Goal: Task Accomplishment & Management: Complete application form

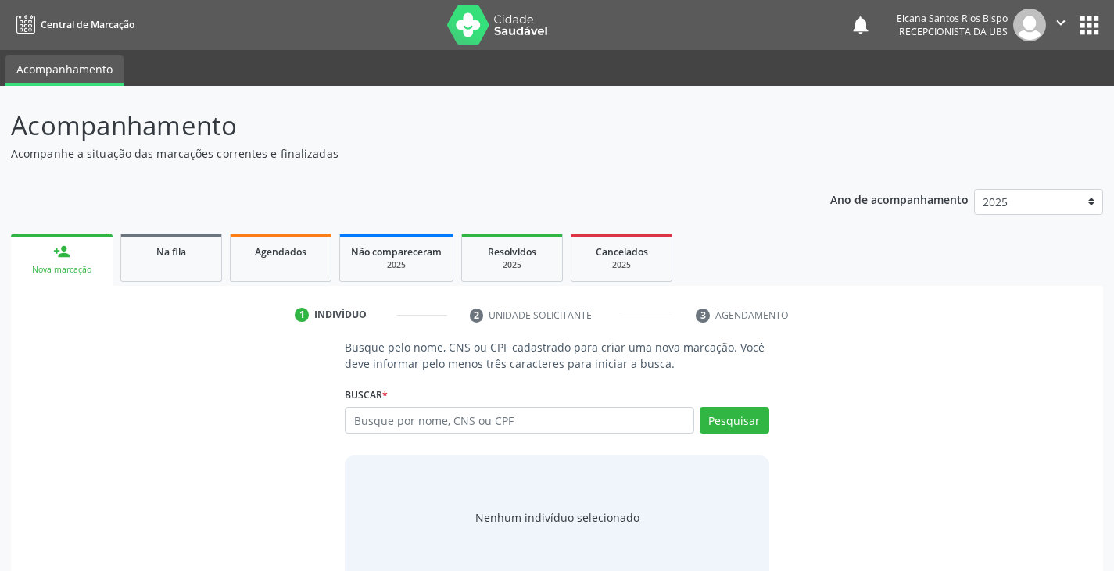
click at [462, 411] on input "text" at bounding box center [519, 420] width 349 height 27
type input "704102105658179"
click at [725, 402] on div "Buscar * Busque por nome, CNS ou CPF Nenhum resultado encontrado para: " " Não …" at bounding box center [557, 413] width 424 height 61
click at [729, 416] on button "Pesquisar" at bounding box center [735, 420] width 70 height 27
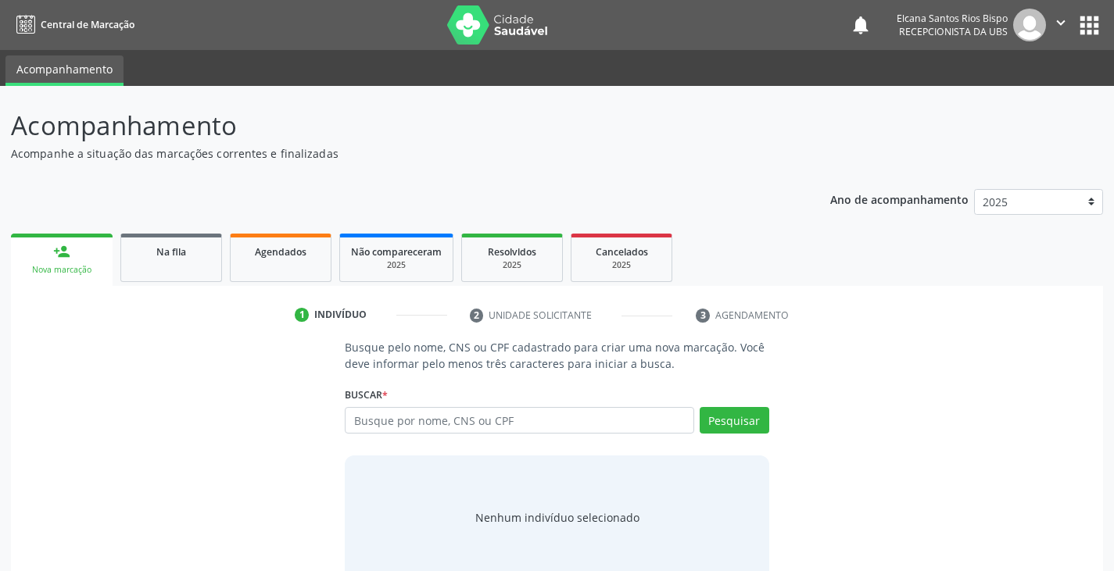
click at [495, 419] on input "text" at bounding box center [519, 420] width 349 height 27
type input "704102105658179"
click at [733, 418] on button "Pesquisar" at bounding box center [735, 420] width 70 height 27
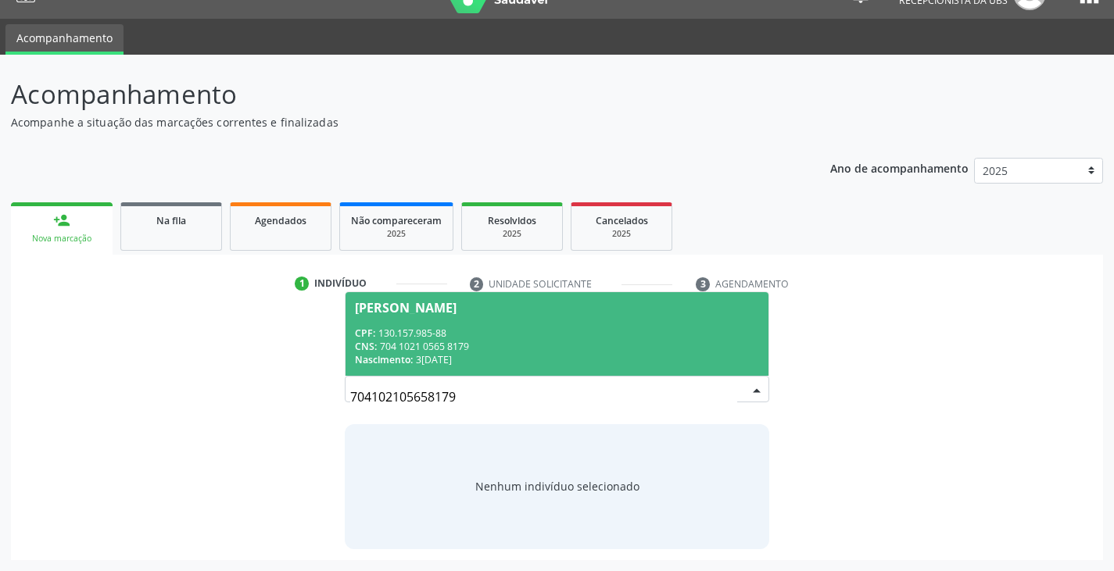
click at [453, 346] on div "CNS: 704 1021 0565 8179" at bounding box center [556, 346] width 403 height 13
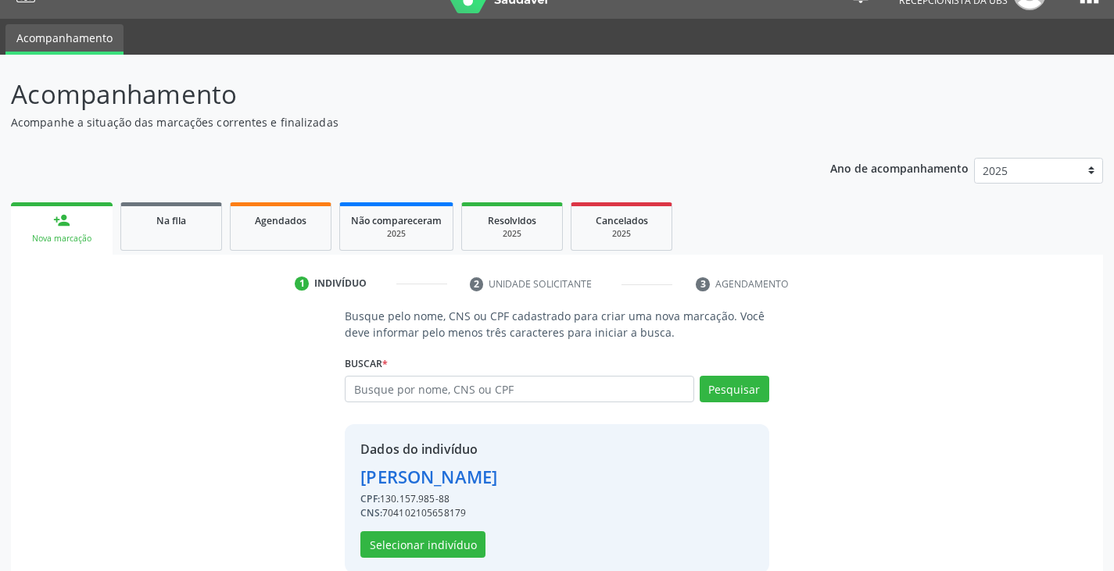
scroll to position [56, 0]
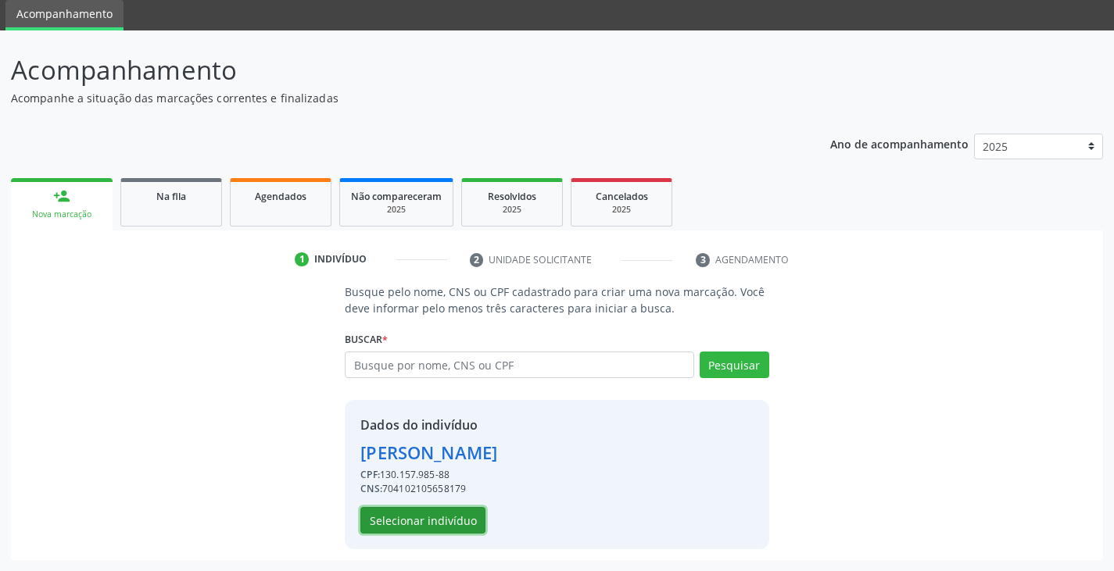
click at [467, 515] on button "Selecionar indivíduo" at bounding box center [422, 520] width 125 height 27
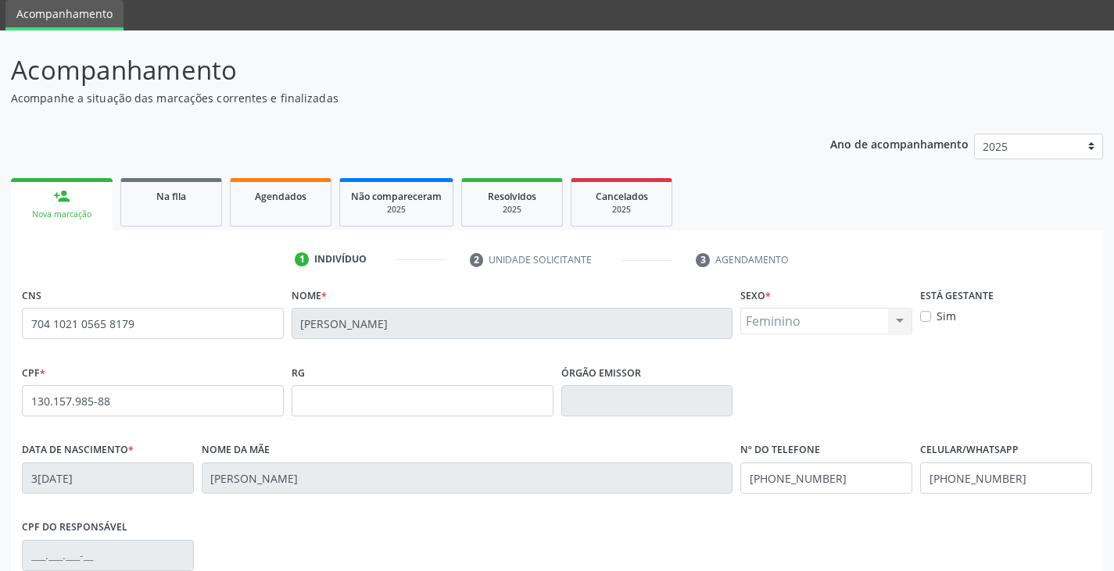
scroll to position [276, 0]
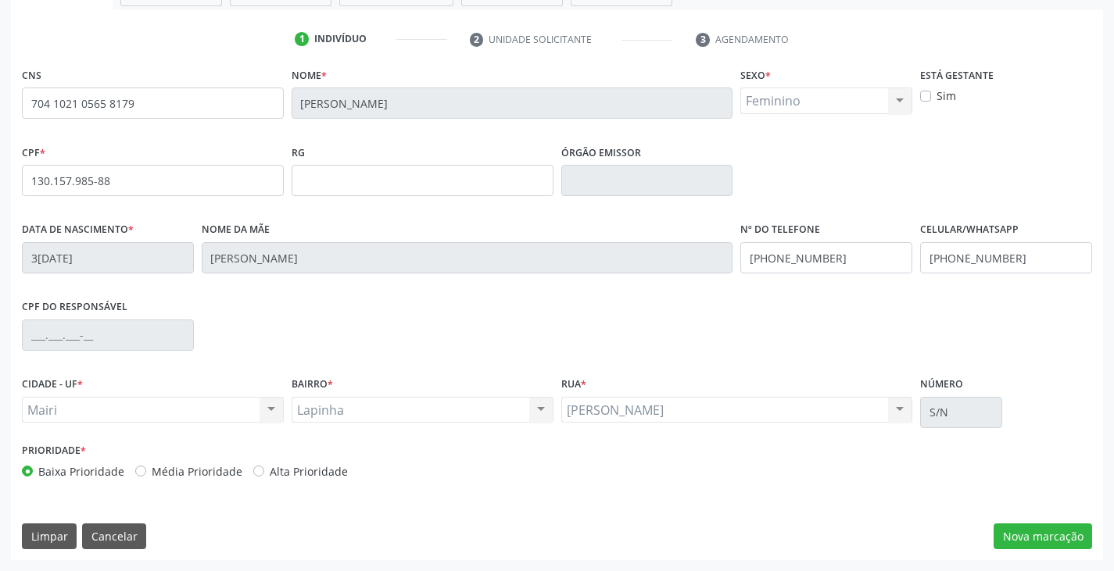
click at [308, 484] on div "Prioridade * Baixa Prioridade Média Prioridade Alta Prioridade" at bounding box center [287, 465] width 539 height 52
click at [317, 465] on label "Alta Prioridade" at bounding box center [309, 472] width 78 height 16
click at [264, 465] on input "Alta Prioridade" at bounding box center [258, 471] width 11 height 14
radio input "true"
click at [1034, 536] on button "Nova marcação" at bounding box center [1043, 537] width 99 height 27
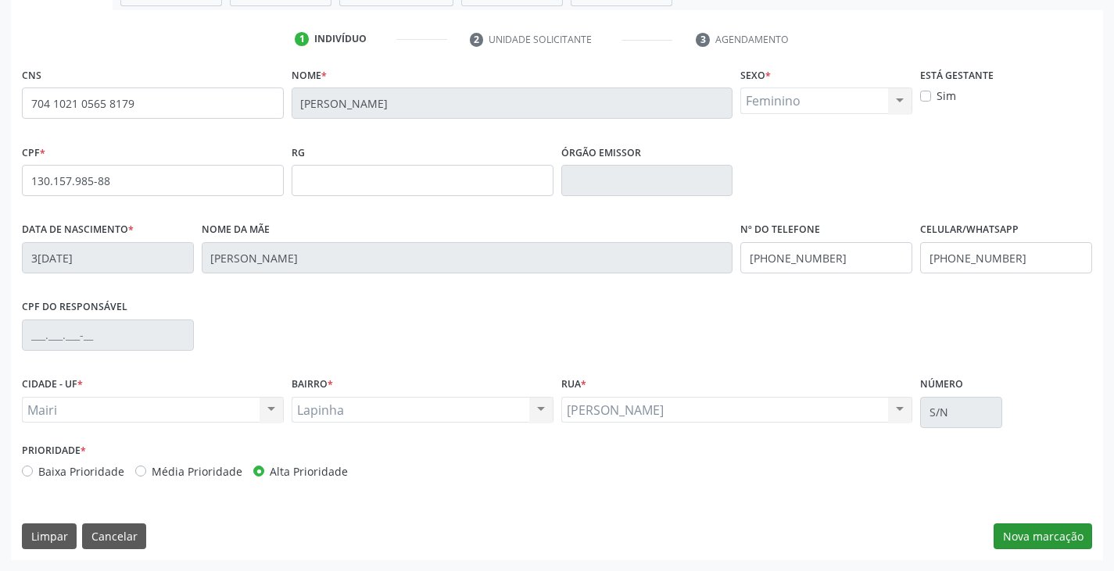
scroll to position [203, 0]
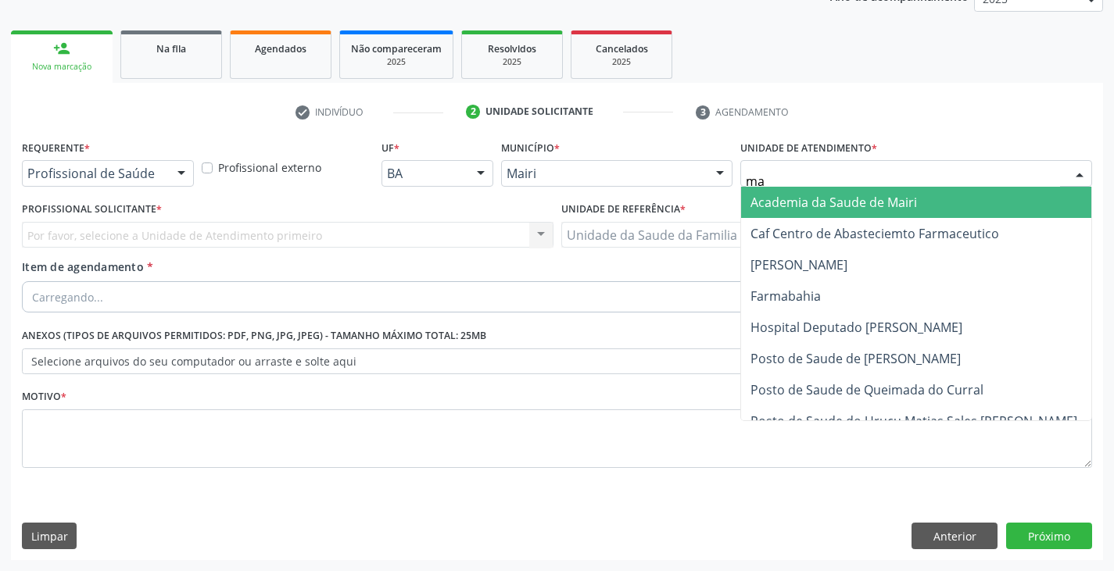
type input "mar"
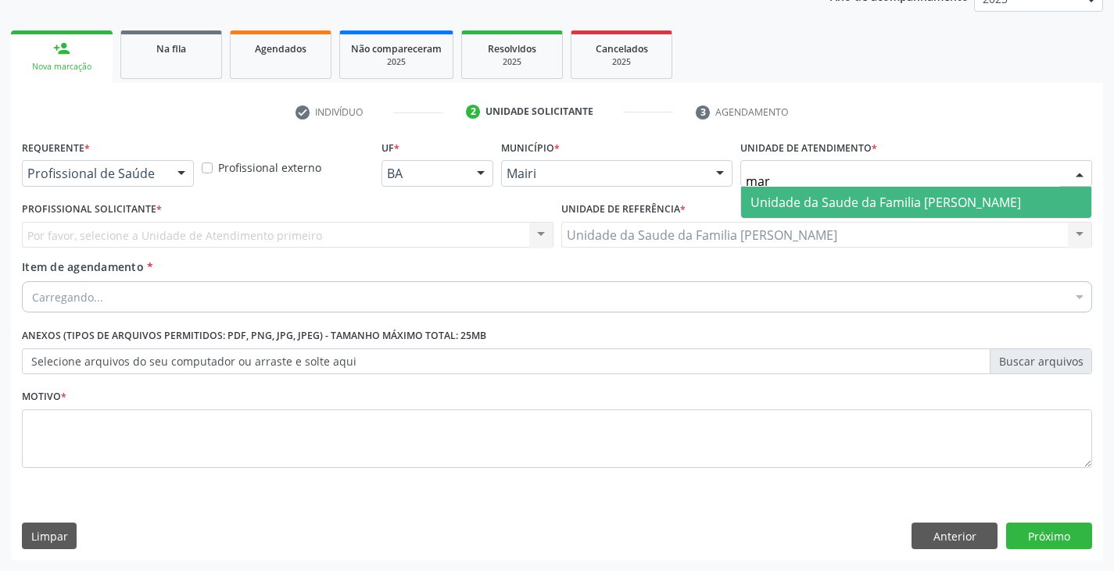
drag, startPoint x: 814, startPoint y: 203, endPoint x: 685, endPoint y: 235, distance: 132.9
click at [813, 204] on span "Unidade da Saude da Familia [PERSON_NAME]" at bounding box center [886, 202] width 271 height 17
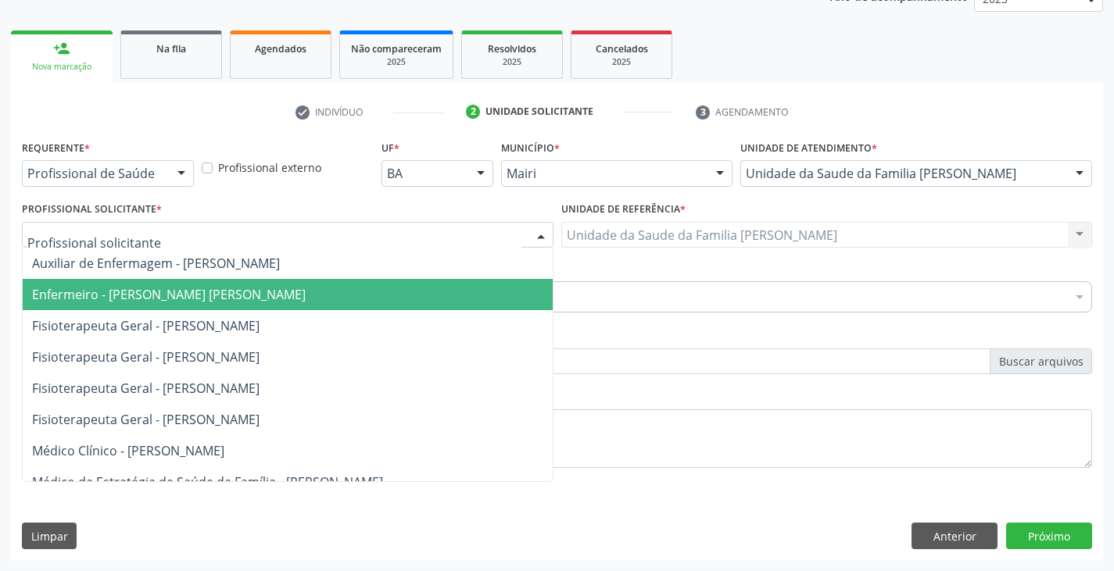
click at [123, 292] on span "Enfermeiro - [PERSON_NAME] [PERSON_NAME]" at bounding box center [169, 294] width 274 height 17
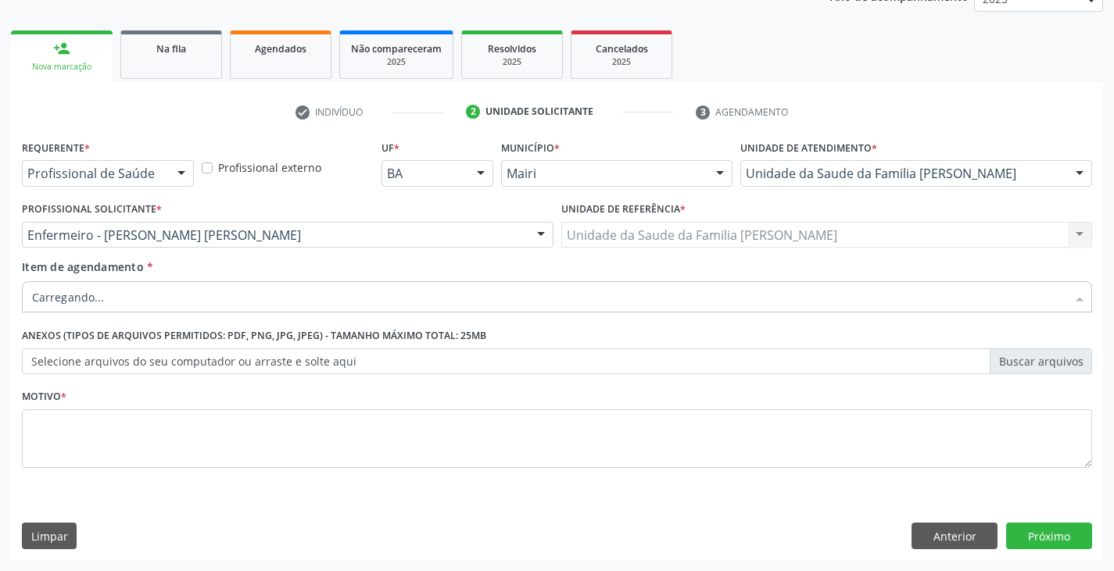
click at [108, 301] on div at bounding box center [557, 296] width 1070 height 31
click at [91, 297] on input "Item de agendamento *" at bounding box center [549, 296] width 1034 height 31
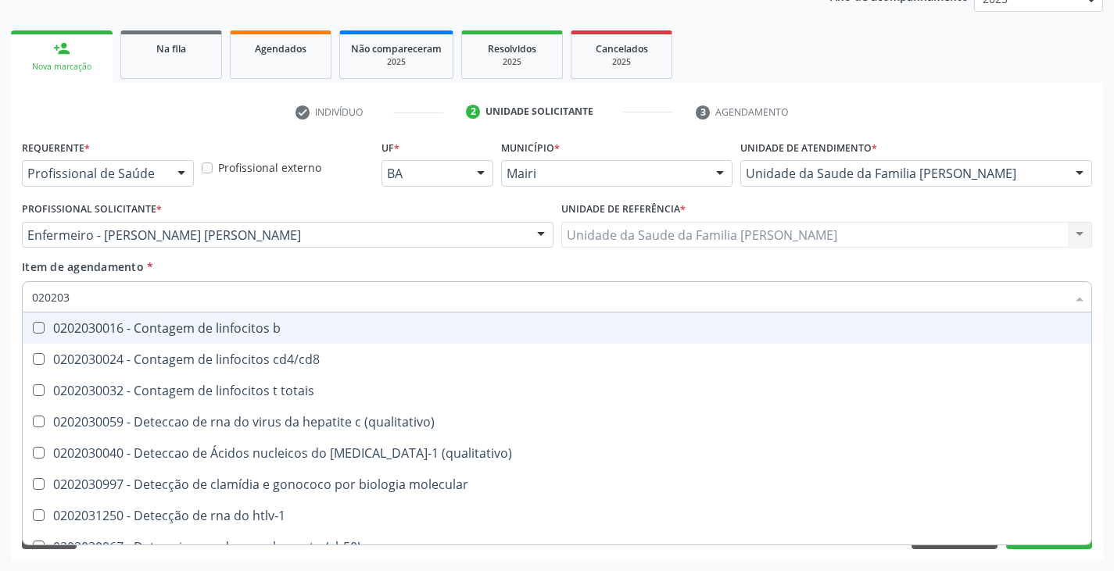
type input "0202038"
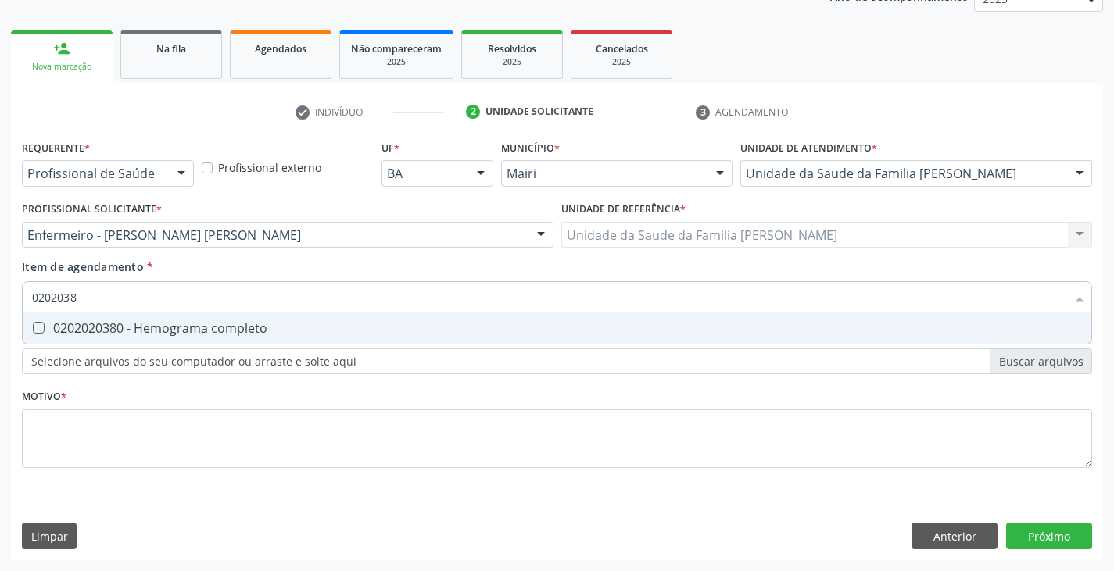
click at [95, 330] on div "0202020380 - Hemograma completo" at bounding box center [557, 328] width 1050 height 13
checkbox completo "true"
type input "020203"
checkbox completo "false"
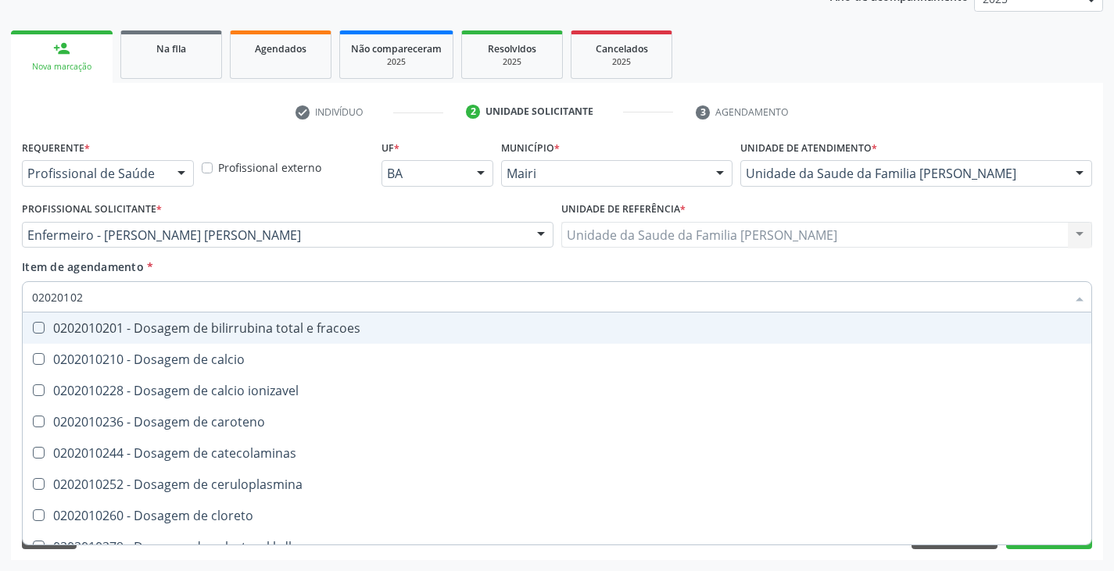
type input "020201029"
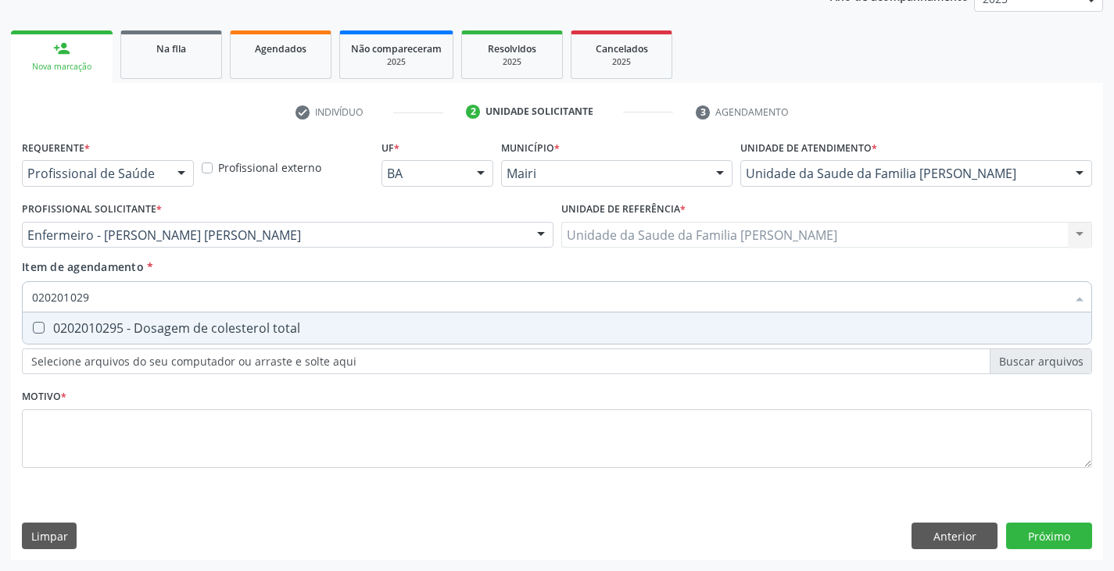
click at [95, 330] on div "0202010295 - Dosagem de colesterol total" at bounding box center [557, 328] width 1050 height 13
checkbox total "true"
type input "02020102"
checkbox total "false"
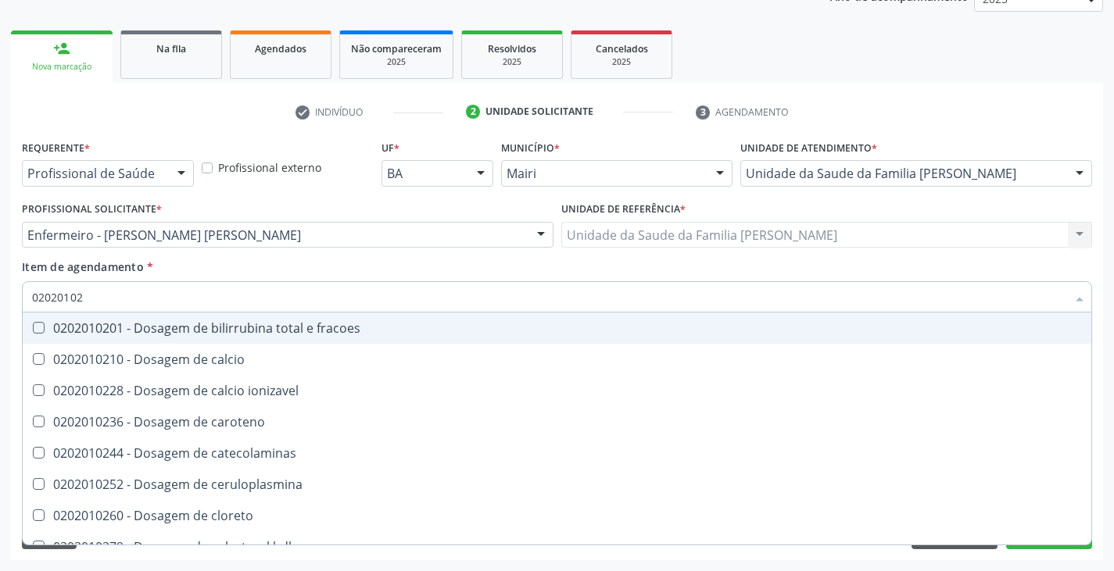
type input "020201028"
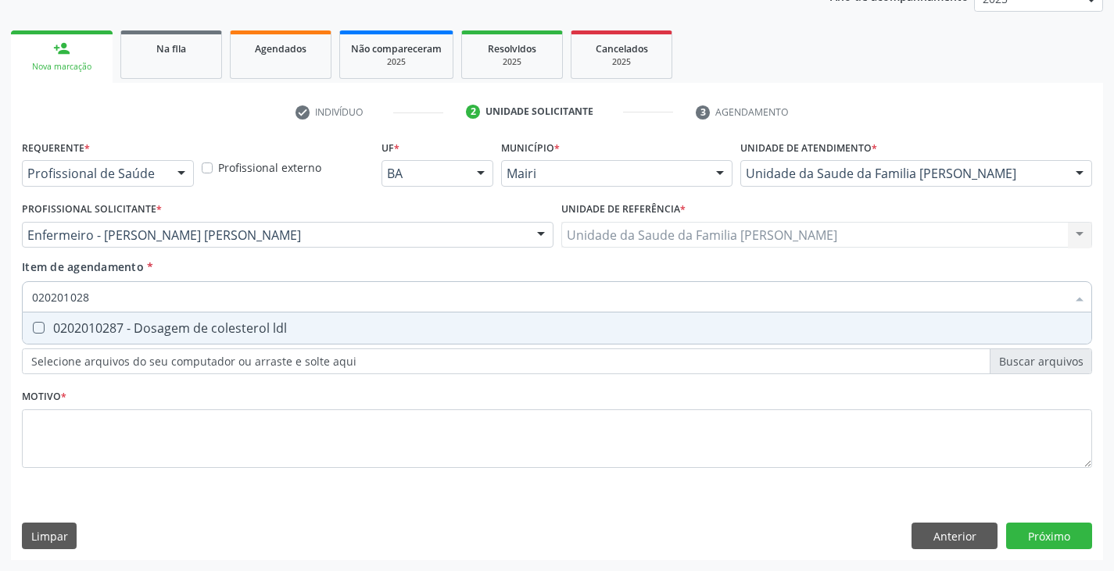
click at [95, 330] on div "0202010287 - Dosagem de colesterol ldl" at bounding box center [557, 328] width 1050 height 13
checkbox ldl "true"
type input "02020102"
checkbox ldl "false"
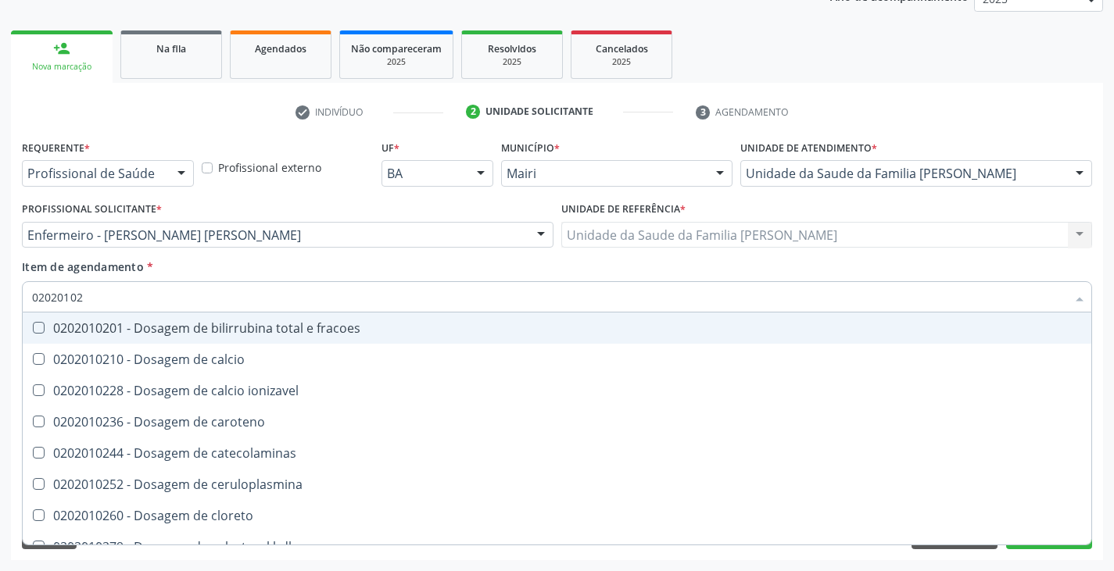
type input "020201027"
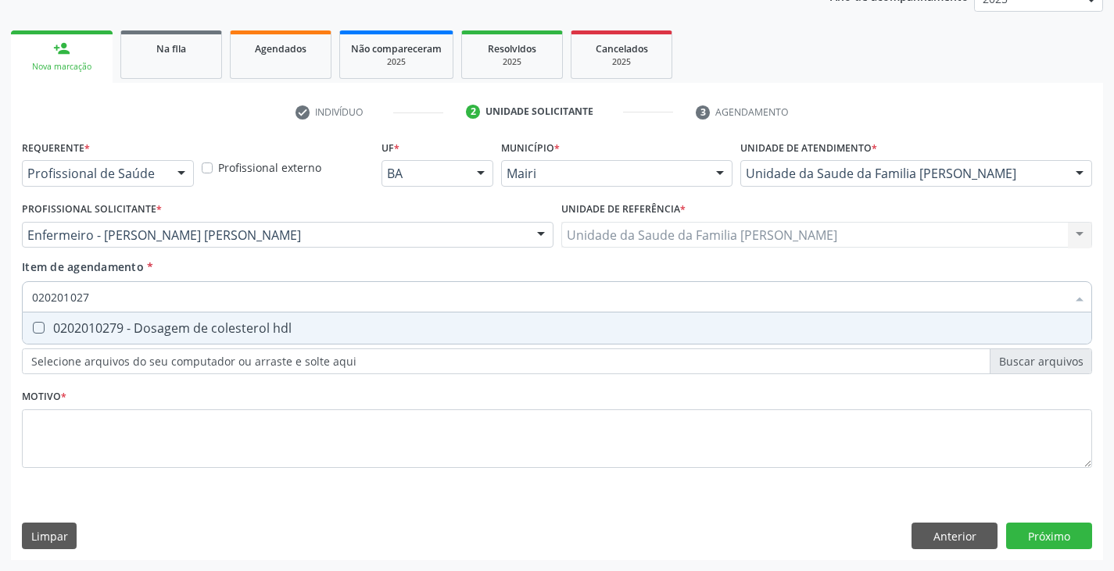
click at [95, 330] on div "0202010279 - Dosagem de colesterol hdl" at bounding box center [557, 328] width 1050 height 13
checkbox hdl "true"
type input "02020102"
checkbox hdl "false"
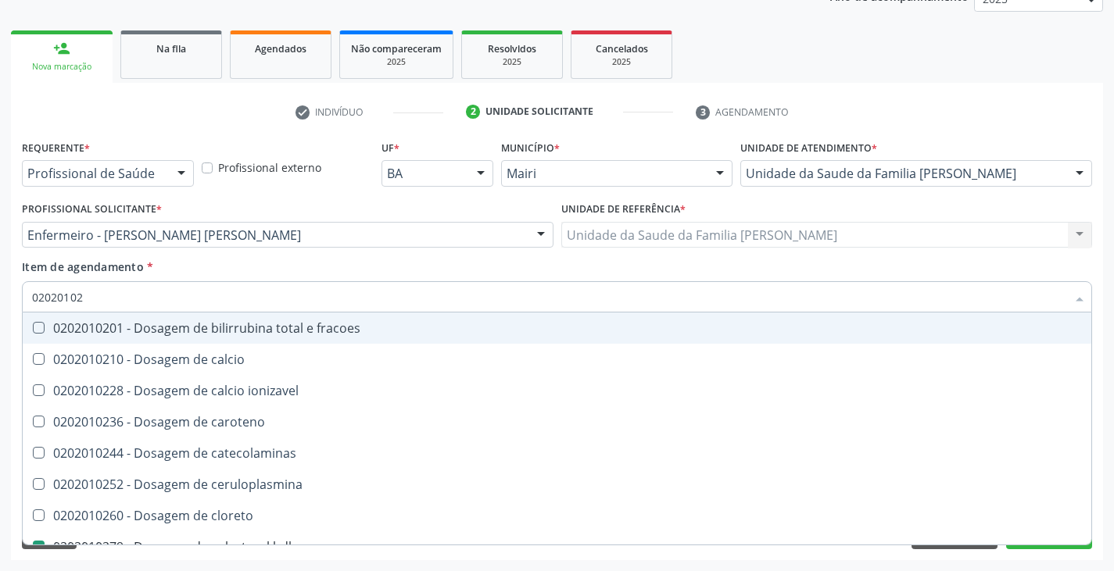
type input "0202010"
checkbox hdl "false"
checkbox ldl "false"
checkbox total "false"
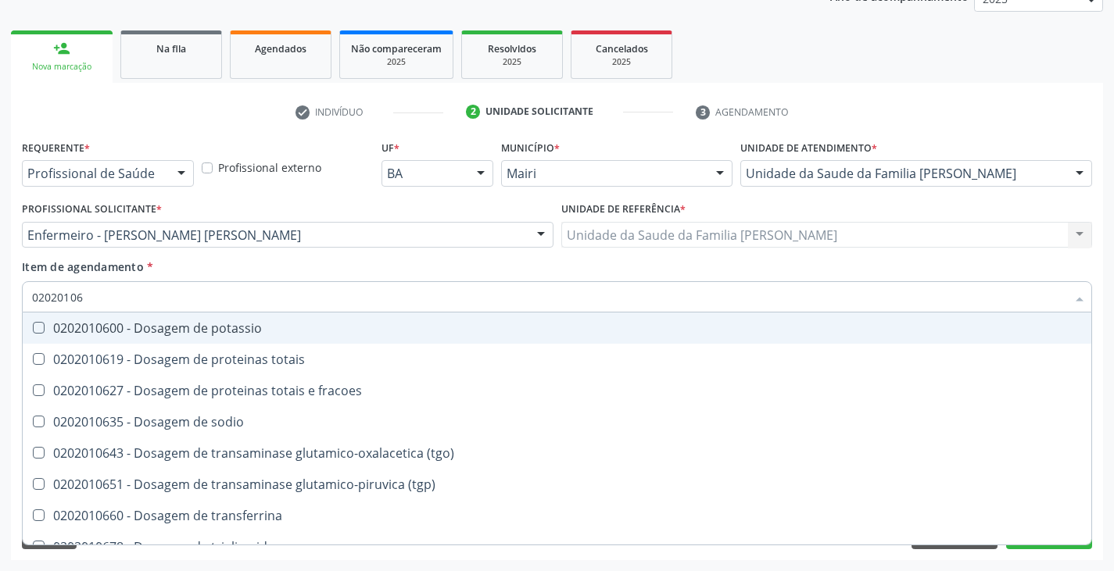
type input "020201067"
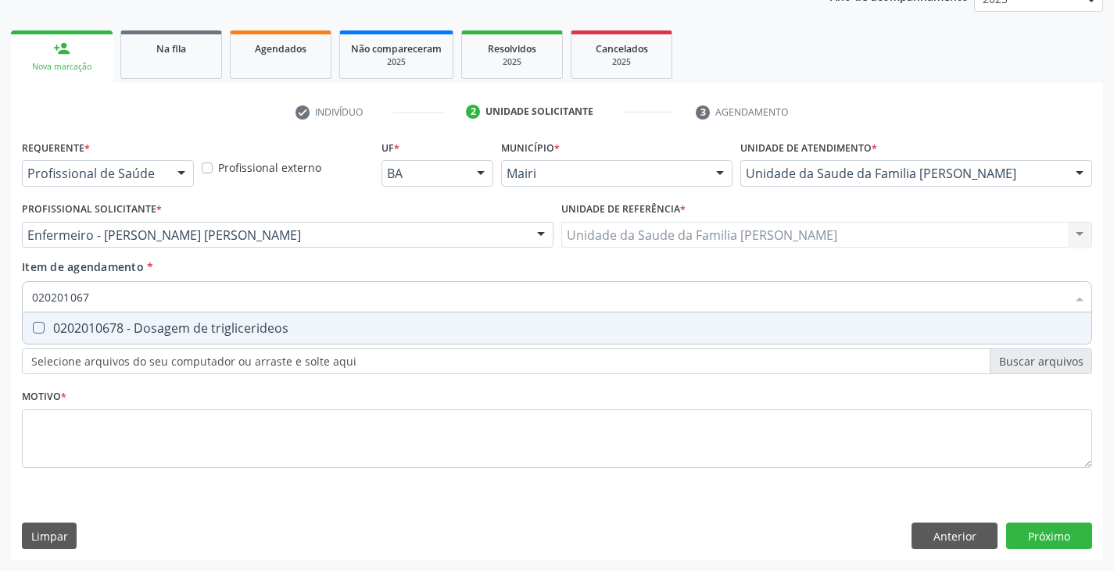
click at [95, 330] on div "0202010678 - Dosagem de triglicerideos" at bounding box center [557, 328] width 1050 height 13
checkbox triglicerideos "true"
type input "02020106"
checkbox triglicerideos "false"
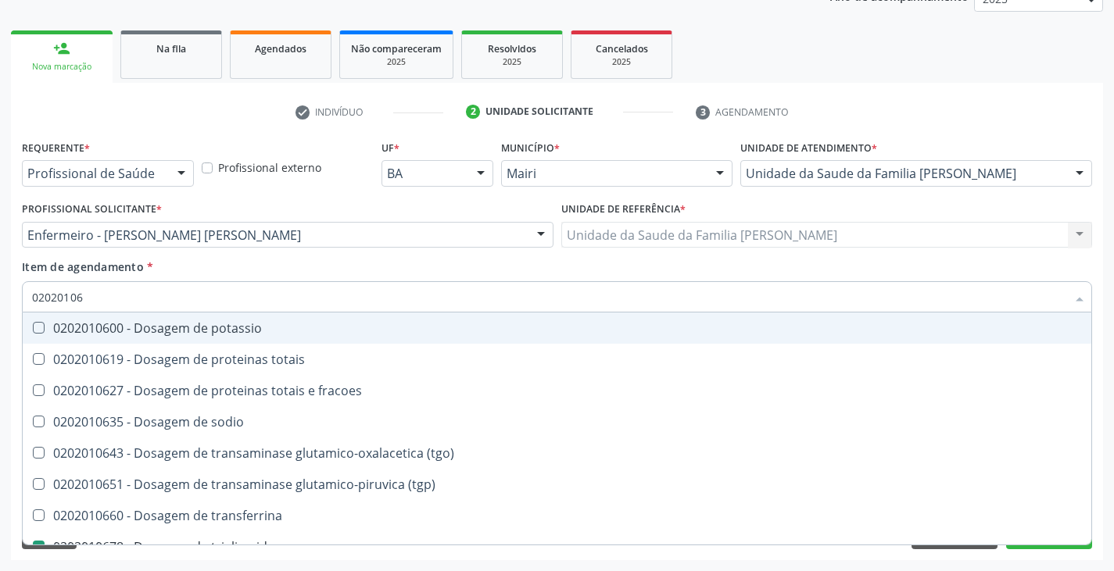
type input "0202010"
checkbox triglicerideos "false"
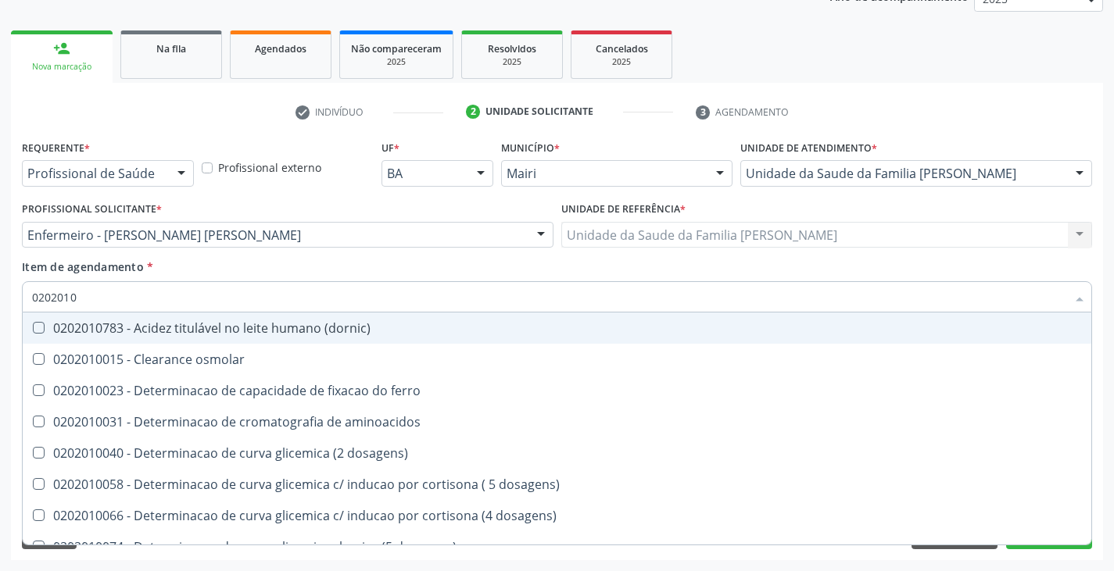
type input "02020106"
checkbox dosagens\) "true"
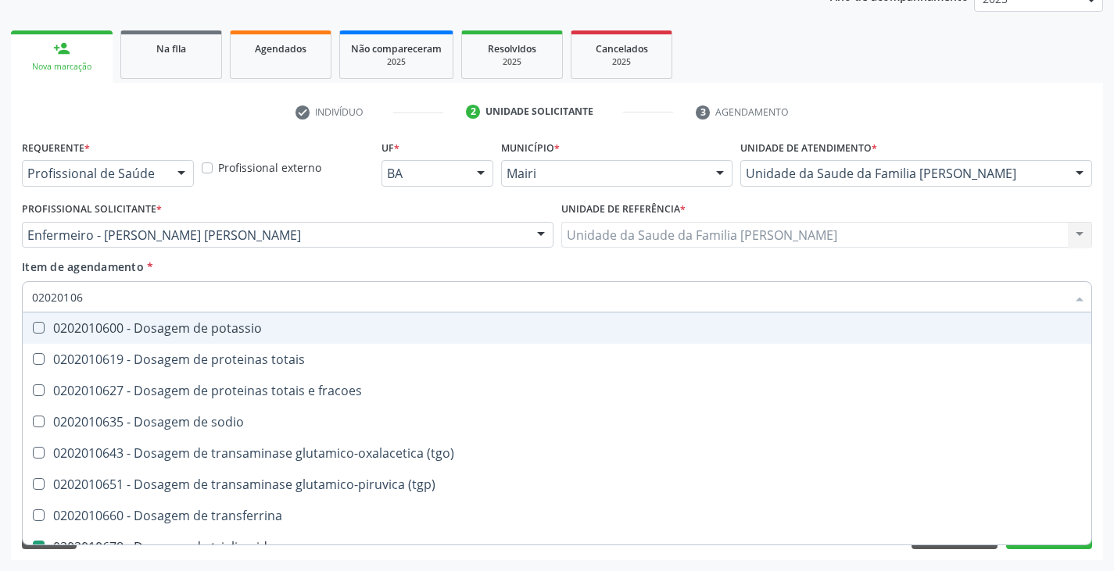
type input "020201069"
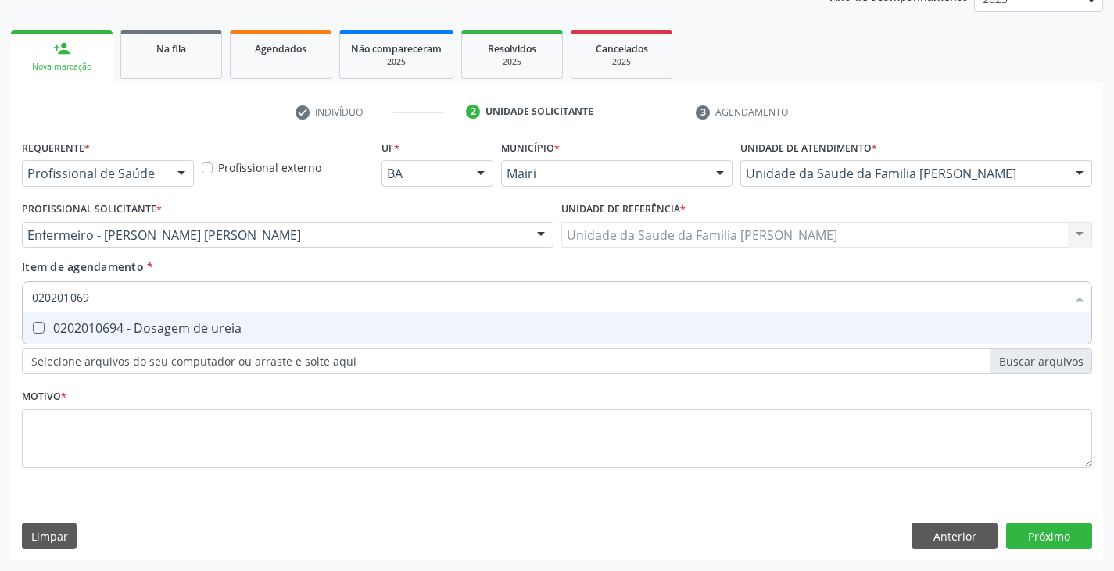
click at [95, 330] on div "0202010694 - Dosagem de ureia" at bounding box center [557, 328] width 1050 height 13
checkbox ureia "true"
type input "02020106"
checkbox ureia "false"
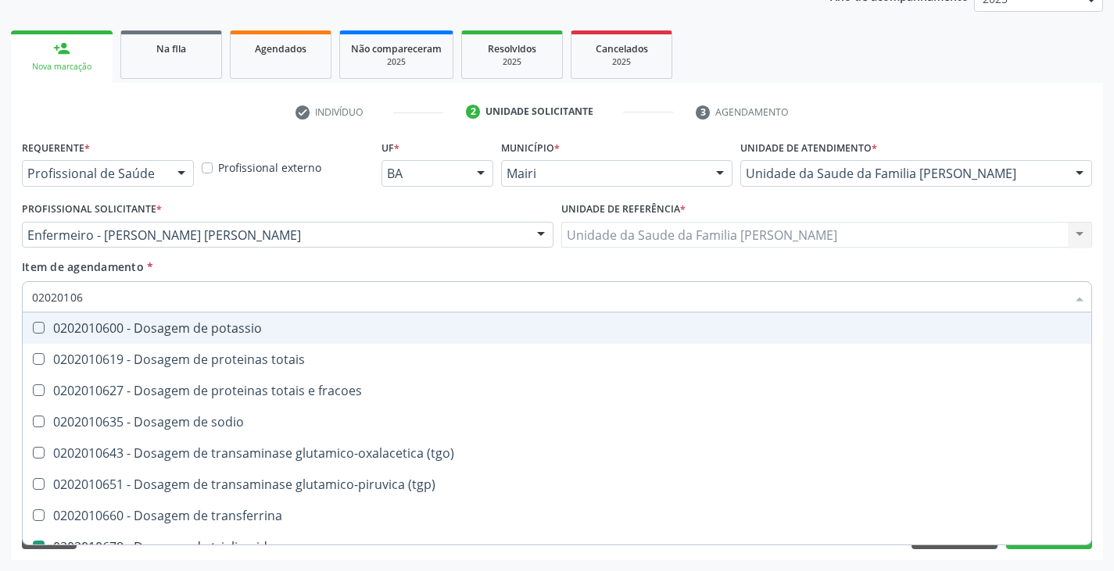
type input "0202010"
checkbox triglicerideos "false"
checkbox ureia "false"
type input "020201031"
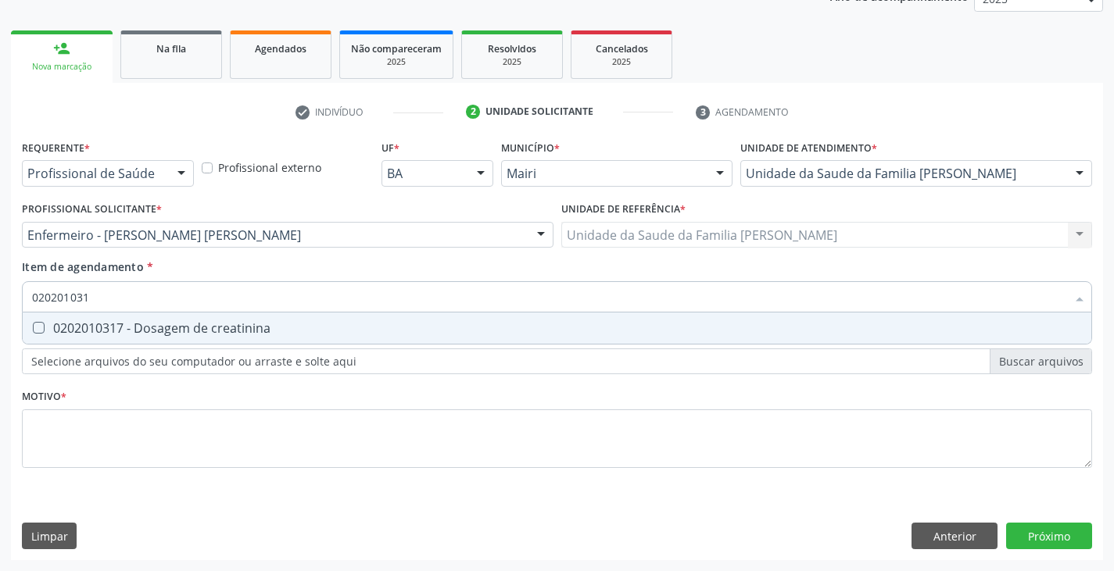
click at [95, 330] on div "0202010317 - Dosagem de creatinina" at bounding box center [557, 328] width 1050 height 13
checkbox creatinina "true"
type input "02020103"
checkbox creatinina "false"
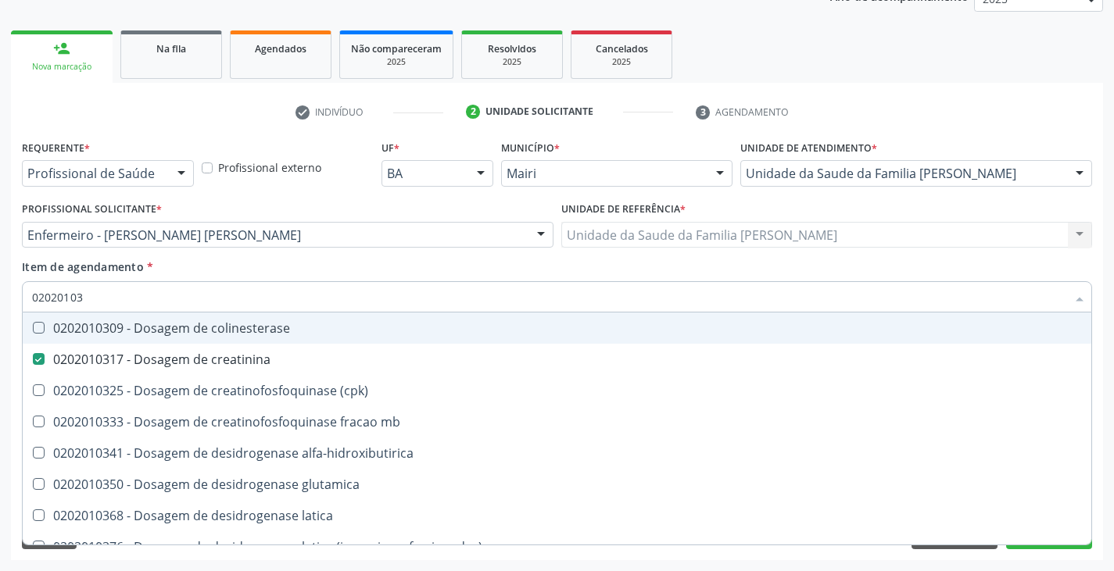
type input "0202010"
checkbox creatinina "false"
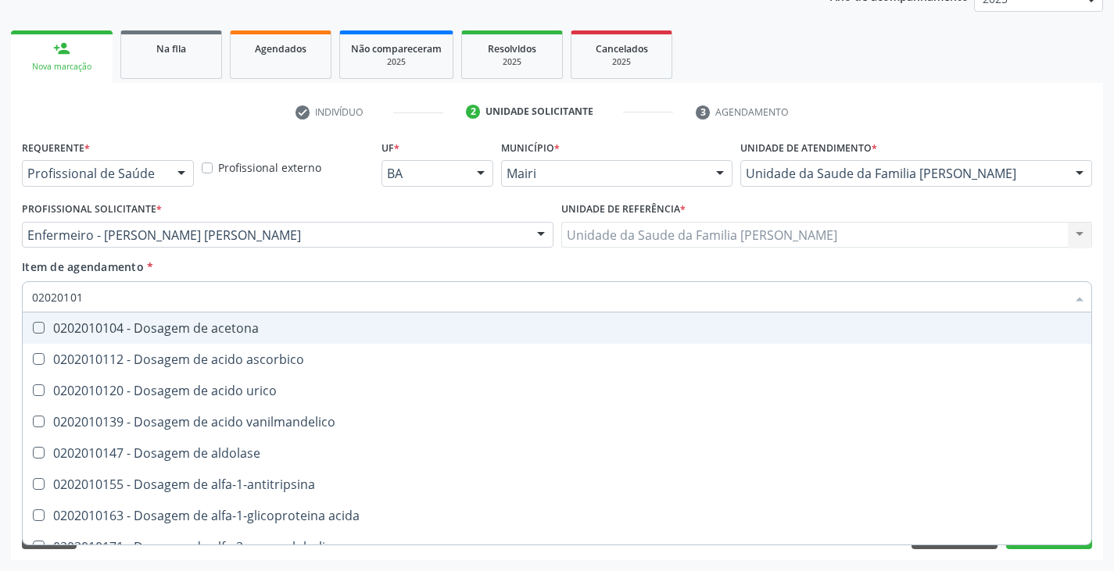
type input "020201012"
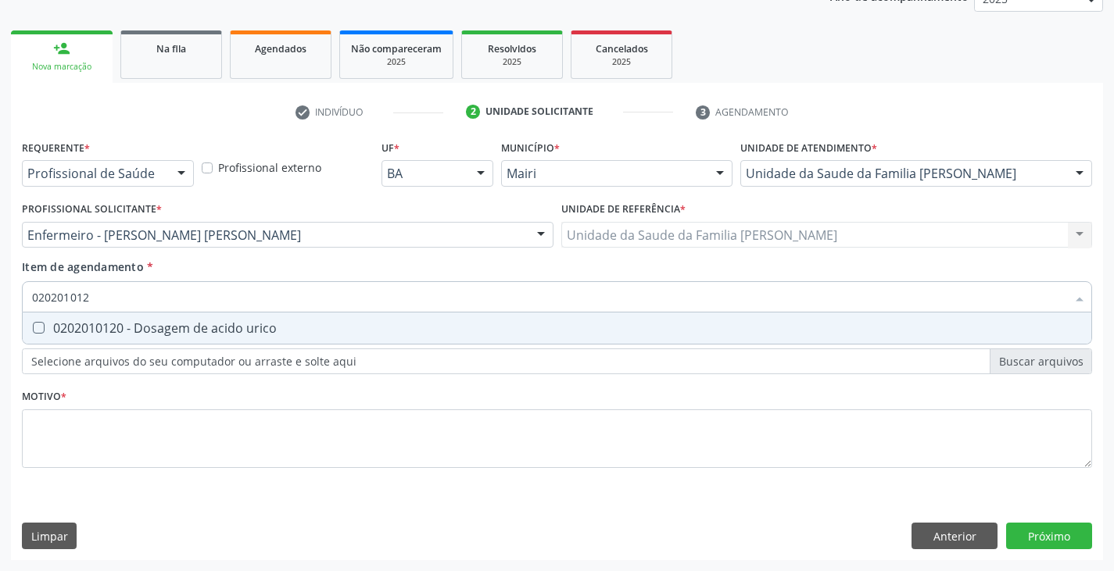
click at [95, 330] on div "0202010120 - Dosagem de acido urico" at bounding box center [557, 328] width 1050 height 13
checkbox urico "true"
type input "02020101"
checkbox urico "false"
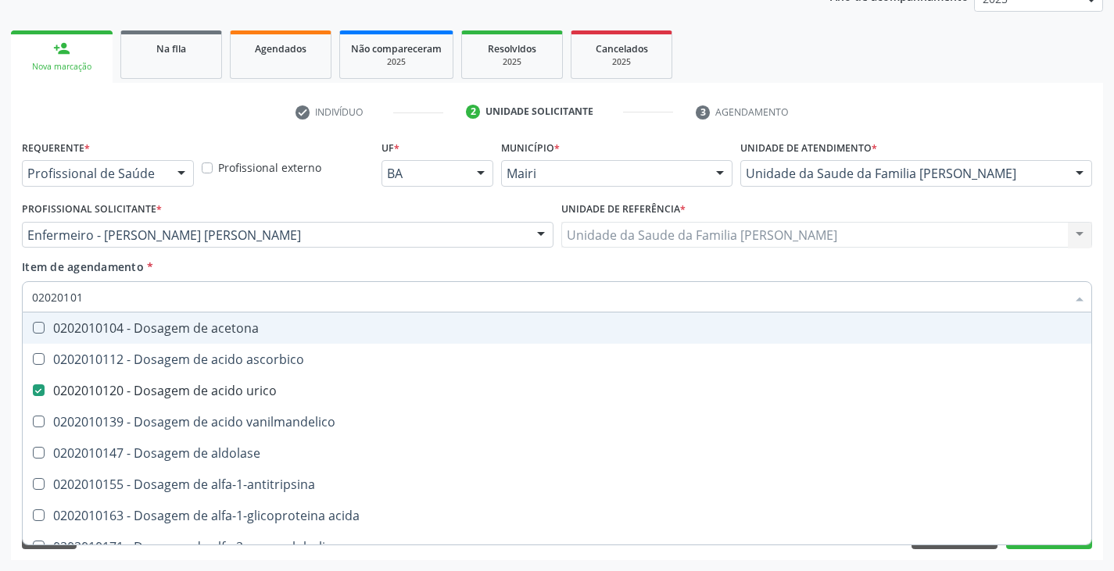
type input "0202010"
checkbox urico "false"
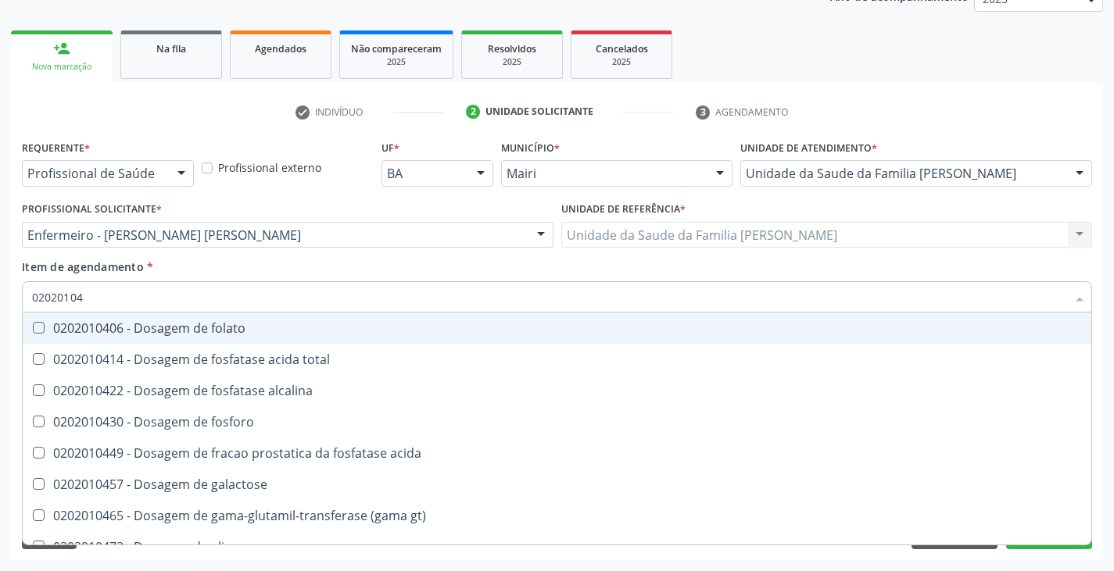
type input "020201047"
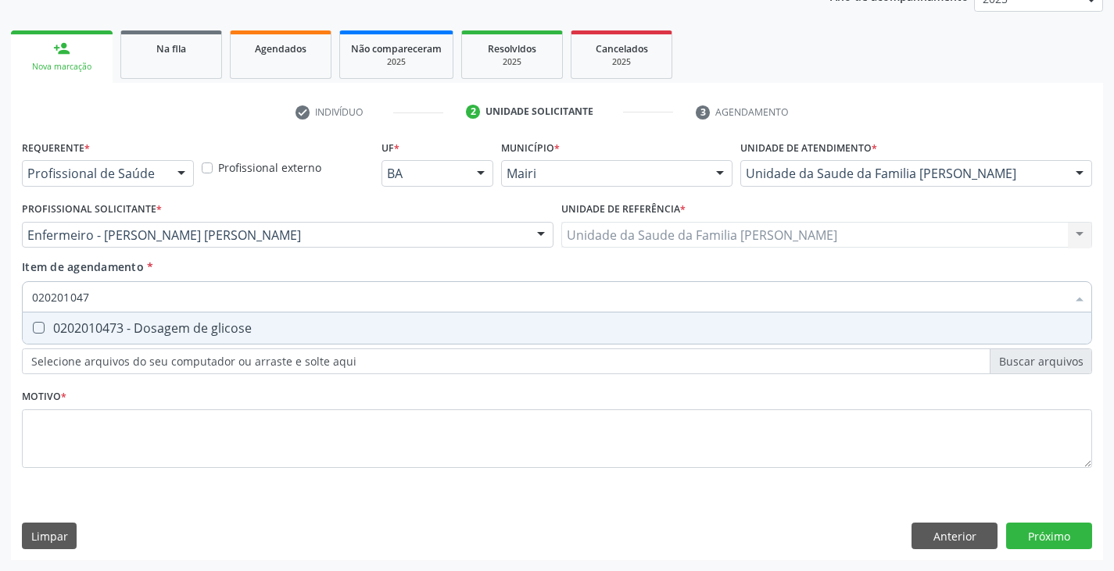
click at [95, 330] on div "0202010473 - Dosagem de glicose" at bounding box center [557, 328] width 1050 height 13
checkbox glicose "true"
type input "02020104"
checkbox glicose "false"
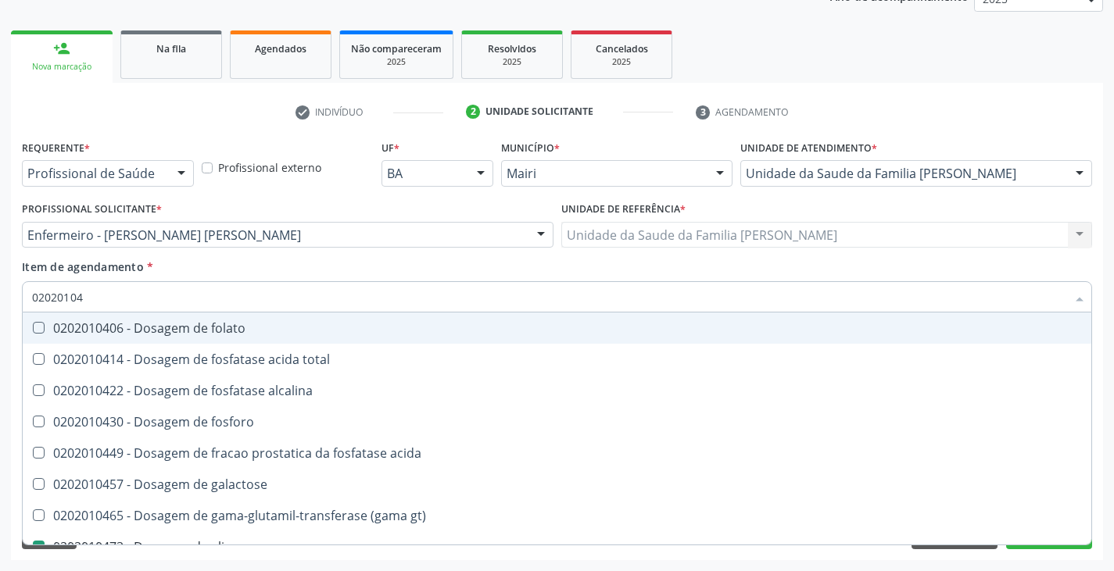
type input "0202010"
checkbox glicose "false"
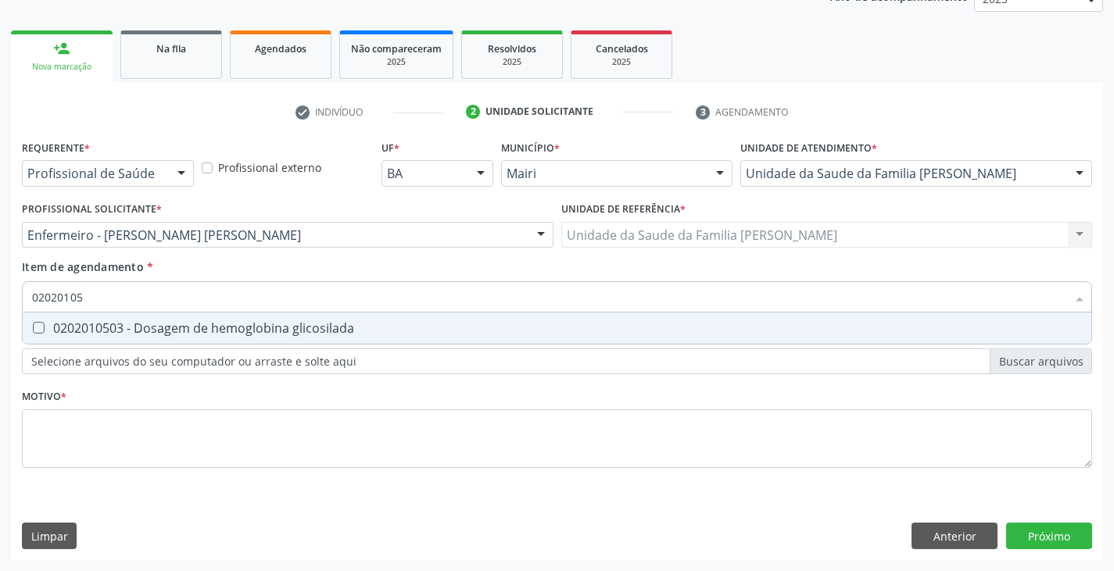
type input "020201050"
click at [95, 331] on div "0202010503 - Dosagem de hemoglobina glicosilada" at bounding box center [557, 328] width 1050 height 13
checkbox glicosilada "true"
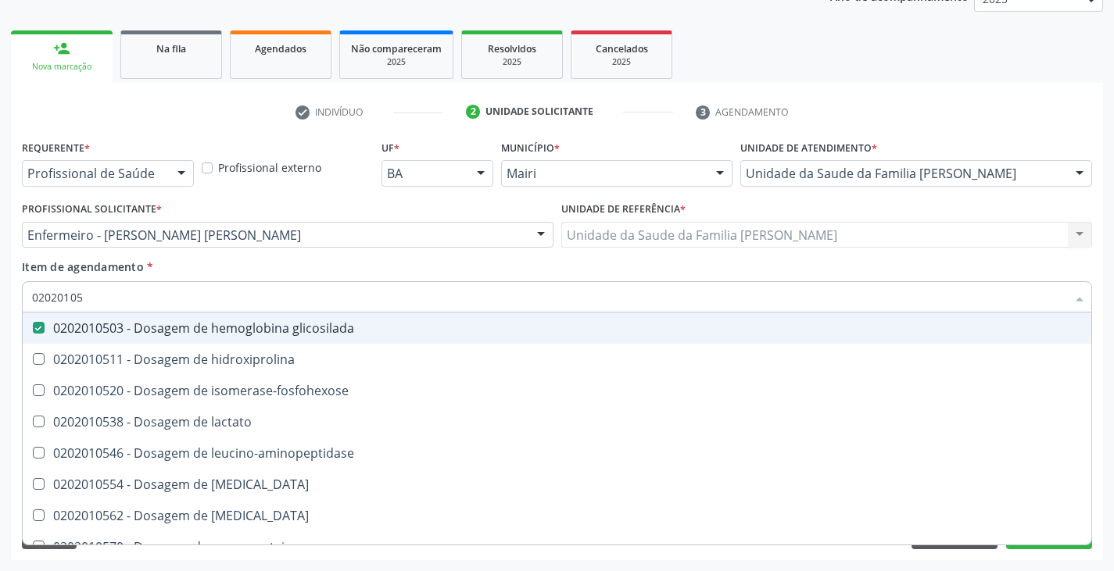
type input "0202010"
checkbox glicosilada "false"
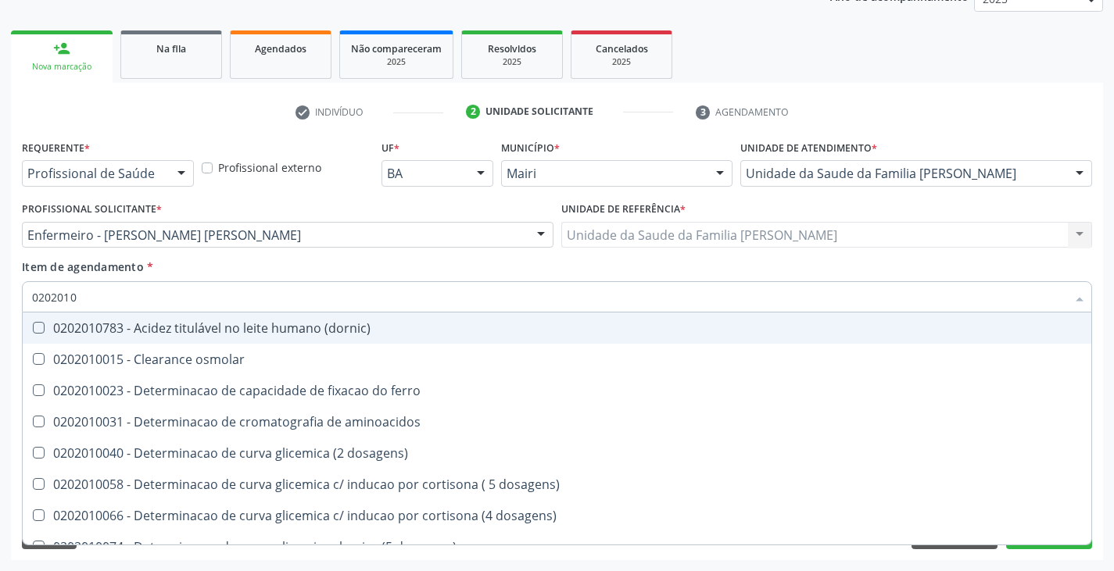
type input "02020106"
checkbox dosagens\) "true"
checkbox ivy "true"
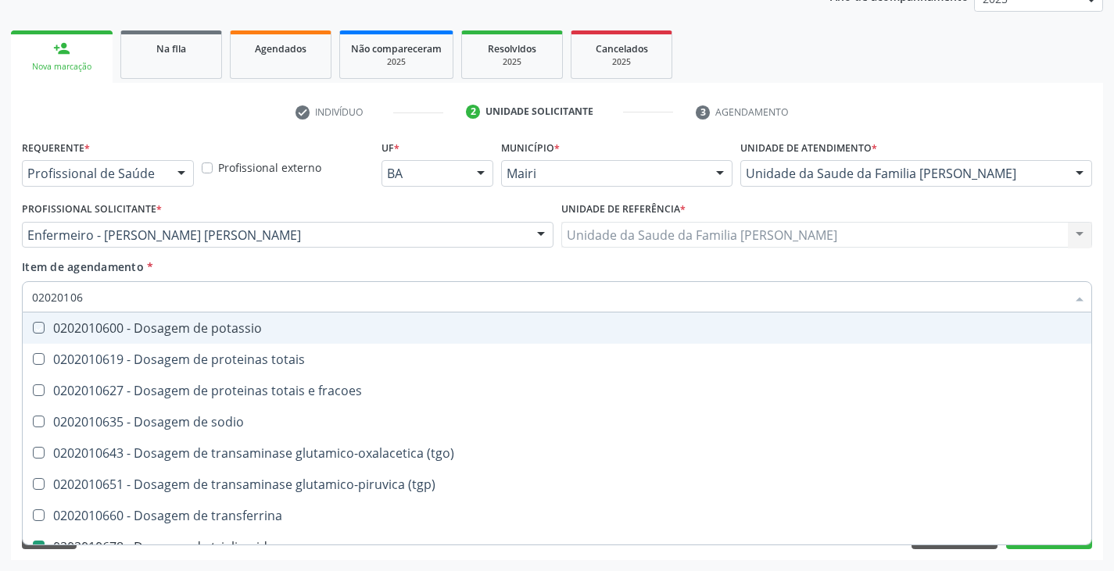
type input "020201069"
checkbox potassio "true"
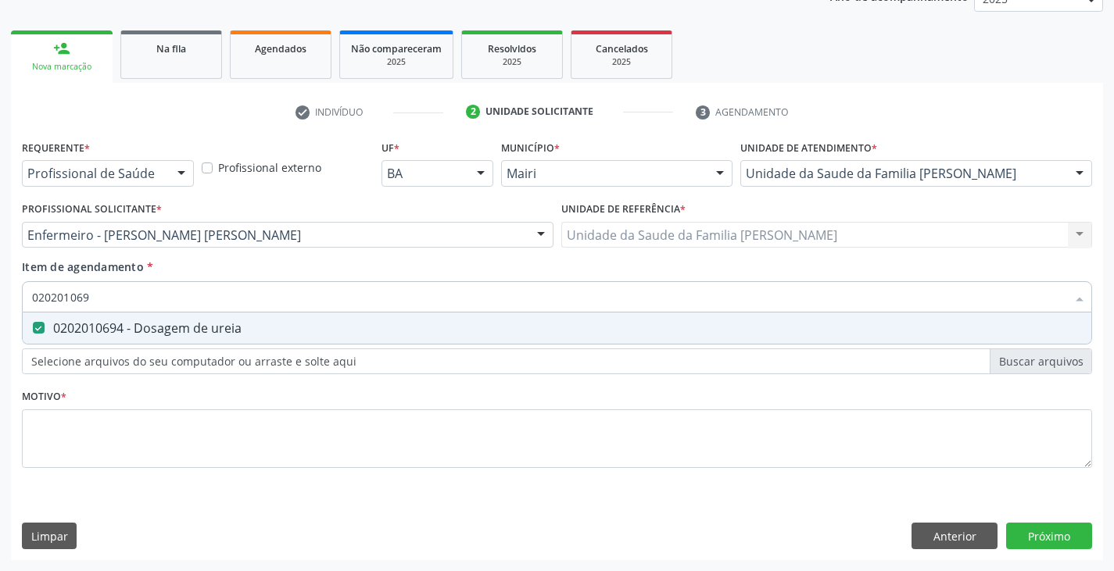
type input "02020106"
checkbox ureia "false"
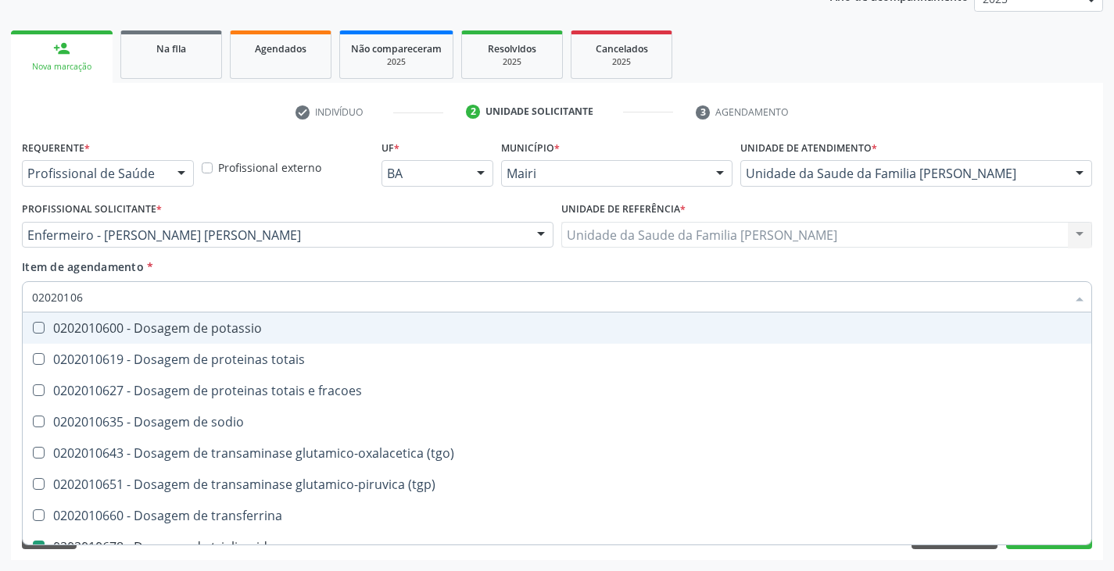
type input "020201063"
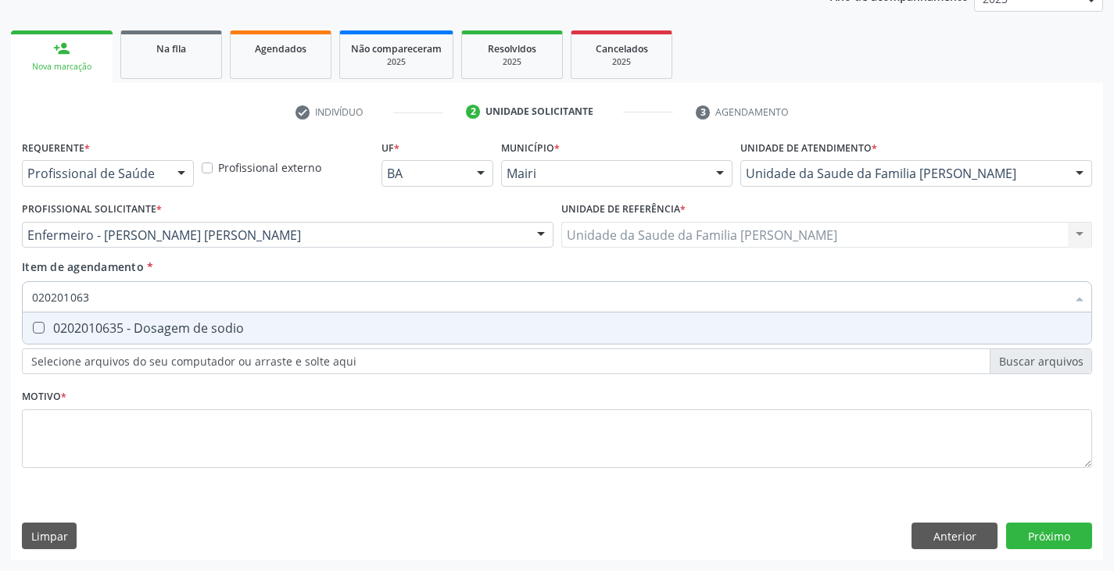
click at [95, 331] on div "0202010635 - Dosagem de sodio" at bounding box center [557, 328] width 1050 height 13
checkbox sodio "true"
type input "02020106"
checkbox sodio "false"
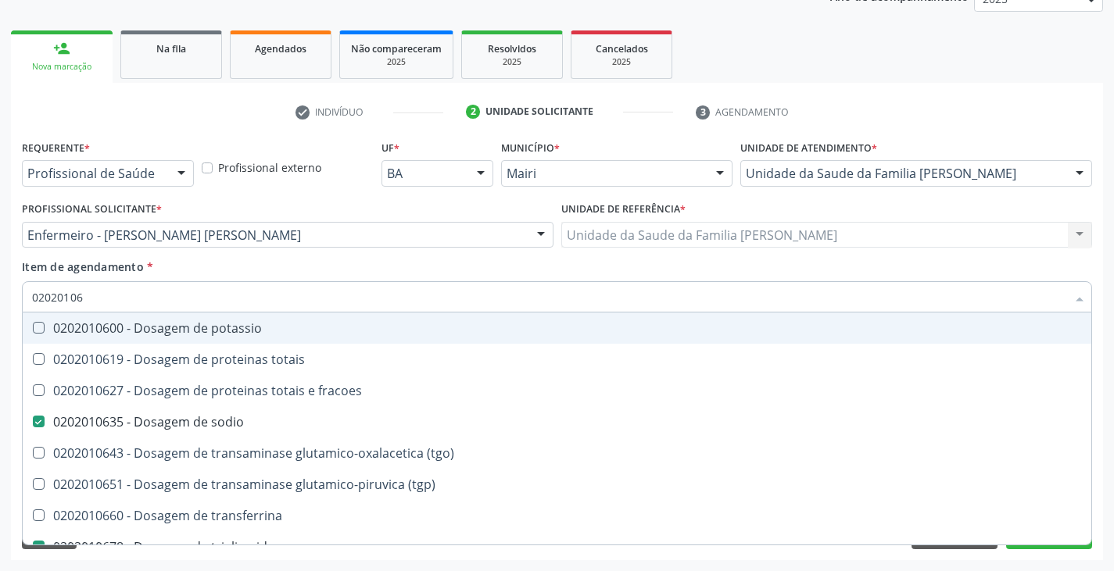
type input "020201064"
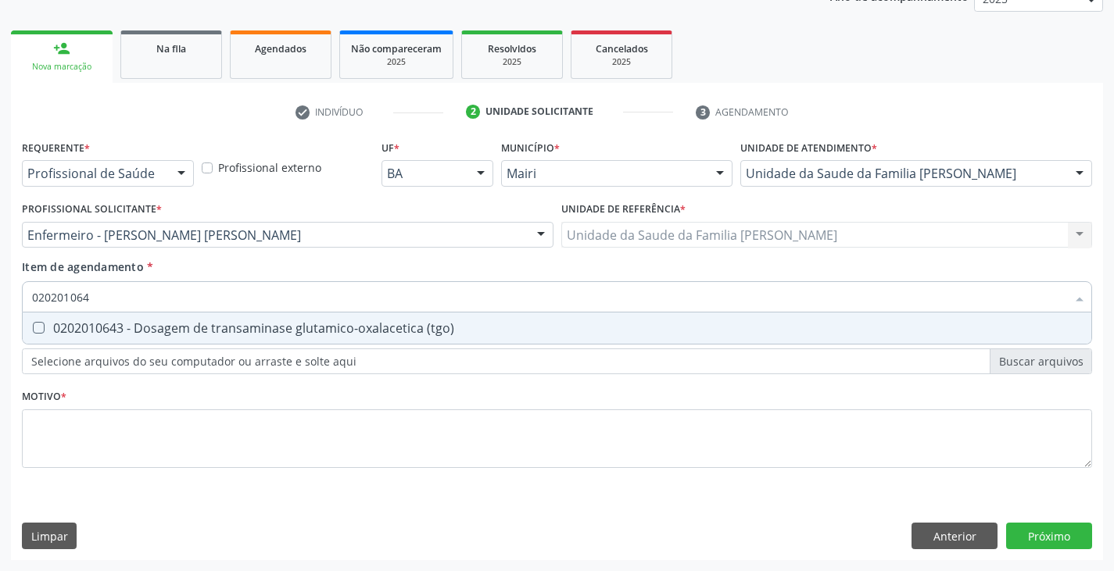
click at [94, 332] on div "0202010643 - Dosagem de transaminase glutamico-oxalacetica (tgo)" at bounding box center [557, 328] width 1050 height 13
checkbox \(tgo\) "true"
type input "02020106"
checkbox \(tgo\) "false"
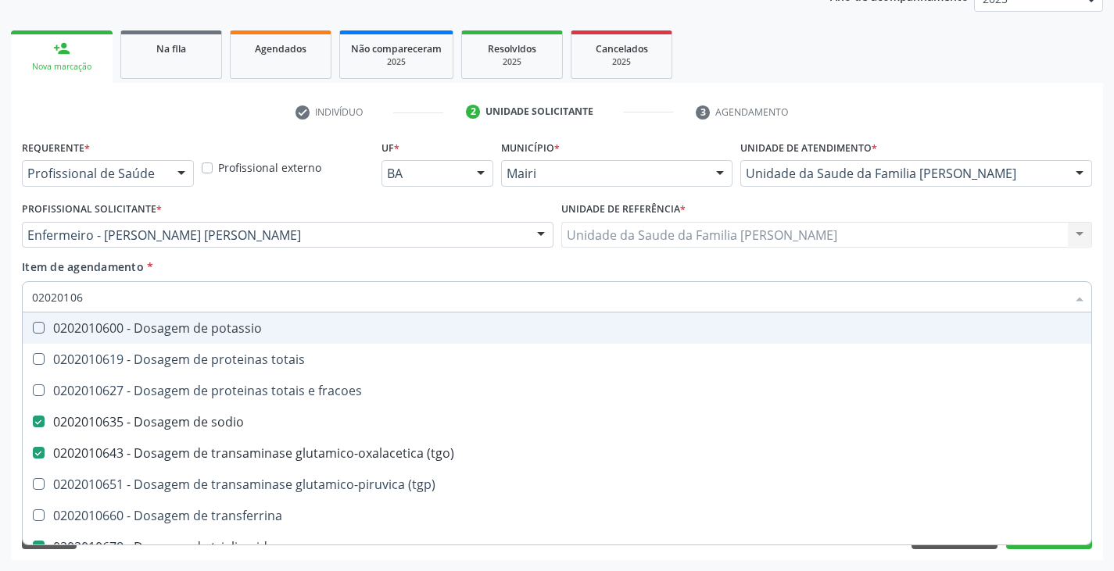
type input "020201065"
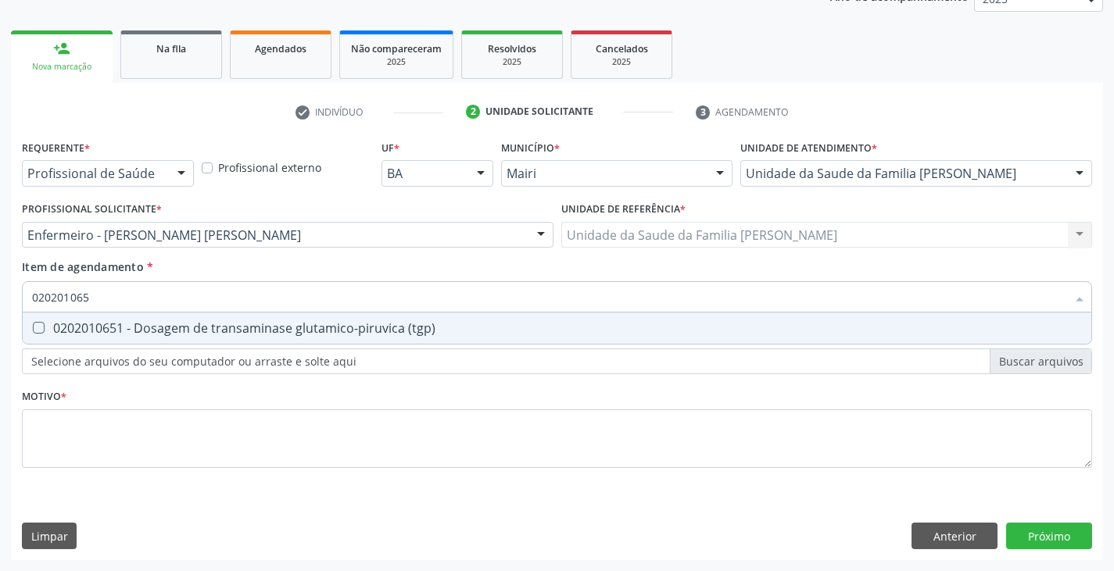
click at [94, 332] on div "0202010651 - Dosagem de transaminase glutamico-piruvica (tgp)" at bounding box center [557, 328] width 1050 height 13
checkbox \(tgp\) "true"
type input "02020106"
checkbox \(tgp\) "false"
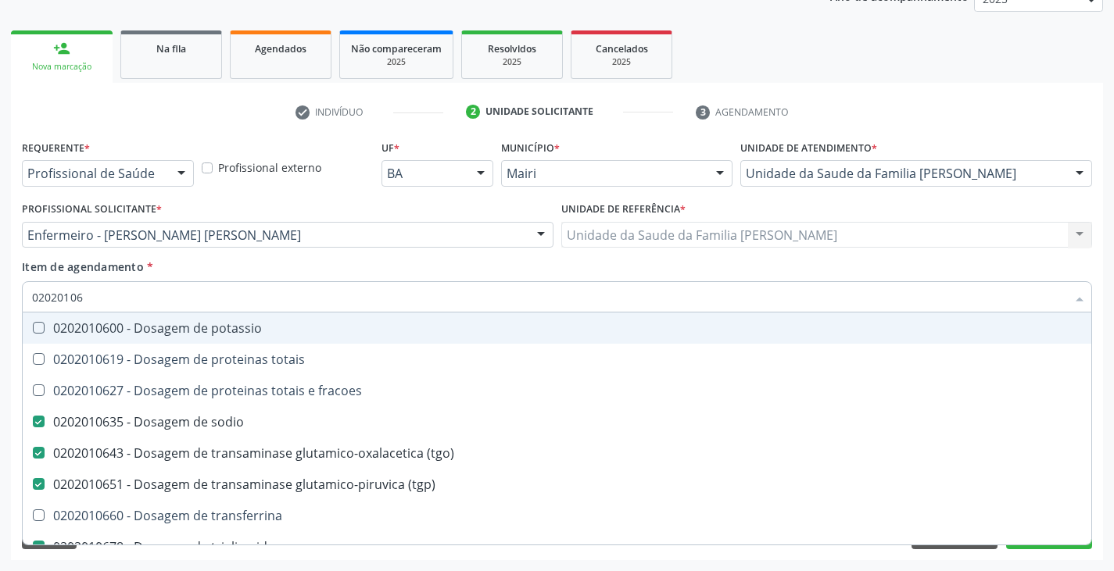
type input "0202010"
checkbox sodio "false"
checkbox \(tgo\) "false"
checkbox \(tgp\) "false"
checkbox triglicerideos "false"
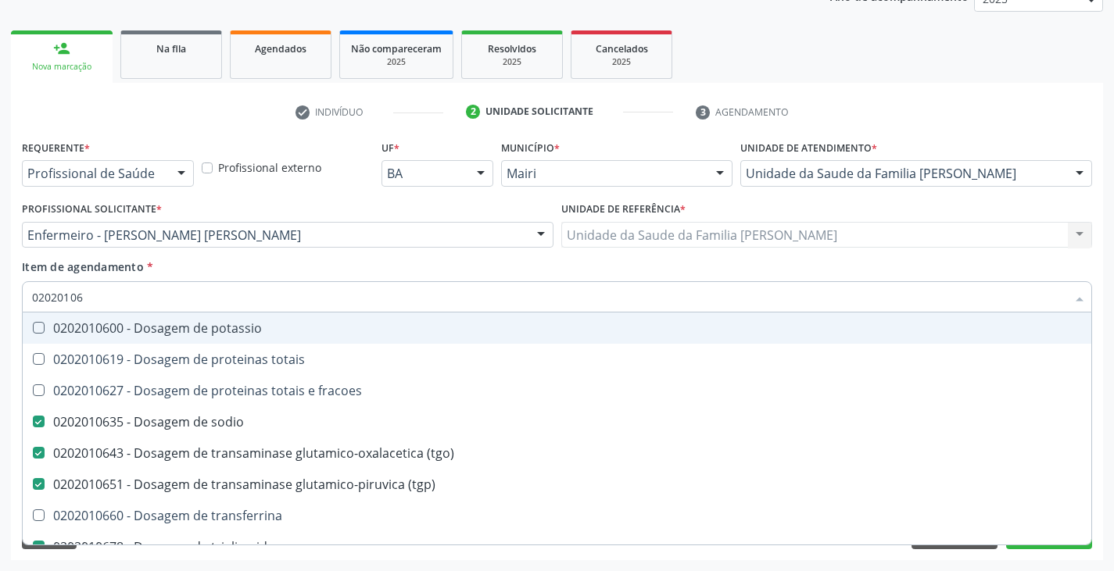
checkbox ureia "false"
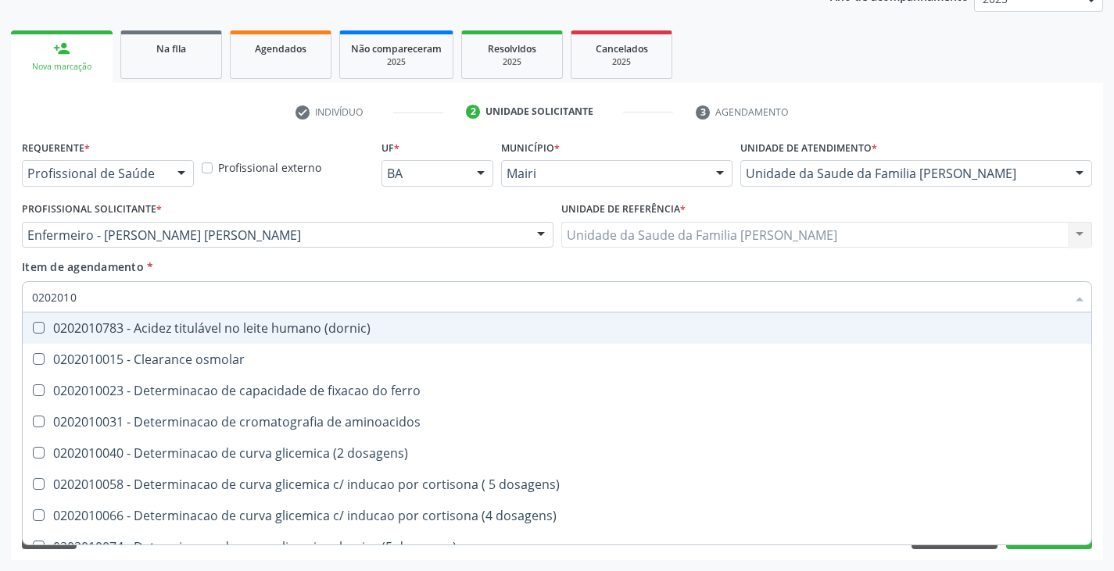
type input "02020101"
checkbox ferro "true"
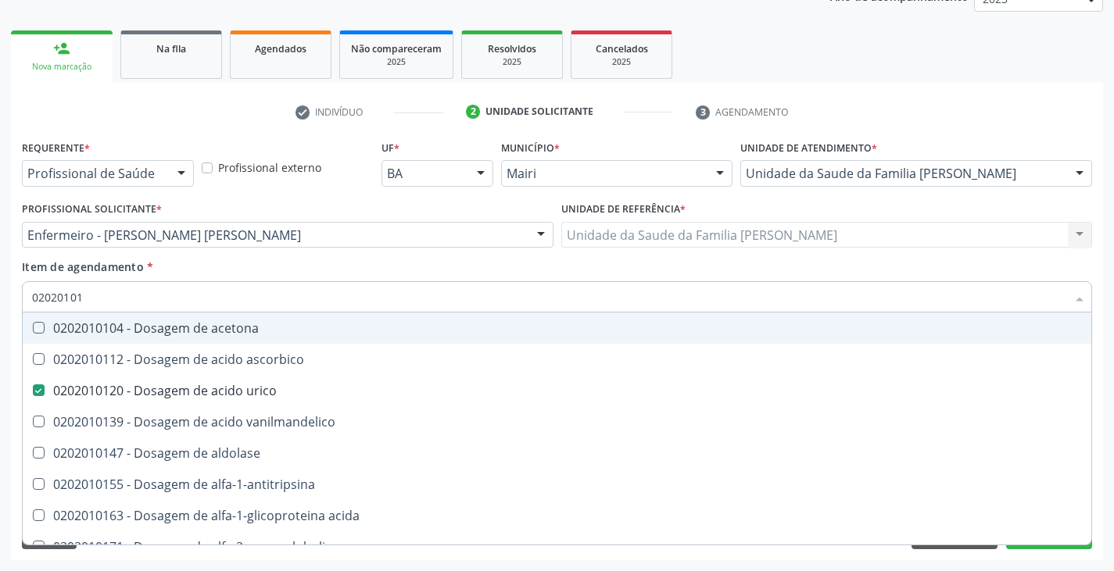
type input "020201012"
checkbox acetona "true"
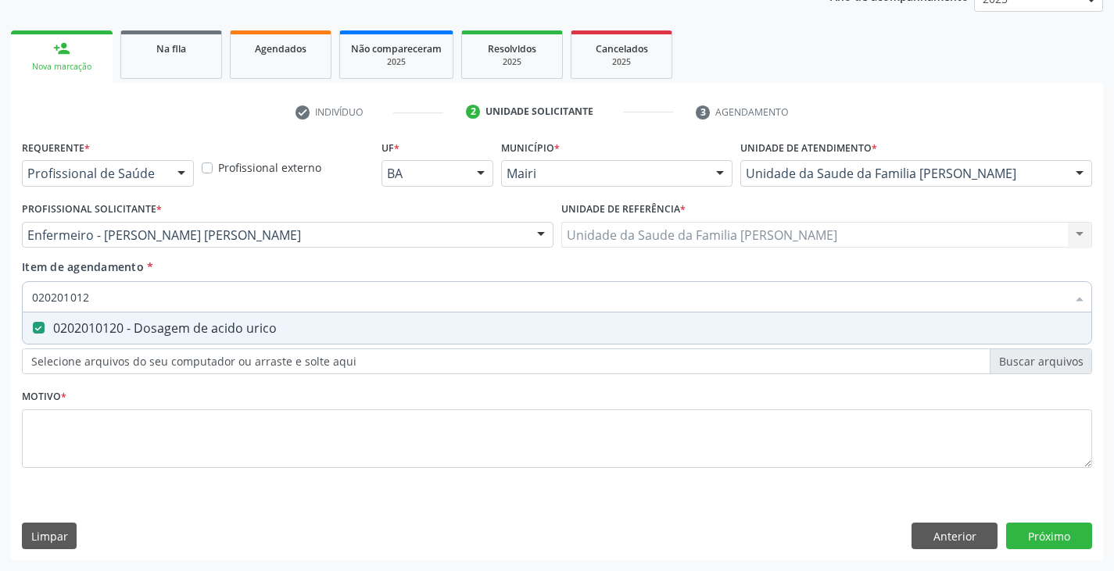
type input "02020101"
checkbox urico "false"
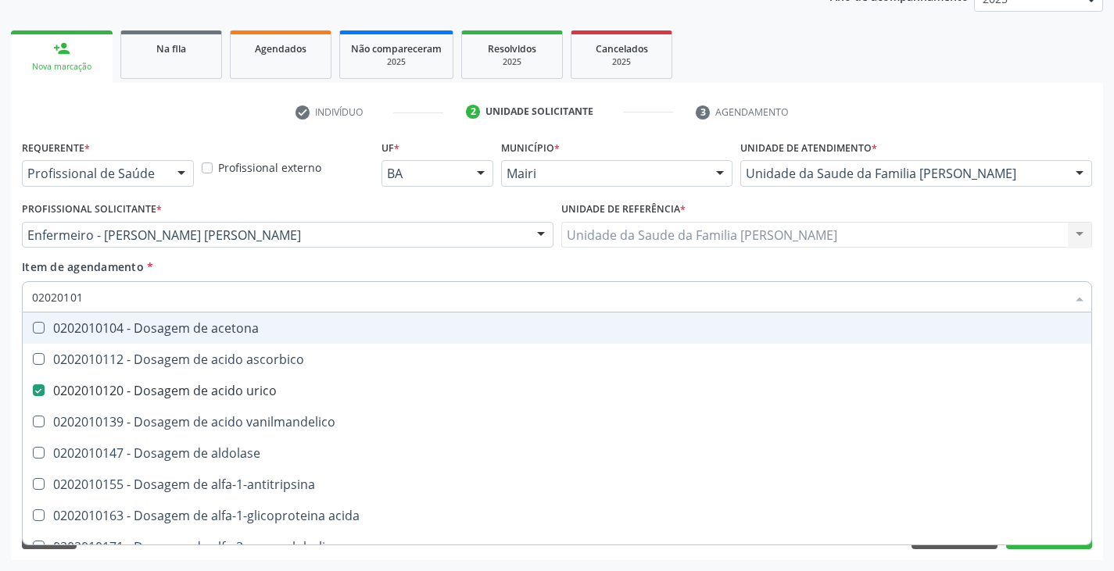
type input "0202010"
checkbox urico "false"
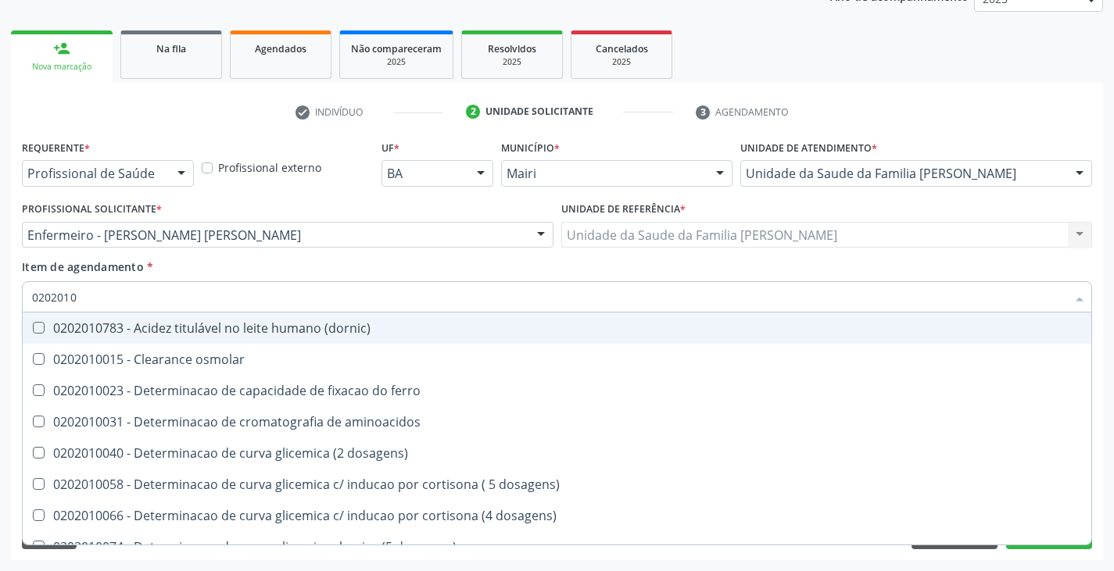
type input "02020102"
checkbox dosagens\) "true"
checkbox osmolaridade "true"
checkbox ivy "true"
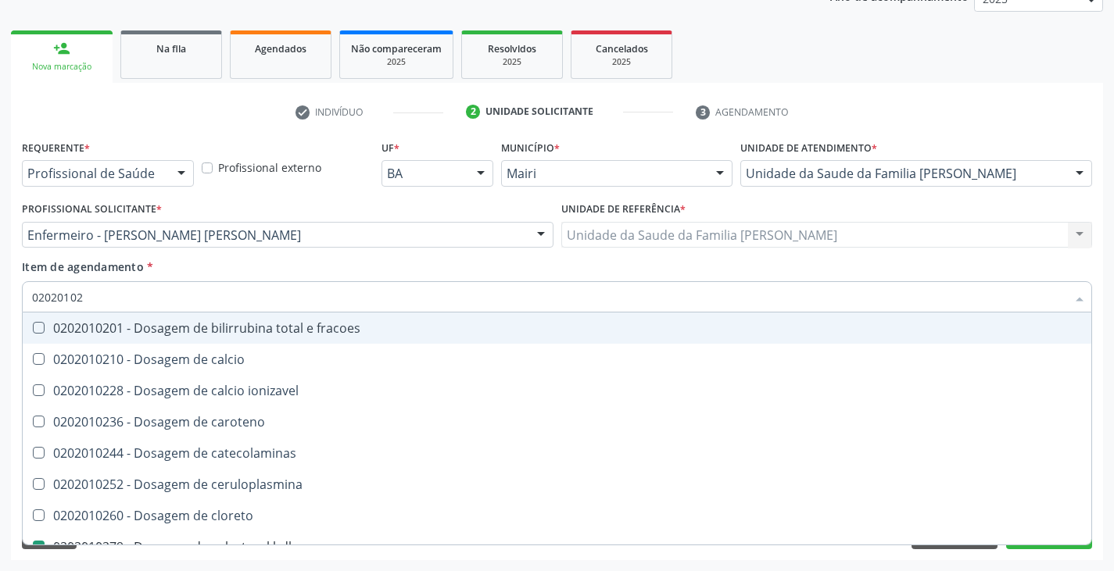
type input "020201021"
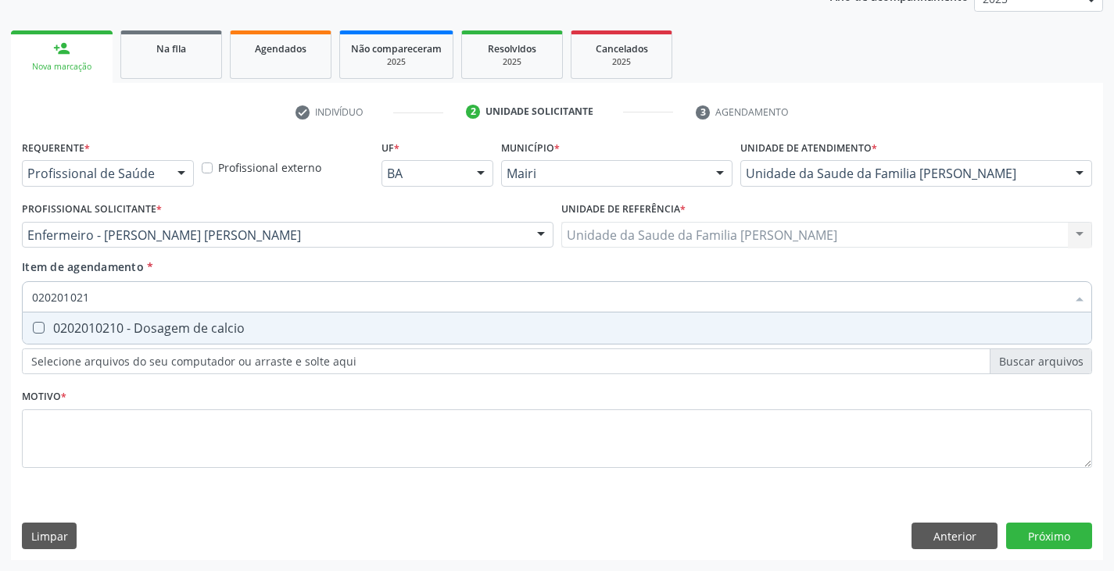
click at [94, 332] on div "0202010210 - Dosagem de calcio" at bounding box center [557, 328] width 1050 height 13
checkbox calcio "true"
type input "02020102"
checkbox calcio "false"
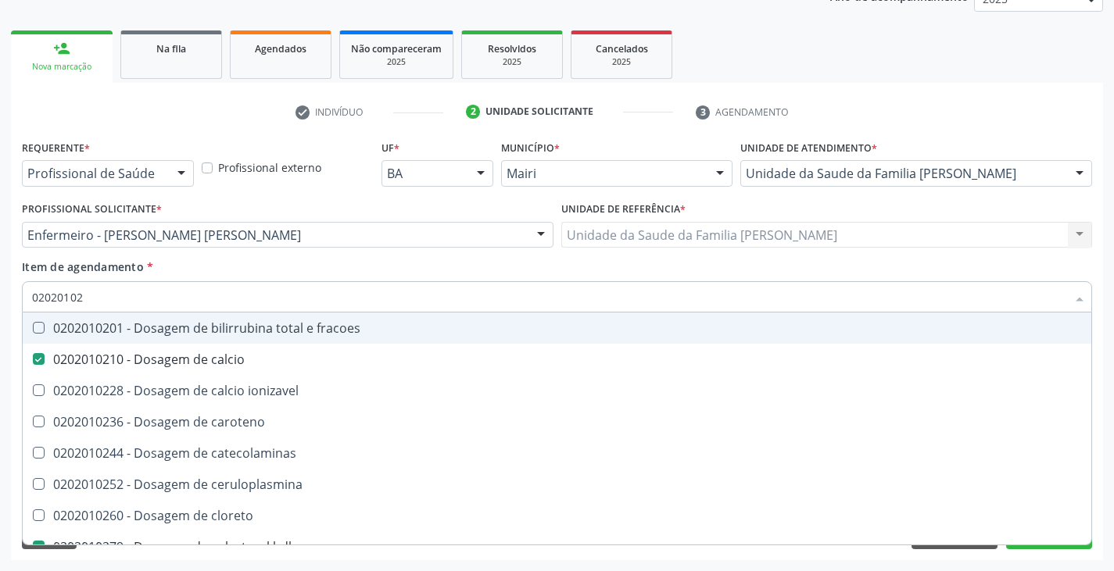
type input "0202010"
checkbox calcio "false"
checkbox hdl "false"
checkbox ldl "false"
checkbox total "false"
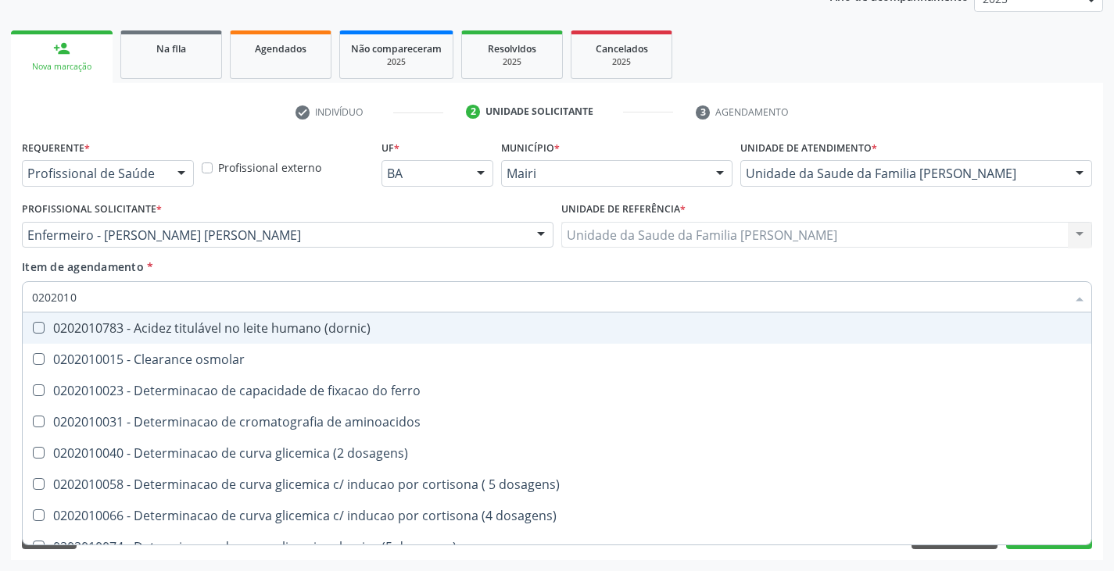
type input "020201"
checkbox urico "false"
checkbox alfa-2-macroglobulina "true"
checkbox calcio "false"
checkbox hdl "false"
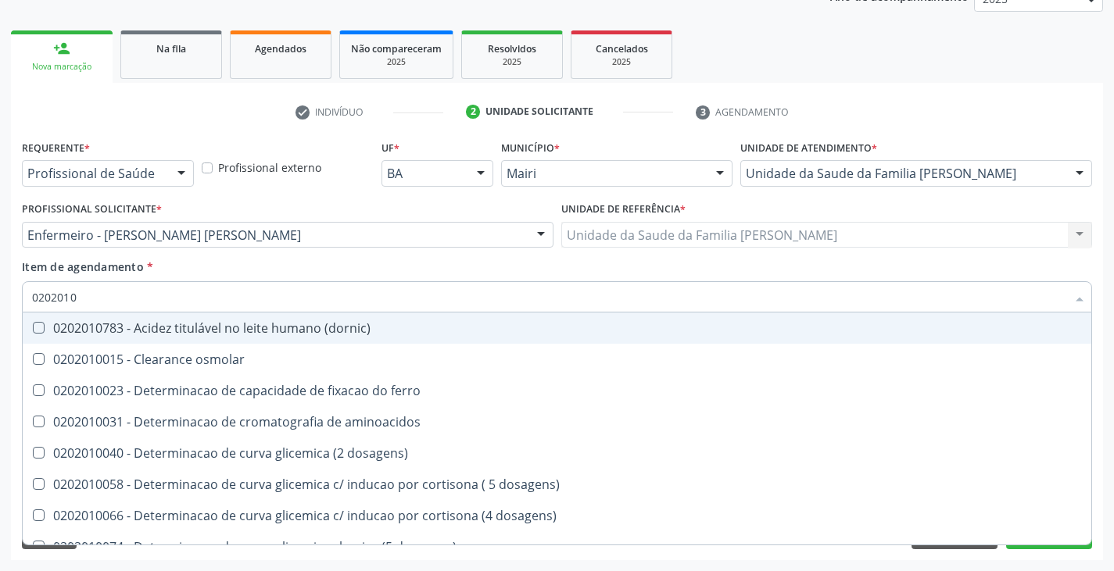
checkbox total "false"
checkbox creatinina "false"
checkbox alfa-hidroxibutirica "true"
checkbox glutamica "true"
checkbox latica "true"
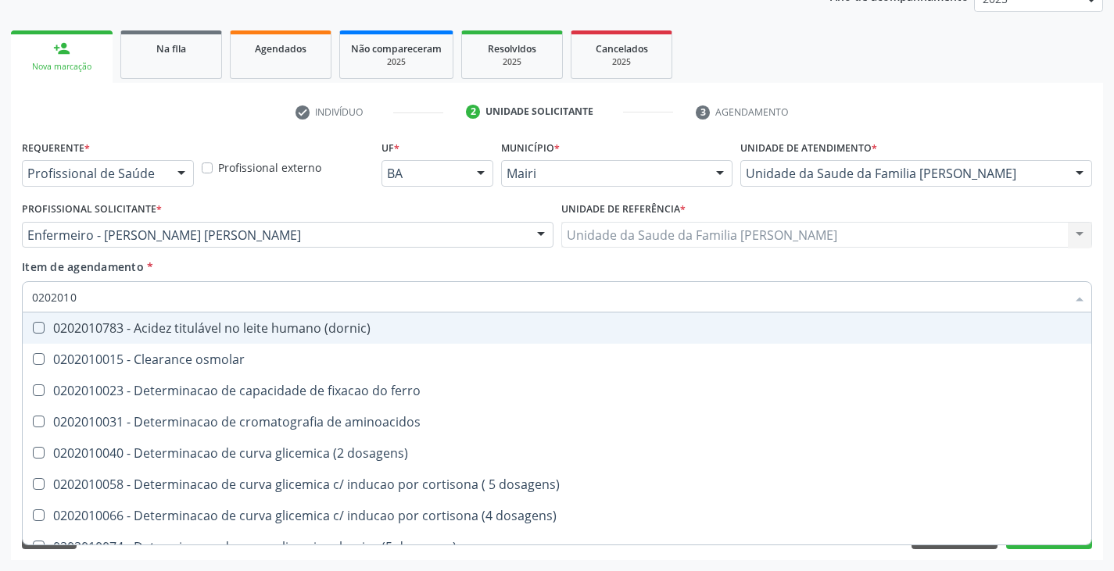
checkbox ferritina "true"
checkbox glicose "false"
checkbox glicosilada "false"
checkbox magnesio "true"
checkbox porfirinas "true"
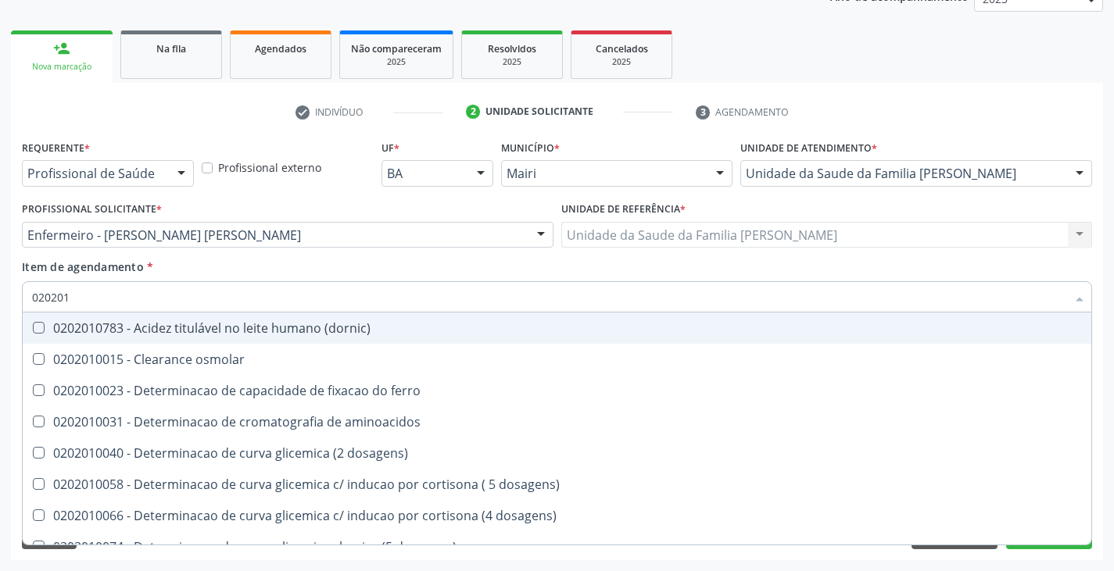
checkbox sodio "false"
checkbox \(tgo\) "false"
checkbox \(tgp\) "false"
checkbox triglicerideos "false"
checkbox ureia "false"
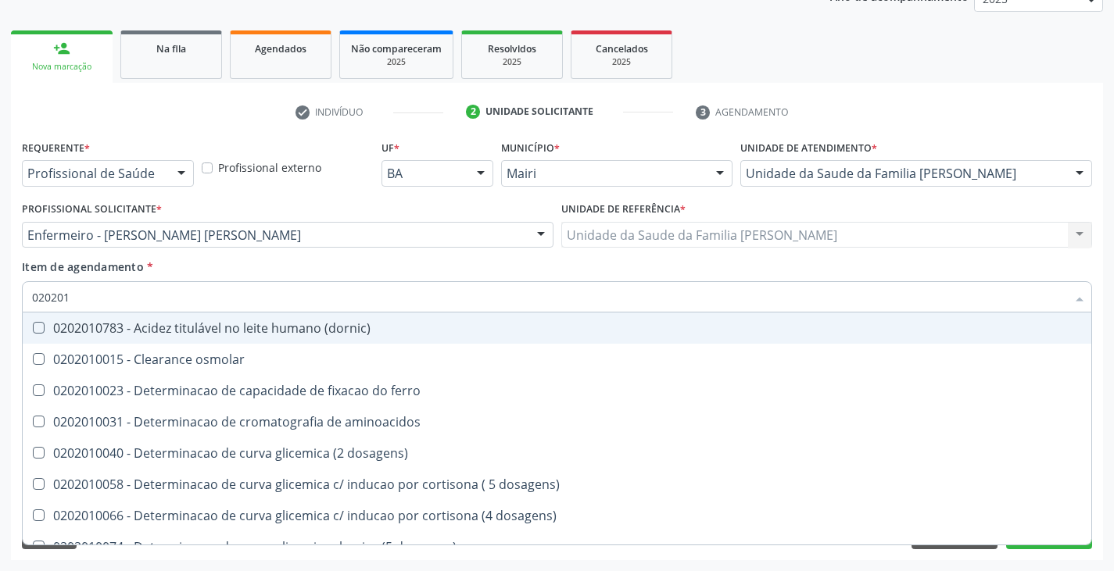
checkbox proteinas "true"
checkbox \) "true"
checkbox d-xilose "true"
type input "02020"
checkbox urico "false"
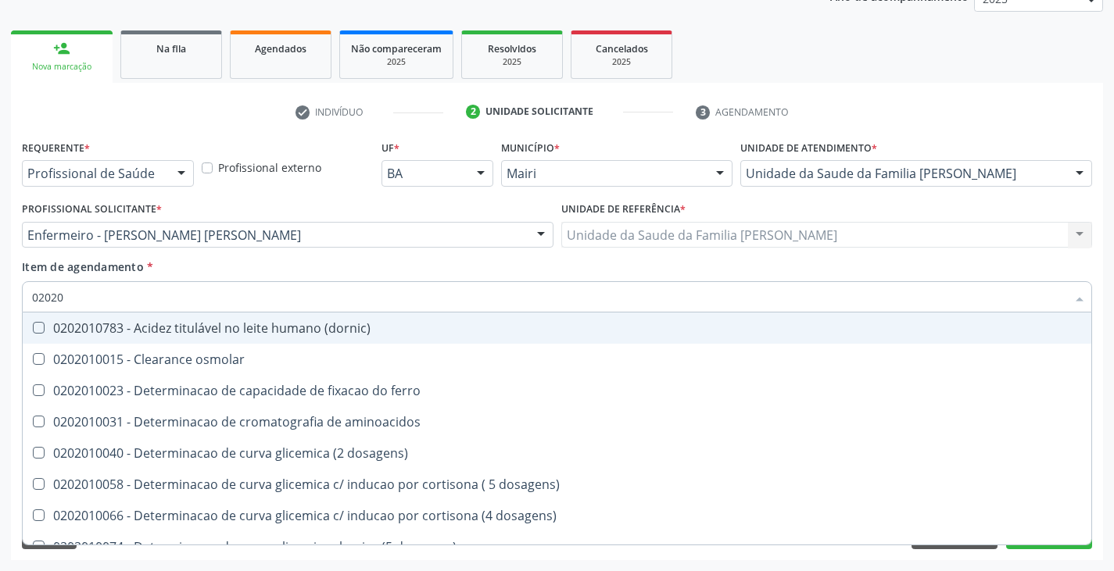
checkbox calcio "false"
checkbox hdl "false"
checkbox ldl "false"
checkbox total "false"
checkbox creatinina "false"
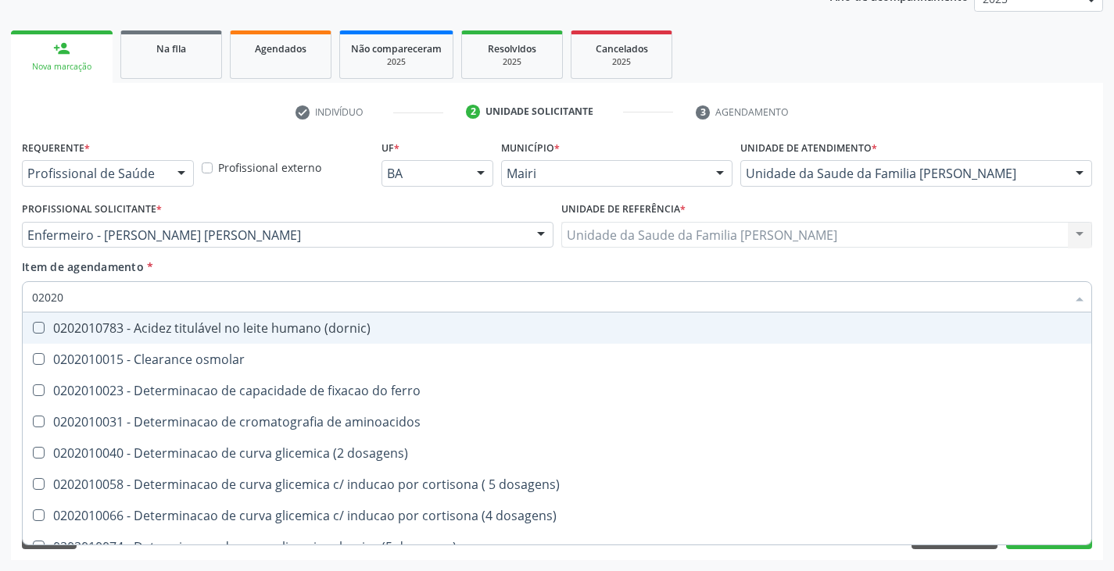
checkbox glicose "false"
checkbox glicosilada "false"
checkbox sodio "false"
checkbox \(tgo\) "false"
checkbox \(tgp\) "false"
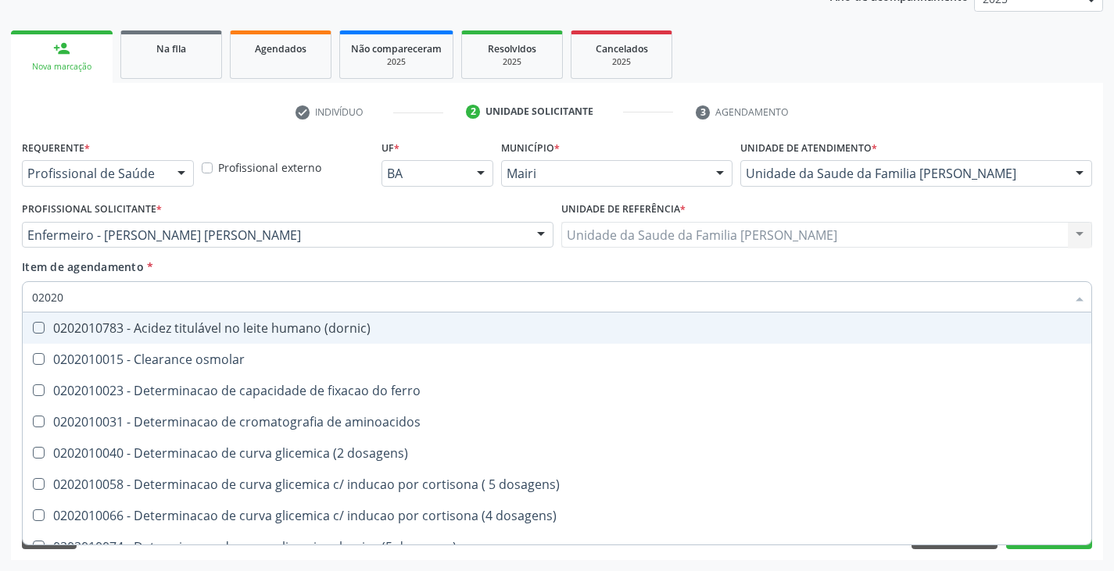
checkbox triglicerideos "false"
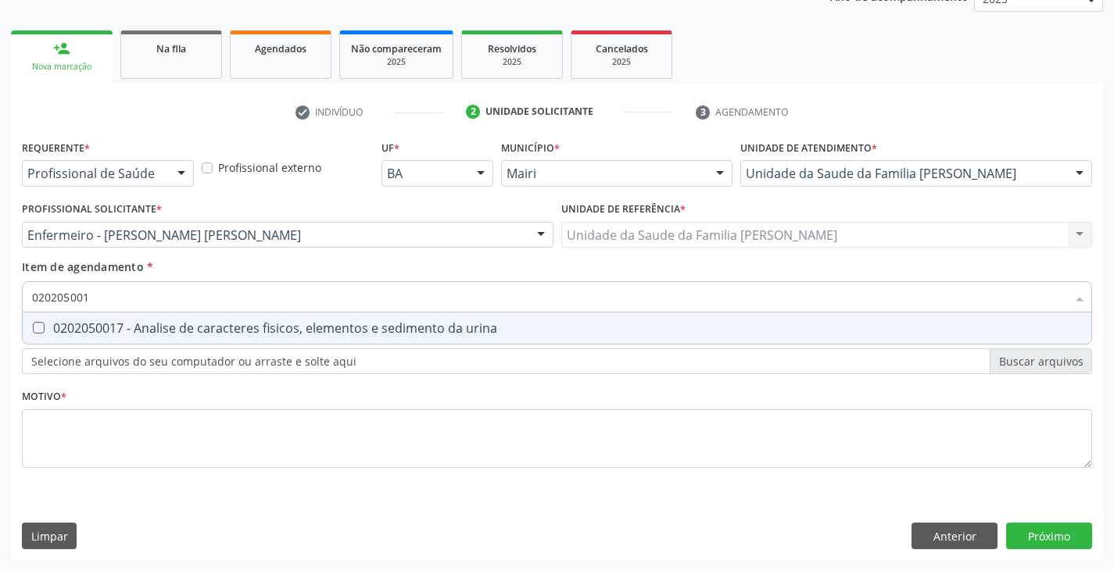
type input "0202050017"
click at [94, 332] on div "0202050017 - Analise de caracteres fisicos, elementos e sedimento da urina" at bounding box center [557, 328] width 1050 height 13
checkbox urina "true"
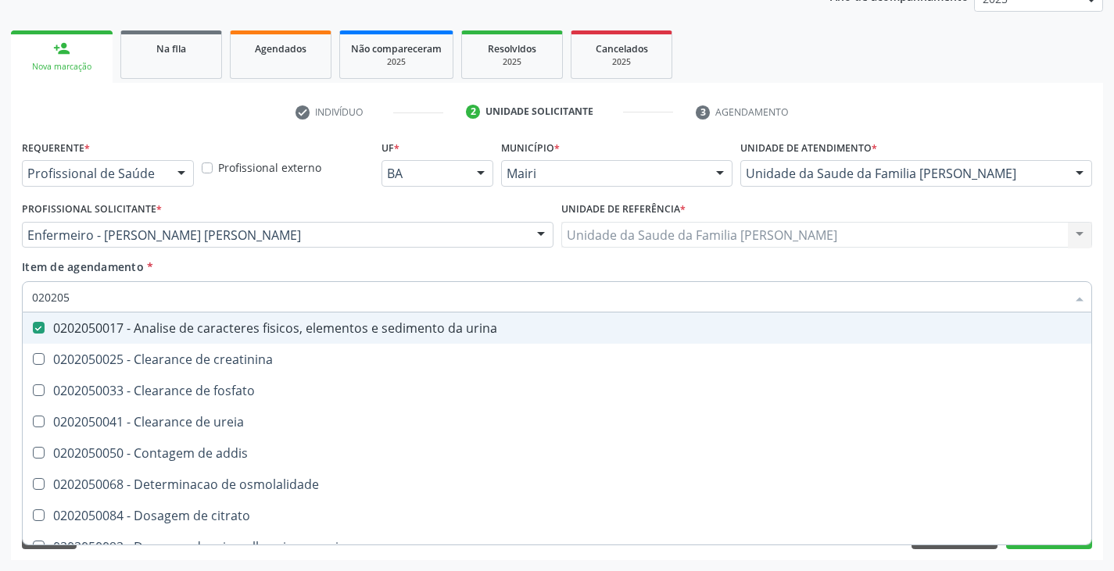
type input "02020"
checkbox urina "false"
checkbox ureia "true"
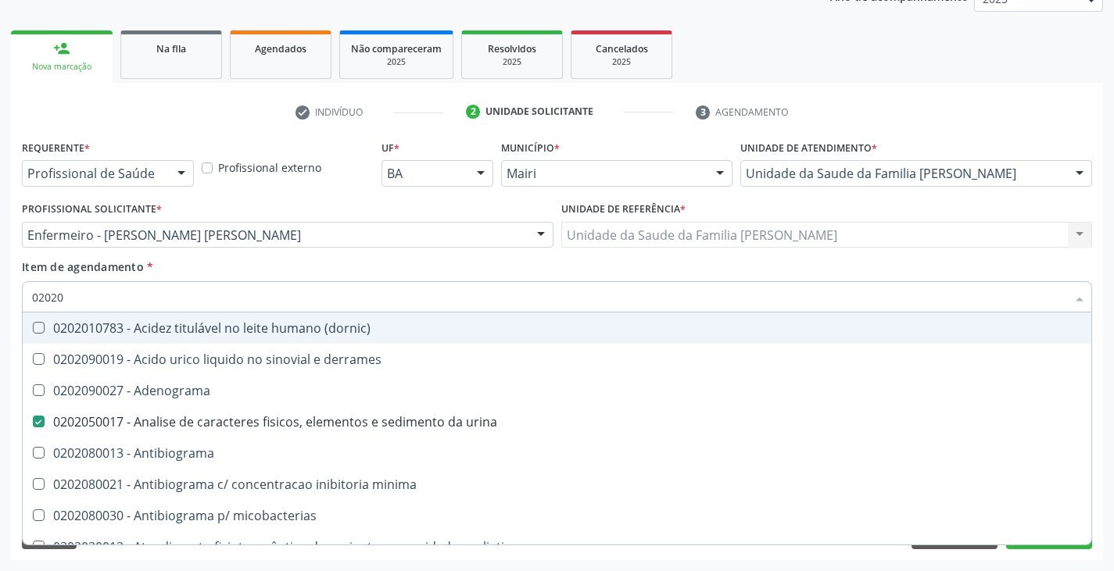
type input "020204"
checkbox urina "false"
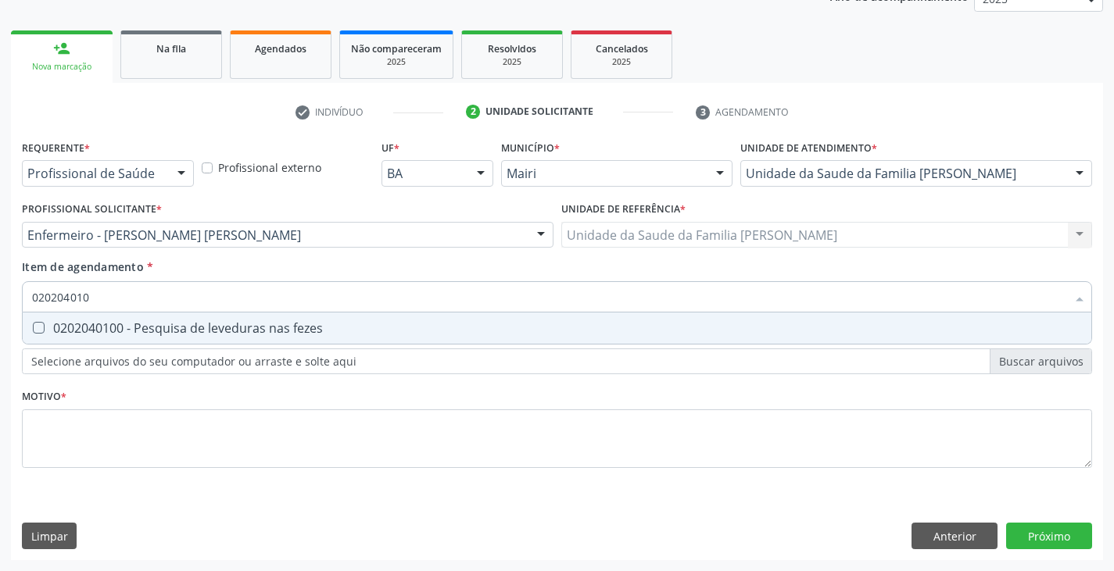
type input "0202040100"
click at [94, 332] on div "0202040100 - Pesquisa de leveduras nas fezes" at bounding box center [557, 328] width 1050 height 13
checkbox fezes "true"
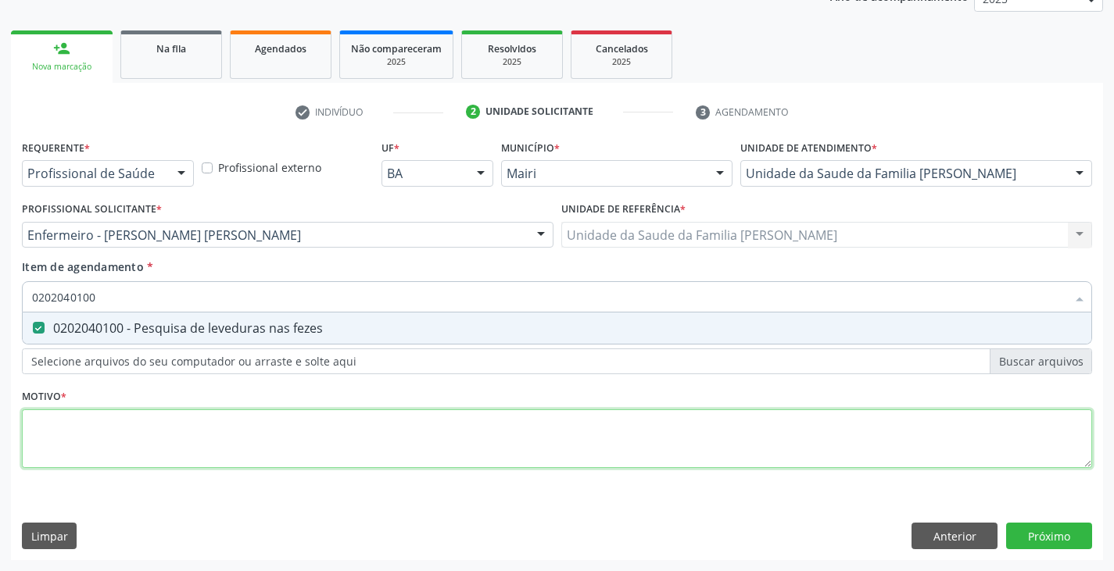
click at [120, 443] on div "Requerente * Profissional de Saúde Profissional de Saúde Paciente Nenhum result…" at bounding box center [557, 313] width 1070 height 354
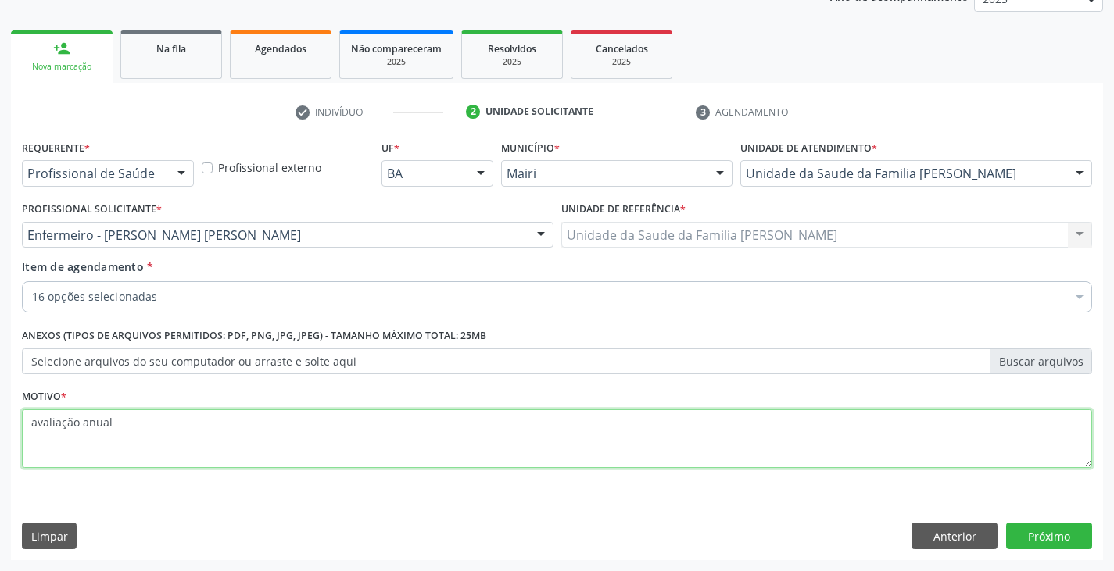
type textarea "avaliação anual"
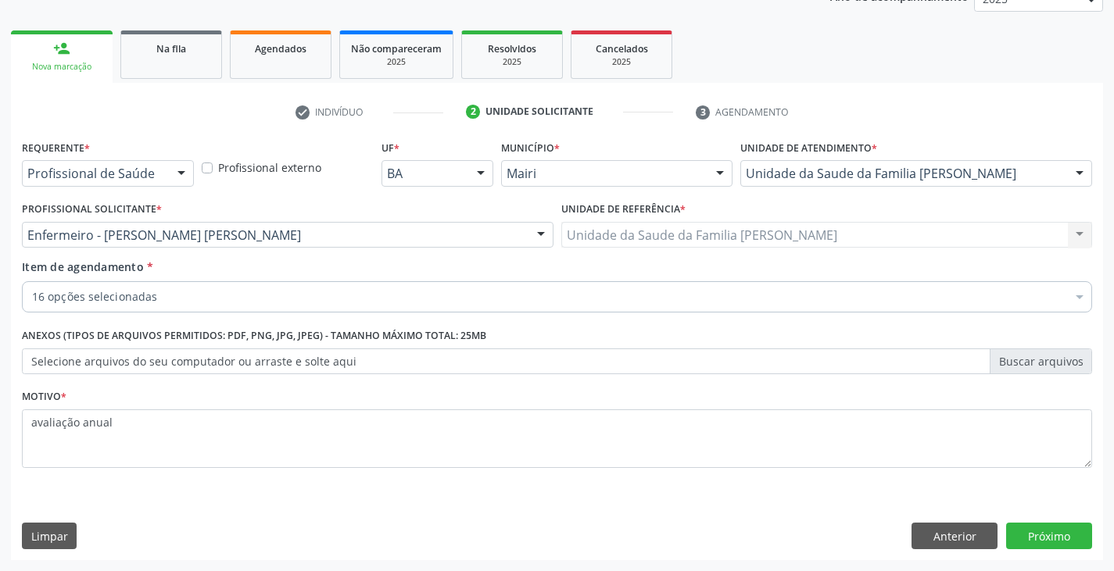
click at [1094, 536] on div "Requerente * Profissional de Saúde Profissional de Saúde Paciente Nenhum result…" at bounding box center [557, 348] width 1092 height 425
click at [1078, 535] on button "Próximo" at bounding box center [1049, 536] width 86 height 27
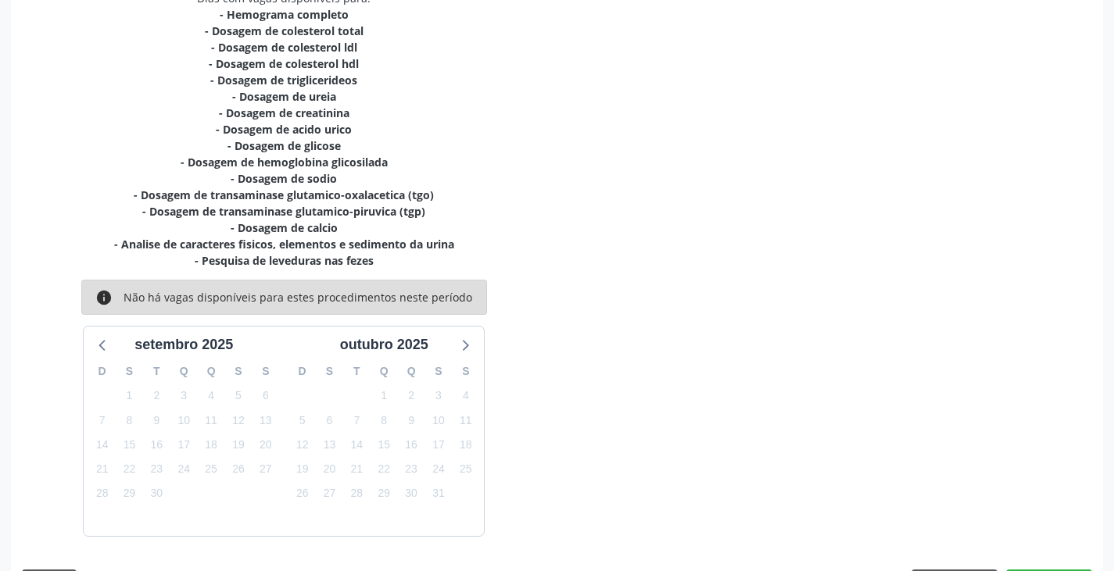
scroll to position [401, 0]
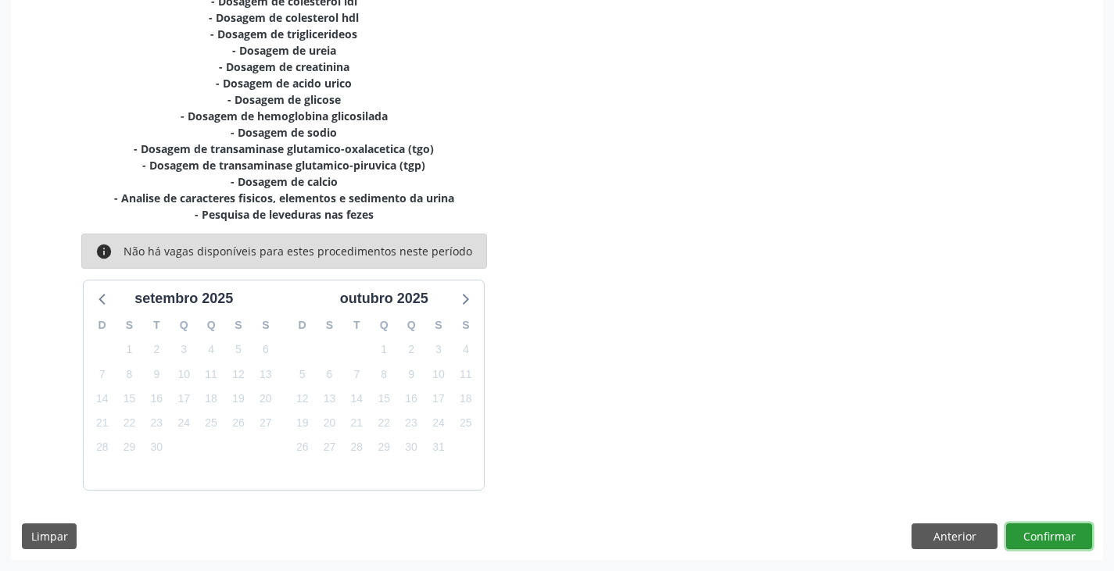
click at [1065, 541] on button "Confirmar" at bounding box center [1049, 537] width 86 height 27
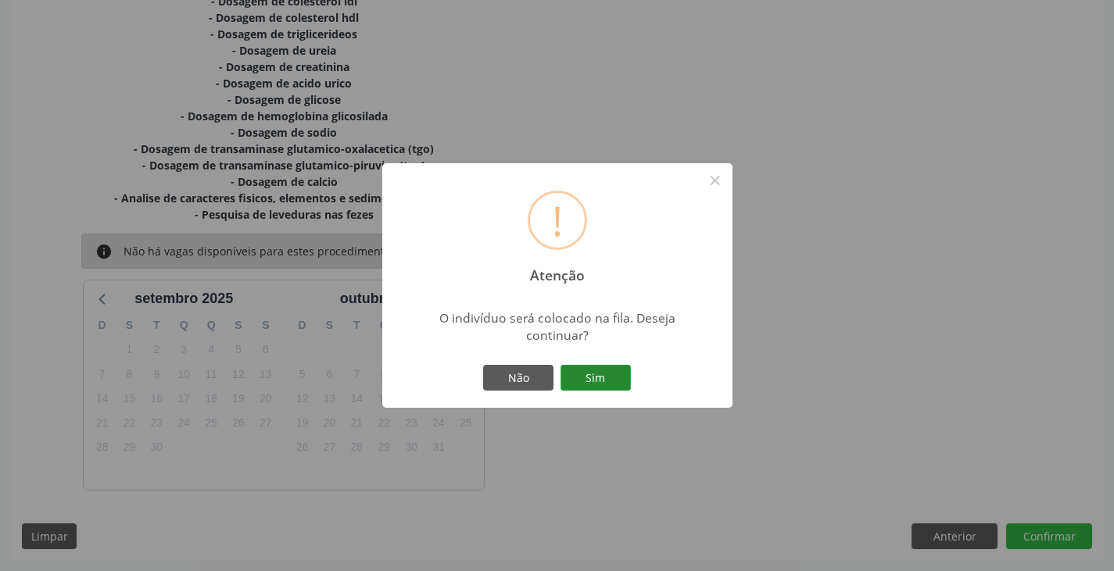
click at [603, 383] on button "Sim" at bounding box center [596, 378] width 70 height 27
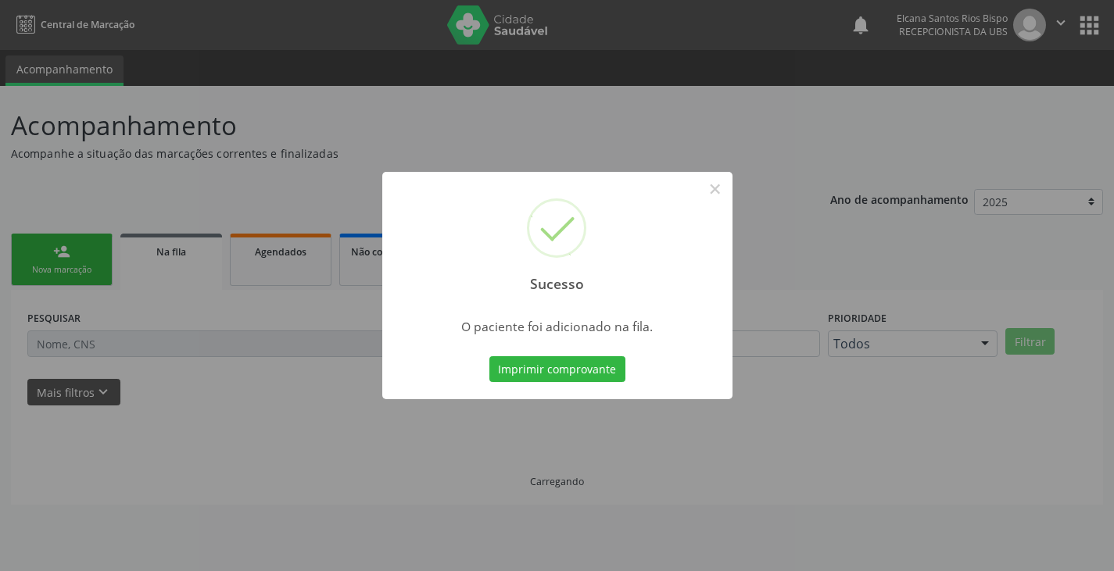
scroll to position [0, 0]
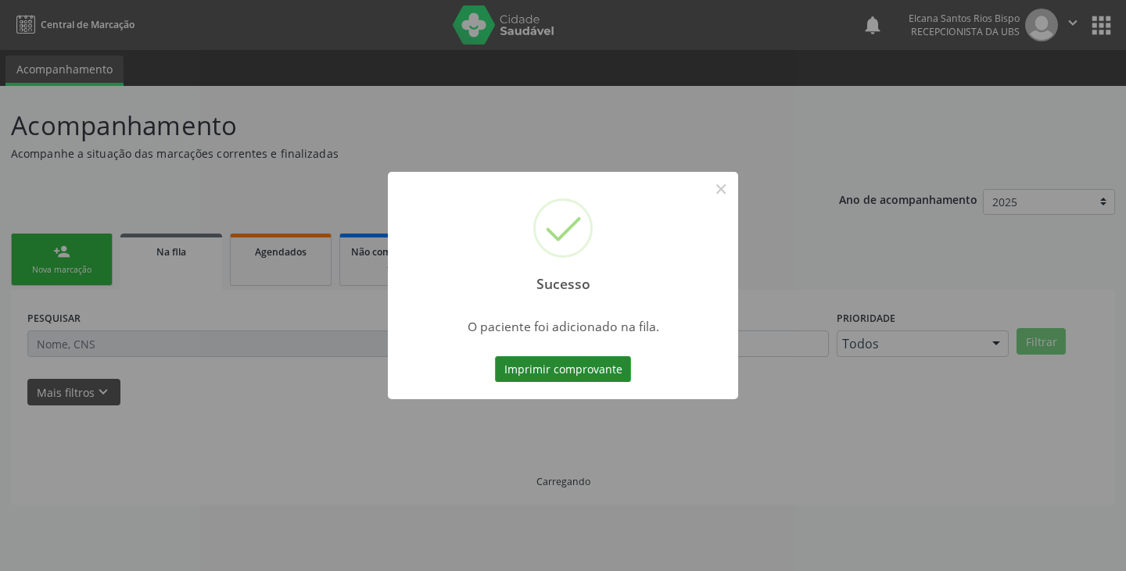
click at [602, 371] on button "Imprimir comprovante" at bounding box center [563, 370] width 136 height 27
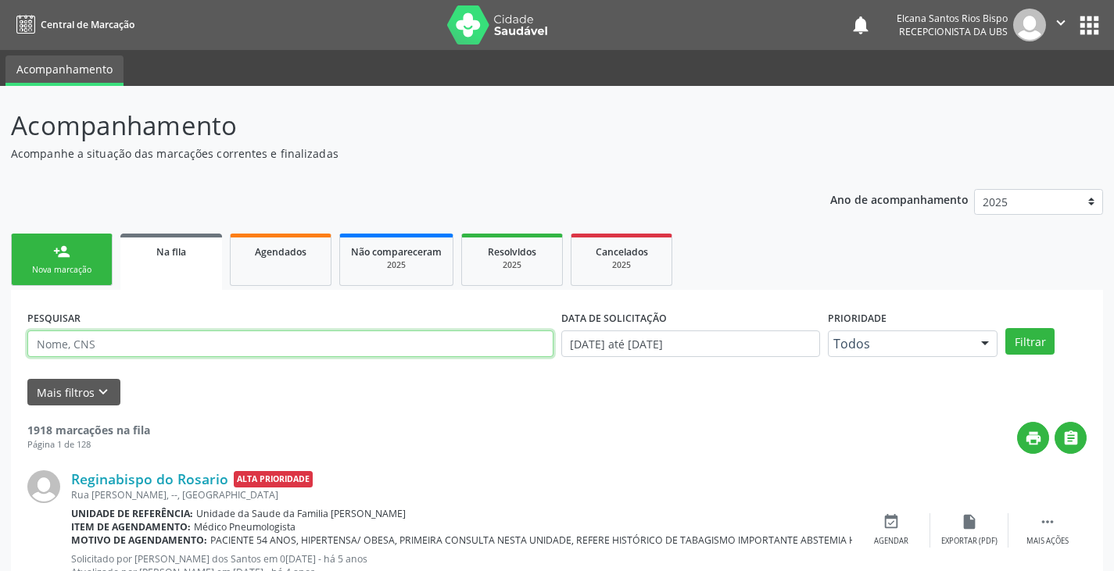
click at [184, 337] on input "text" at bounding box center [290, 344] width 526 height 27
paste input "704 1021 0565 8179"
type input "704 1021 0565 8179"
click at [1005, 328] on button "Filtrar" at bounding box center [1029, 341] width 49 height 27
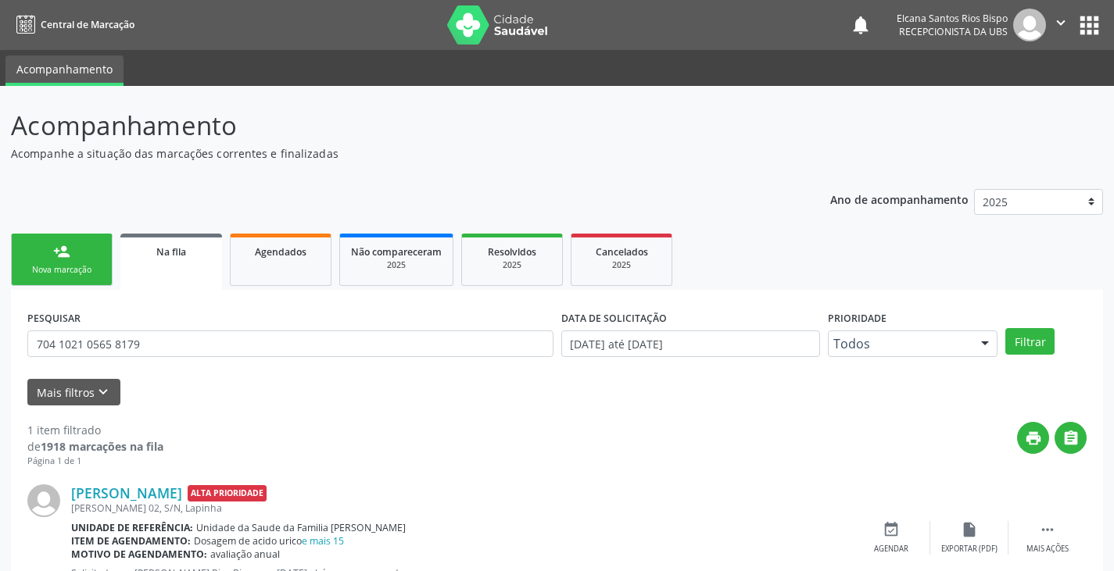
scroll to position [63, 0]
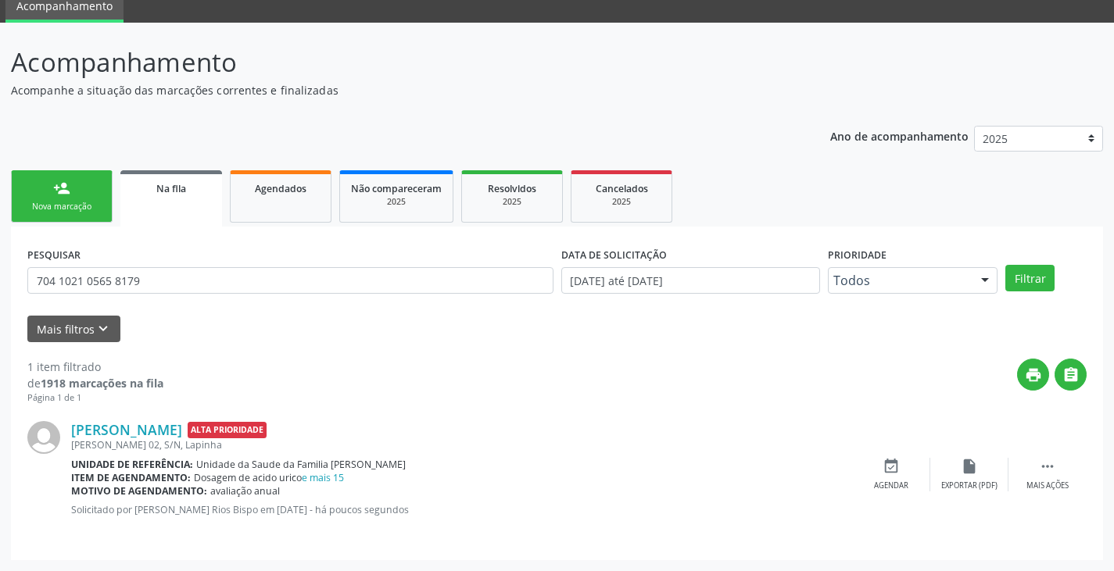
click at [29, 182] on link "person_add Nova marcação" at bounding box center [62, 196] width 102 height 52
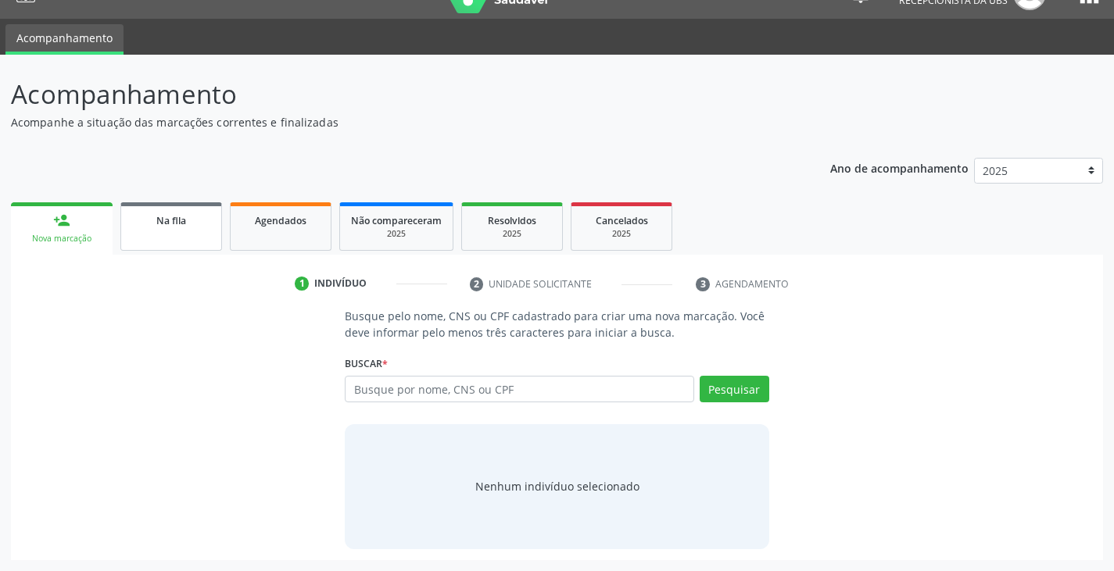
scroll to position [31, 0]
click at [400, 391] on input "text" at bounding box center [519, 389] width 349 height 27
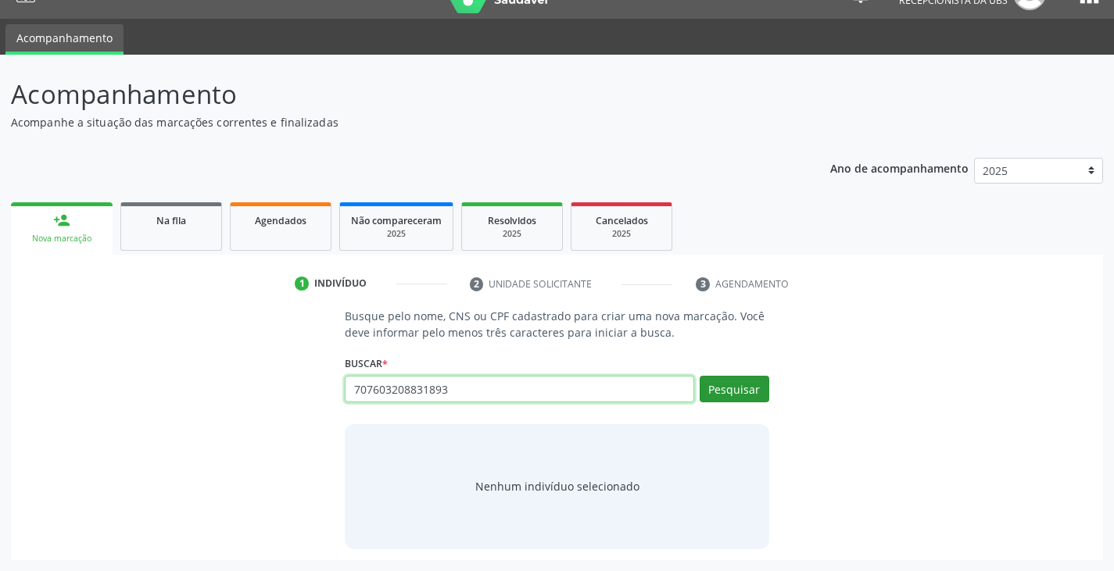
type input "707603208831893"
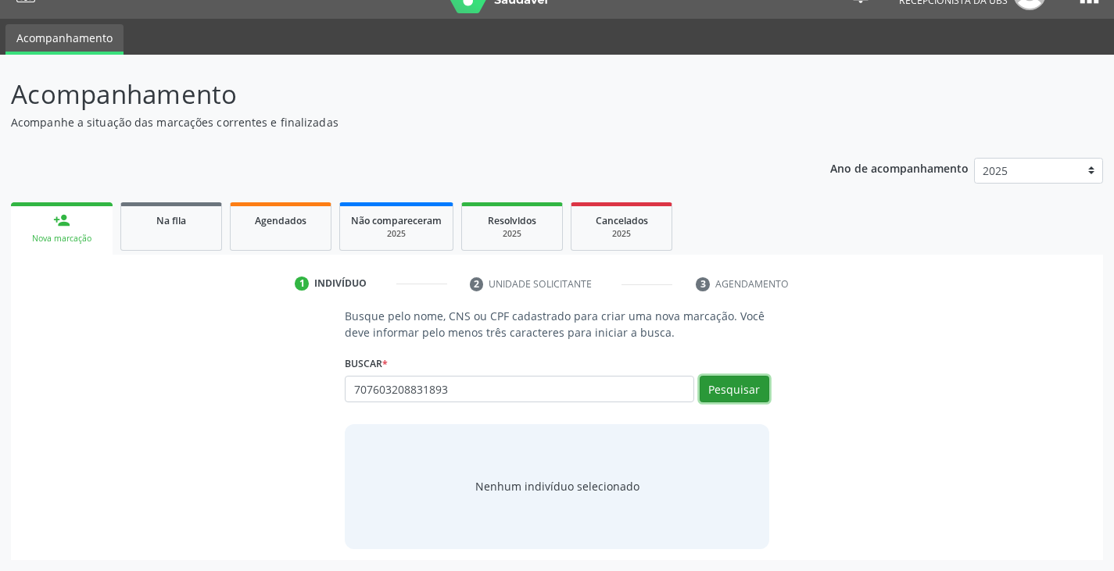
click at [740, 397] on button "Pesquisar" at bounding box center [735, 389] width 70 height 27
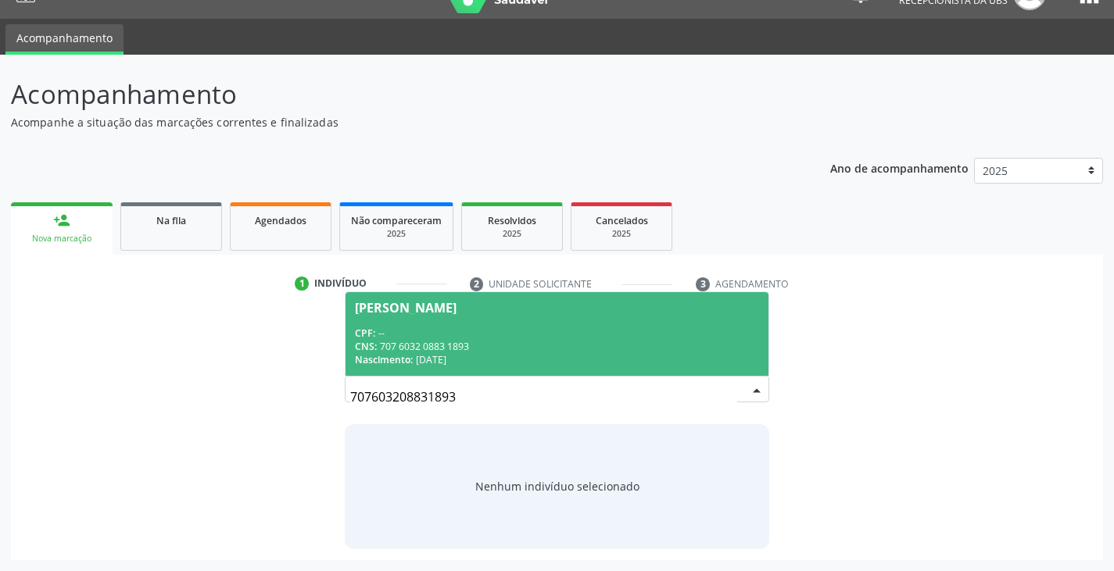
click at [493, 329] on div "CPF: --" at bounding box center [556, 333] width 403 height 13
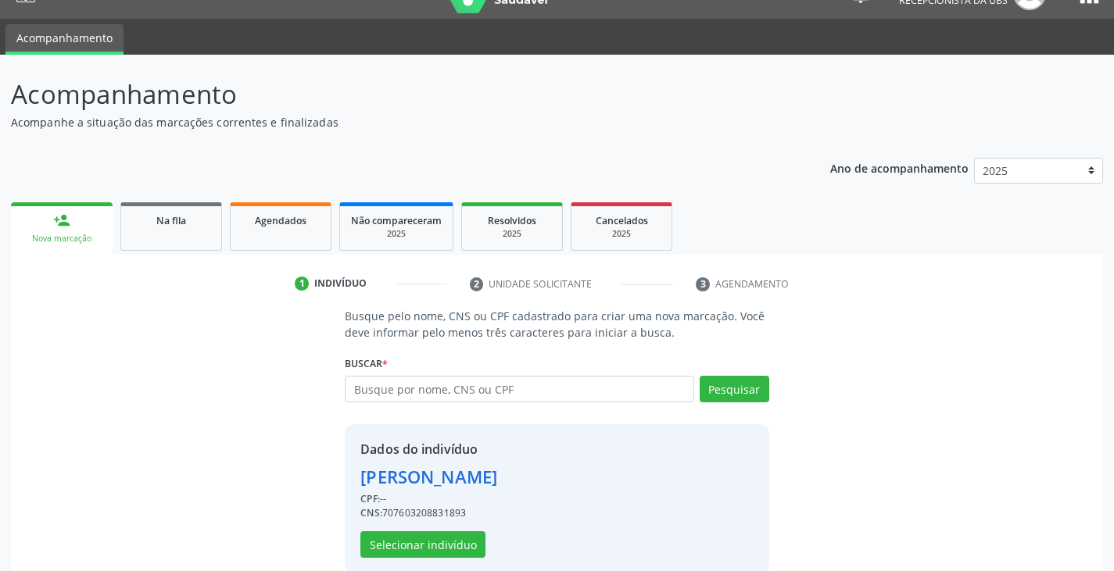
scroll to position [56, 0]
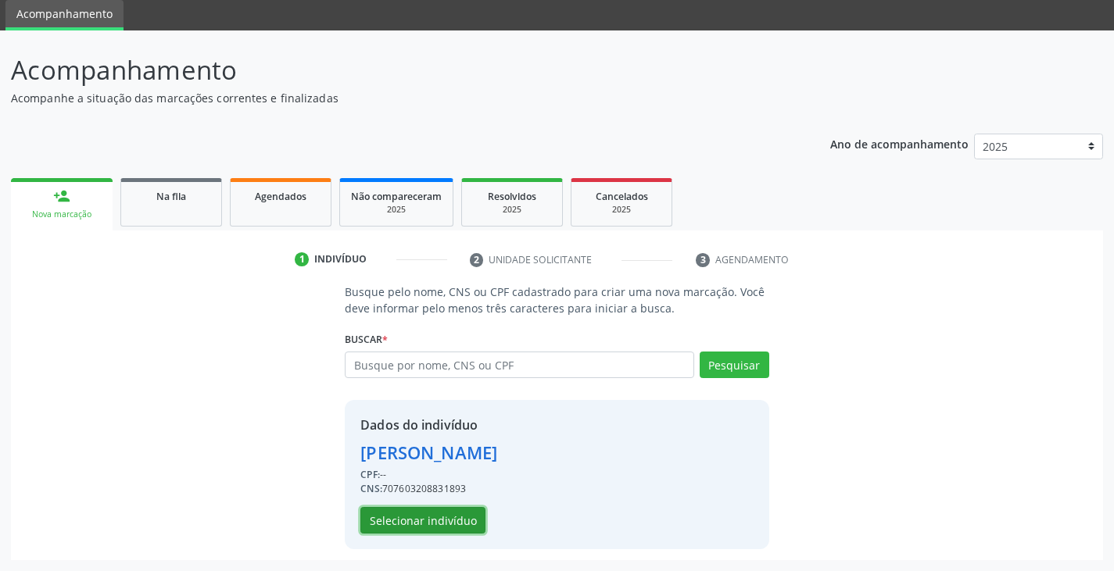
click at [444, 521] on button "Selecionar indivíduo" at bounding box center [422, 520] width 125 height 27
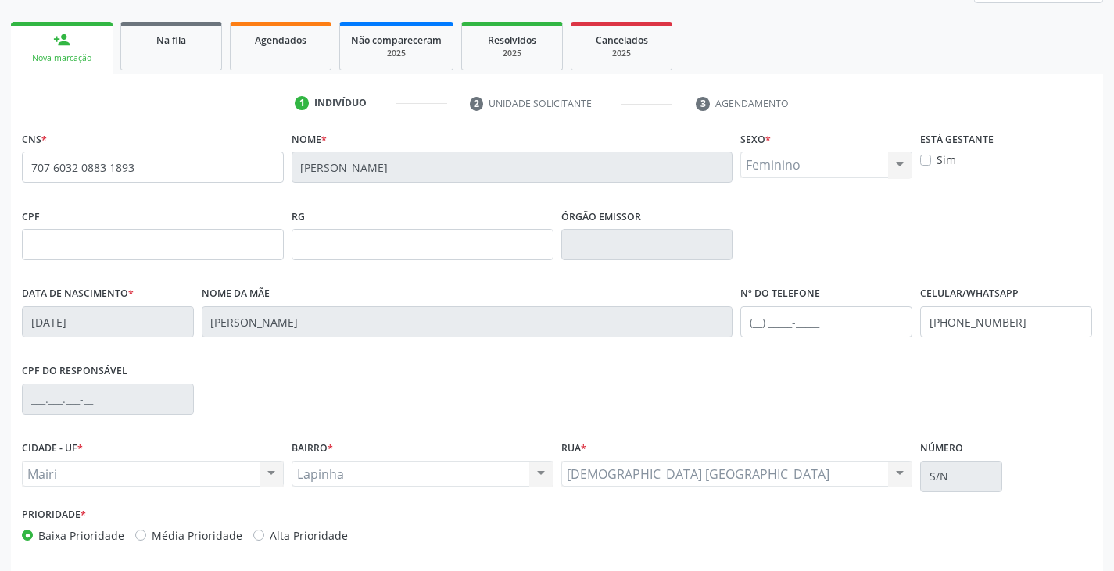
scroll to position [276, 0]
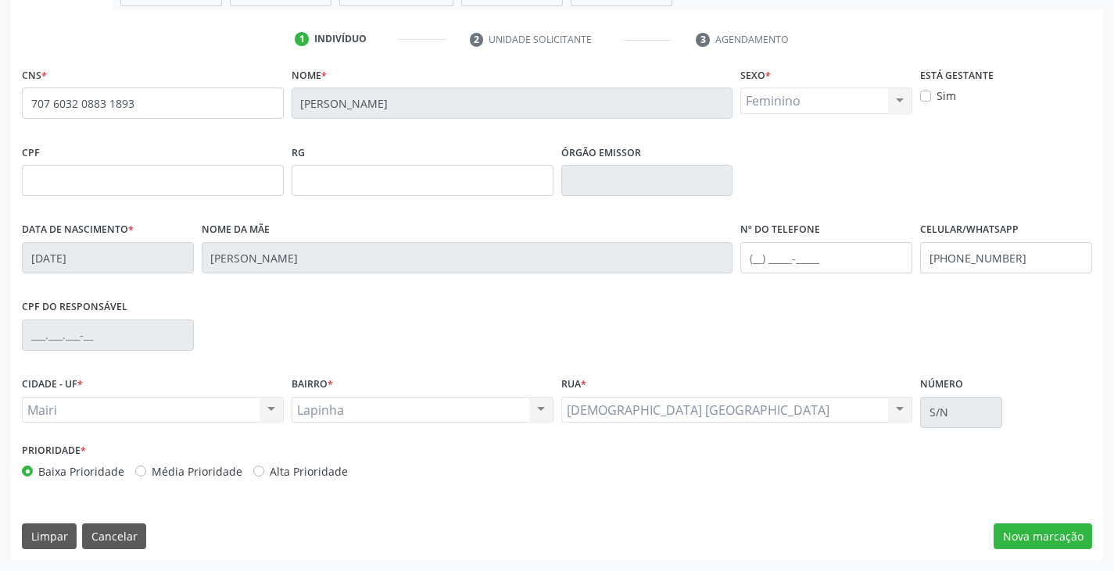
click at [314, 472] on label "Alta Prioridade" at bounding box center [309, 472] width 78 height 16
click at [264, 472] on input "Alta Prioridade" at bounding box center [258, 471] width 11 height 14
radio input "true"
click at [1016, 536] on button "Nova marcação" at bounding box center [1043, 537] width 99 height 27
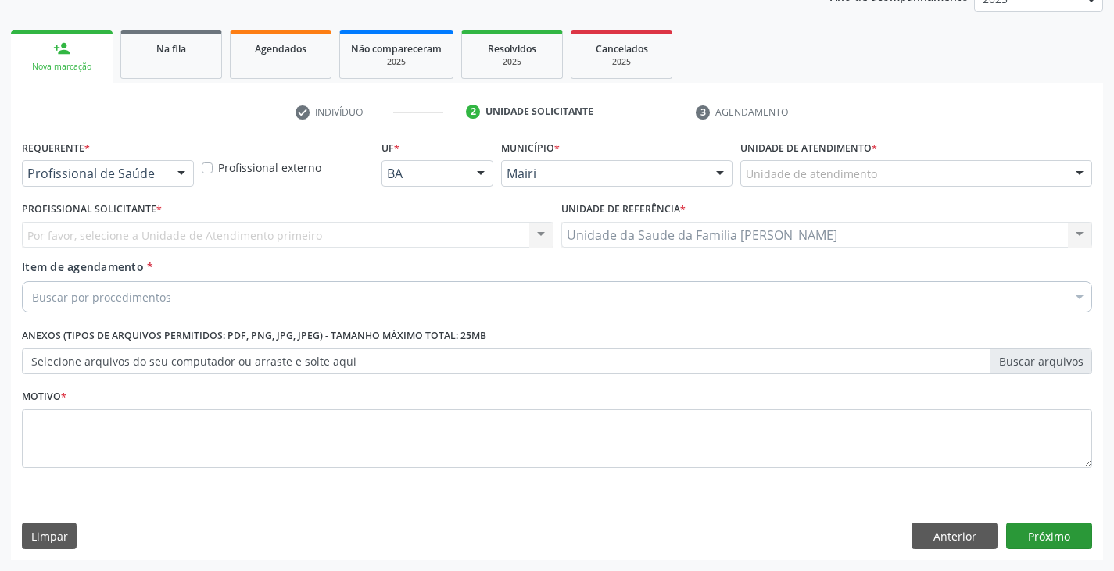
scroll to position [203, 0]
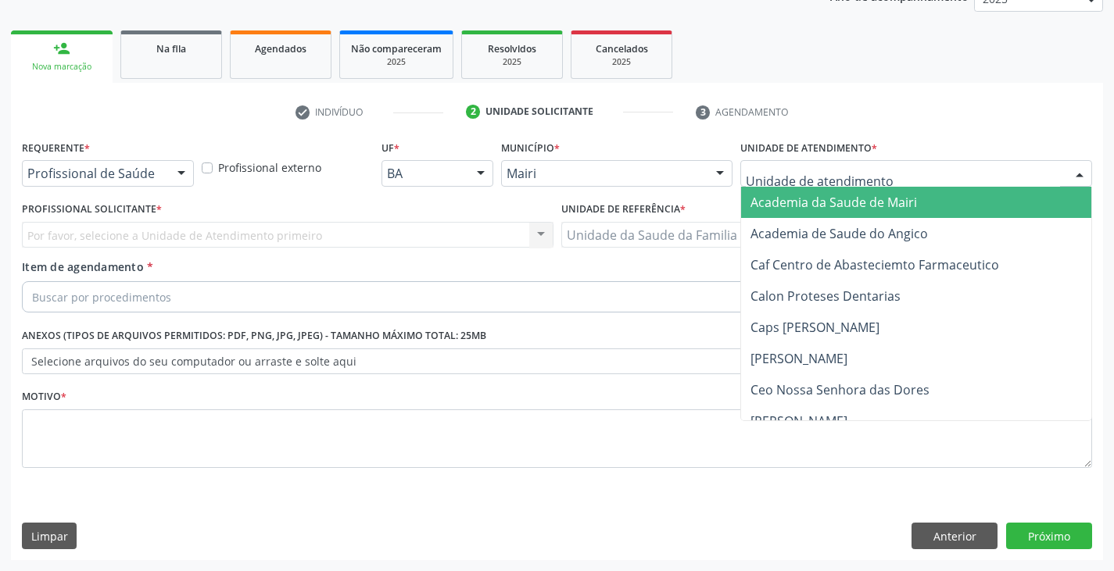
click at [877, 182] on div at bounding box center [916, 173] width 352 height 27
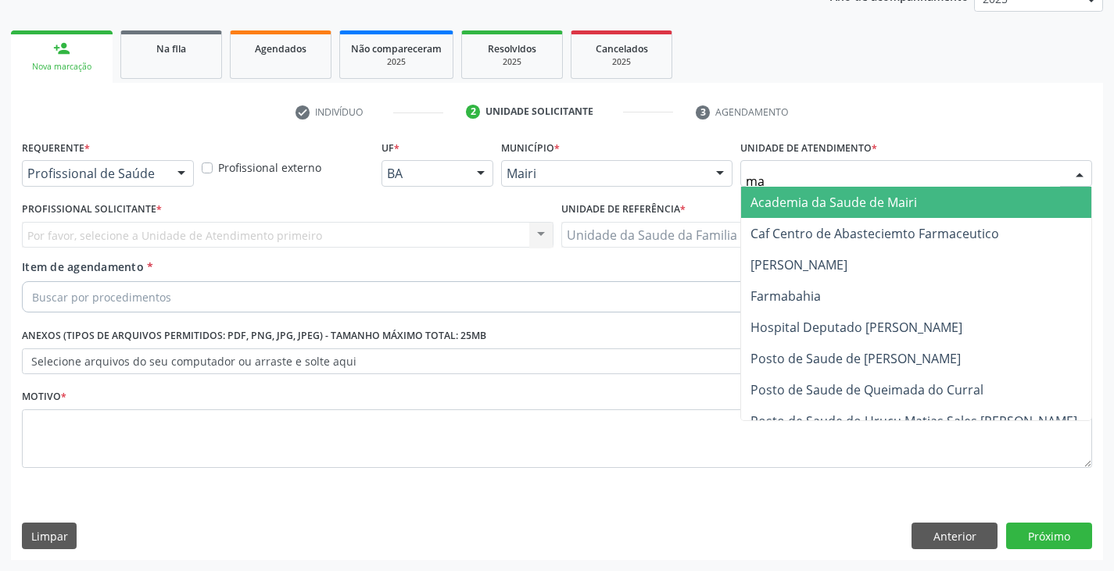
type input "mar"
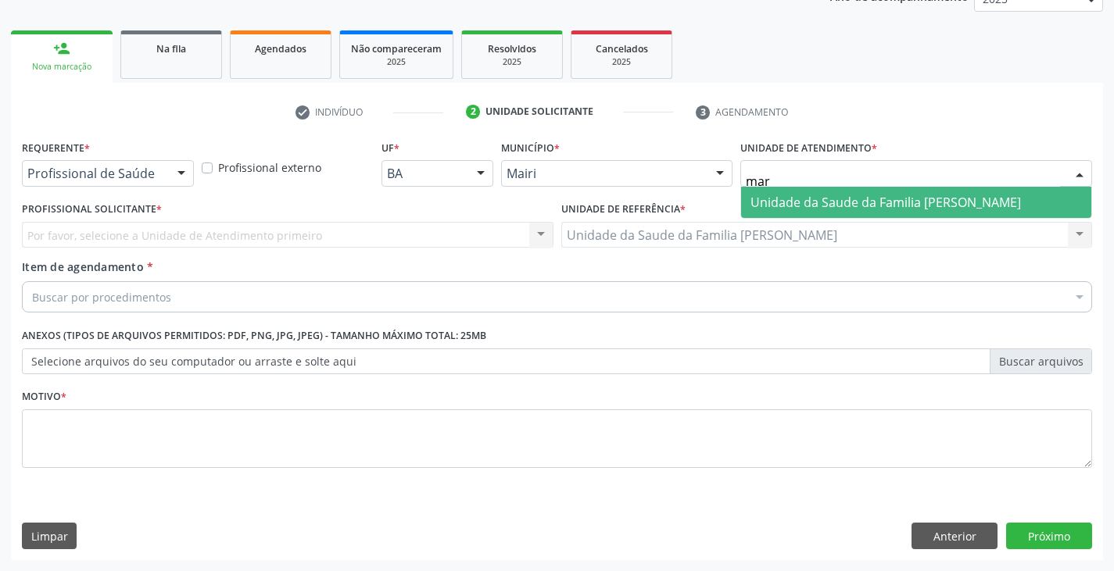
drag, startPoint x: 851, startPoint y: 201, endPoint x: 838, endPoint y: 204, distance: 13.7
click at [851, 202] on span "Unidade da Saude da Familia [PERSON_NAME]" at bounding box center [886, 202] width 271 height 17
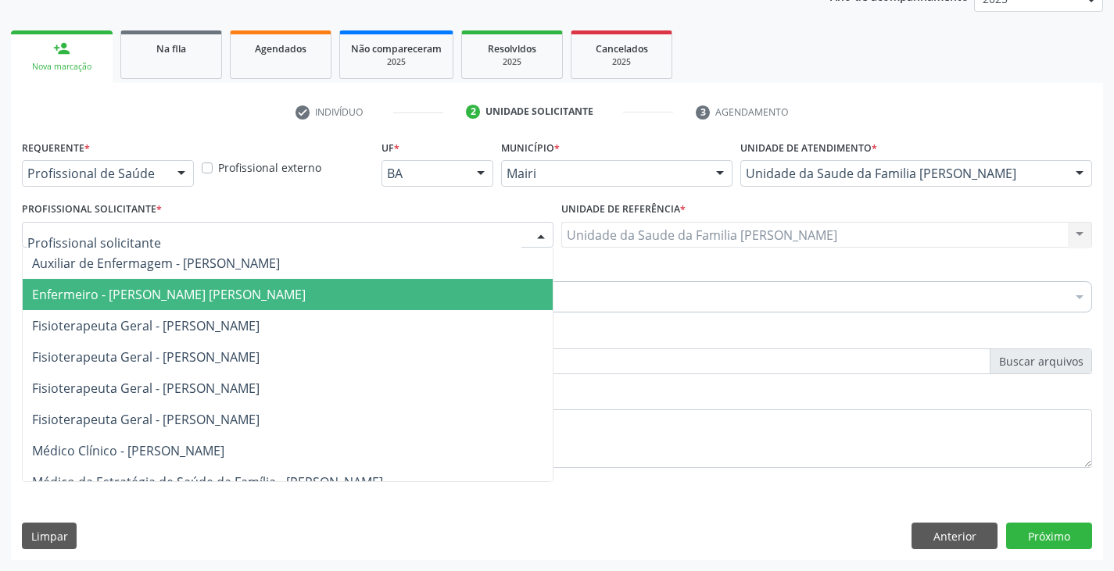
click at [130, 292] on span "Enfermeiro - [PERSON_NAME] [PERSON_NAME]" at bounding box center [169, 294] width 274 height 17
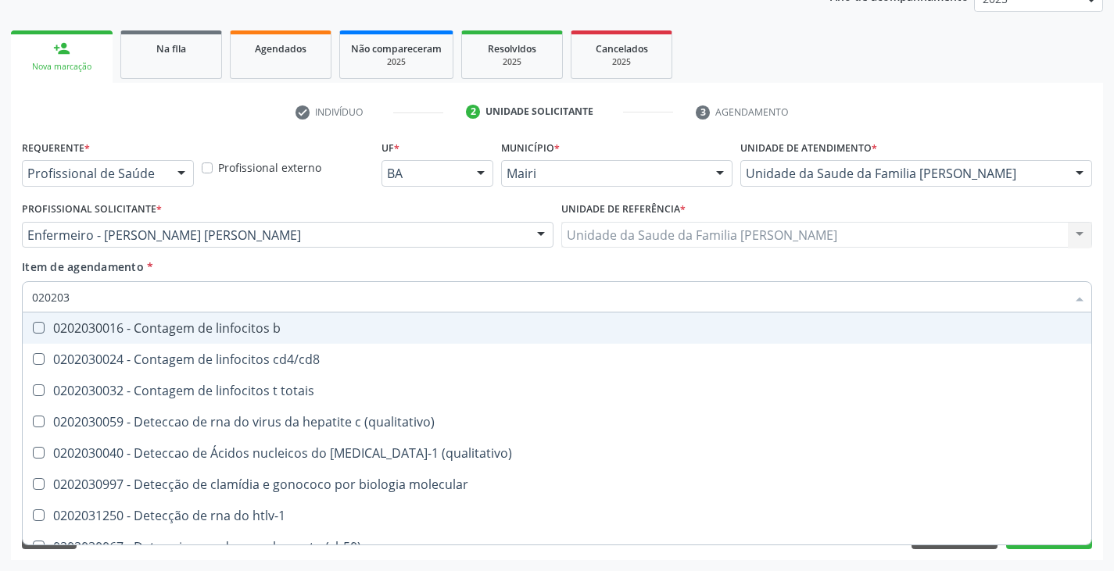
type input "0202038"
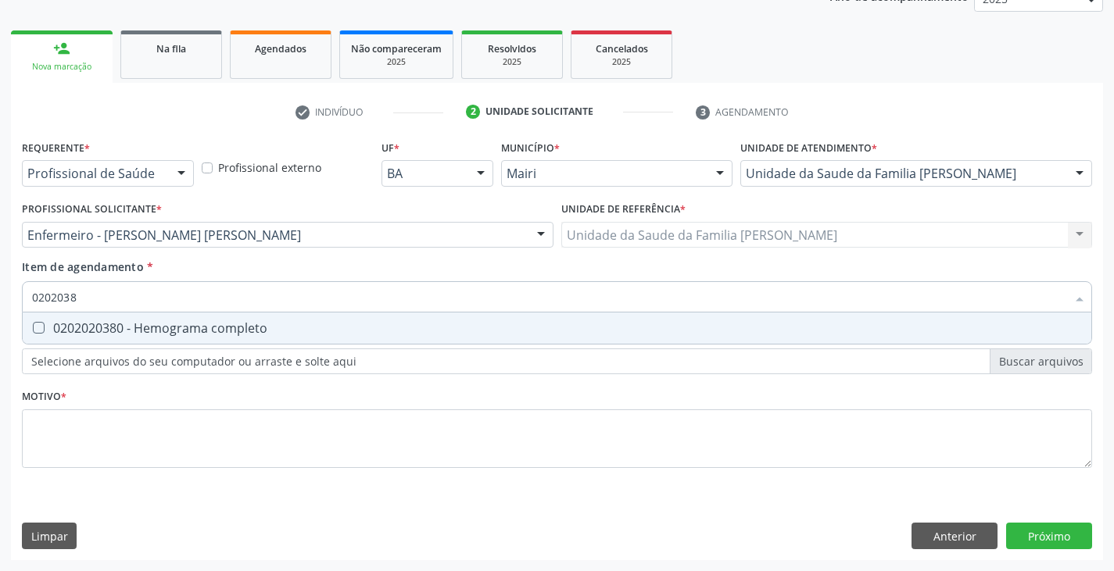
click at [140, 331] on div "0202020380 - Hemograma completo" at bounding box center [557, 328] width 1050 height 13
checkbox completo "true"
type input "020203"
checkbox completo "false"
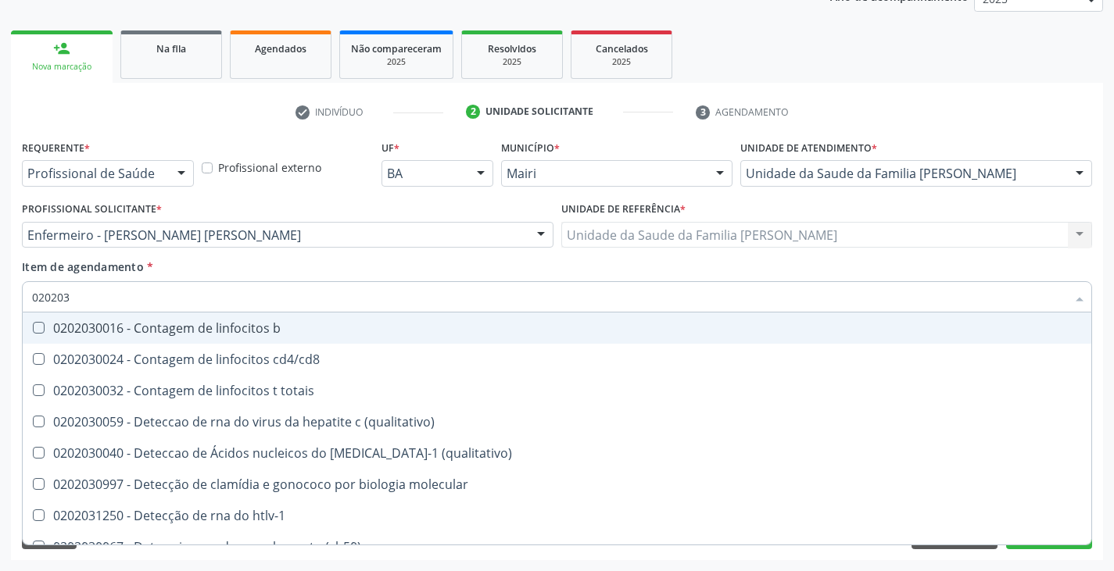
type input "02020"
checkbox completo "false"
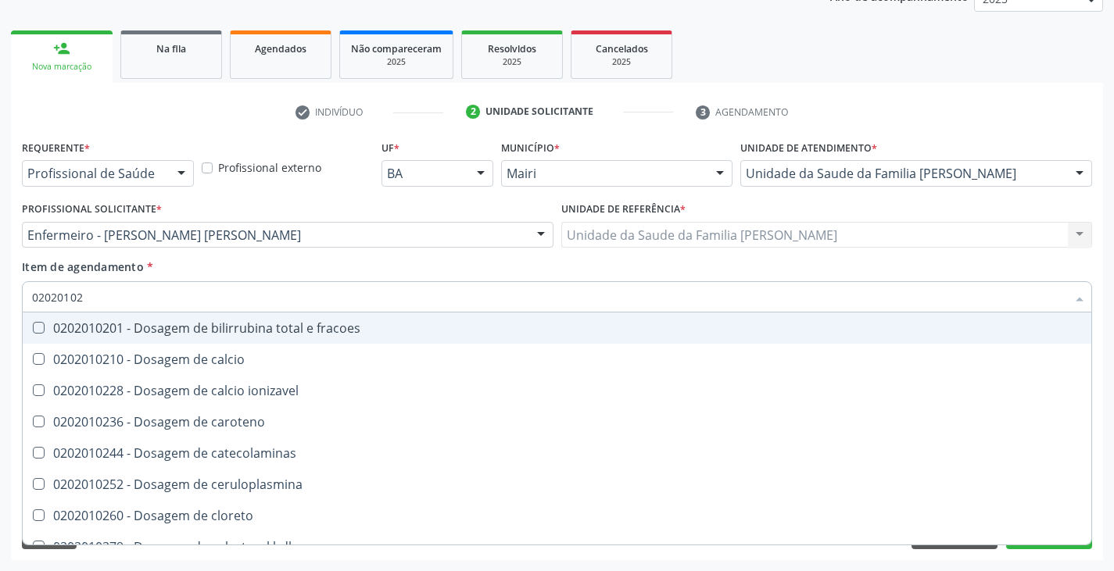
type input "020201029"
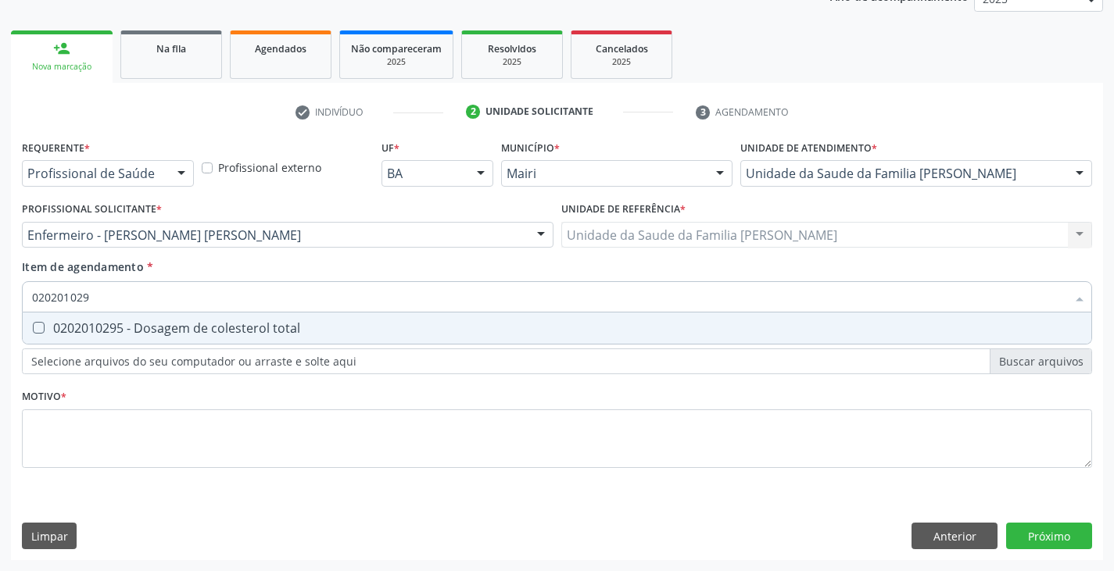
click at [128, 335] on div "0202010295 - Dosagem de colesterol total" at bounding box center [557, 328] width 1050 height 13
checkbox total "true"
type input "02020102"
checkbox total "false"
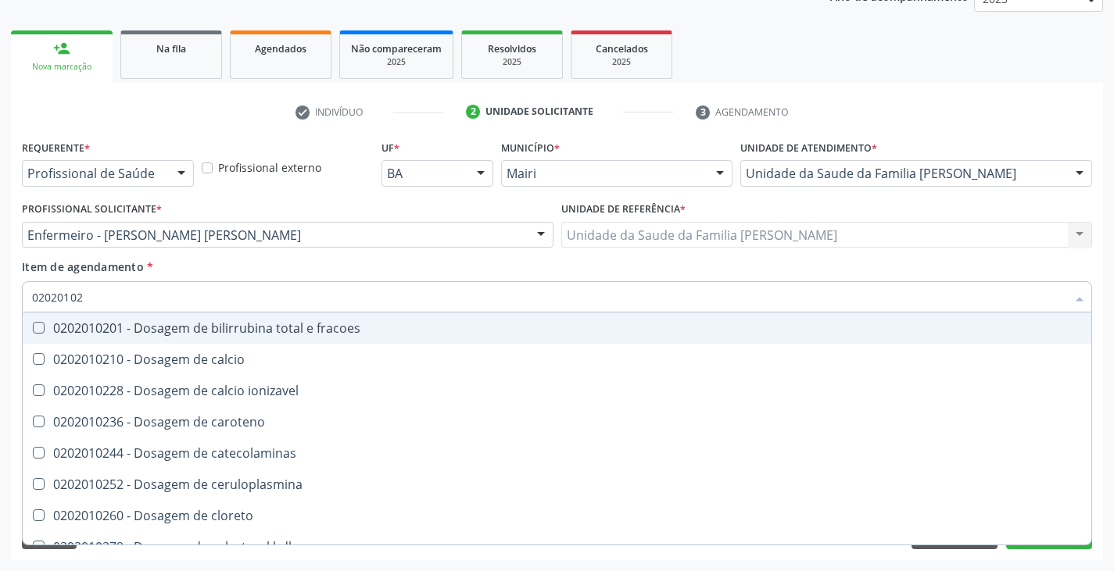
type input "020201028"
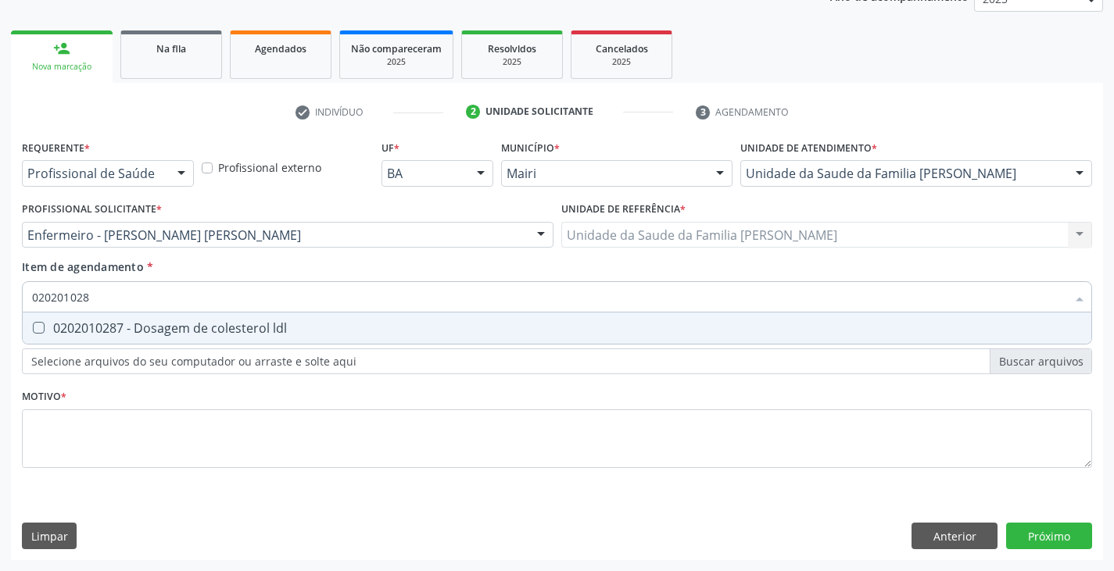
click at [128, 335] on div "0202010287 - Dosagem de colesterol ldl" at bounding box center [557, 328] width 1050 height 13
checkbox ldl "true"
type input "02020102"
checkbox ldl "false"
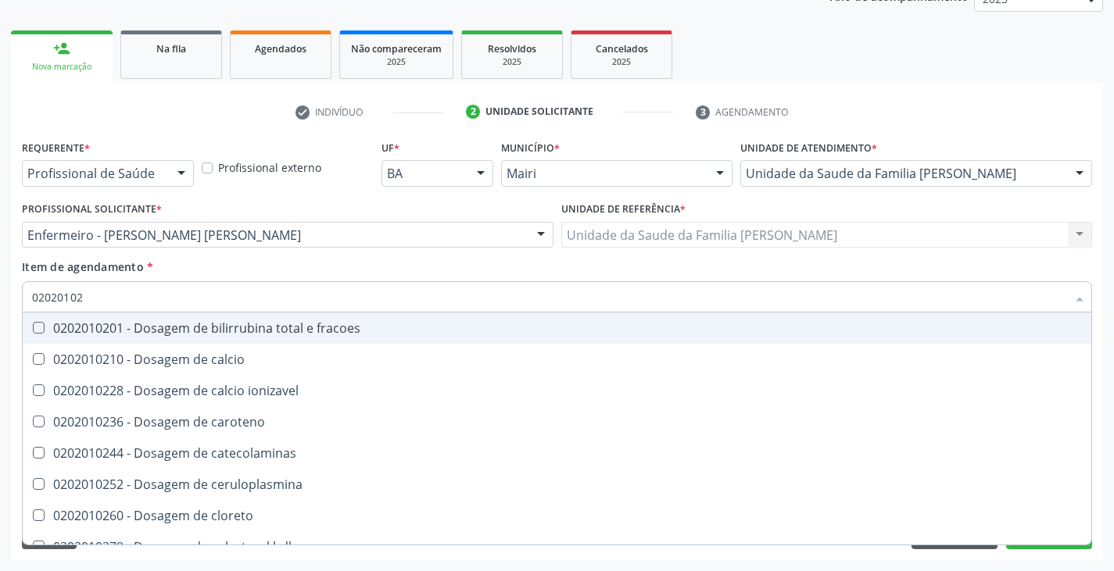
type input "020201027"
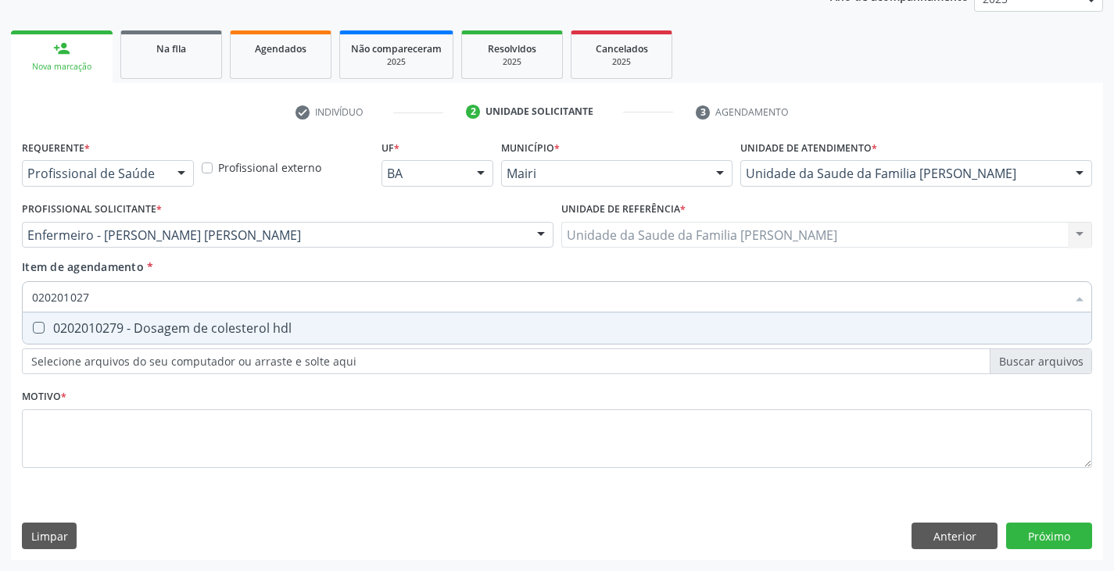
click at [128, 335] on div "0202010279 - Dosagem de colesterol hdl" at bounding box center [557, 328] width 1050 height 13
checkbox hdl "true"
type input "02020102"
checkbox hdl "false"
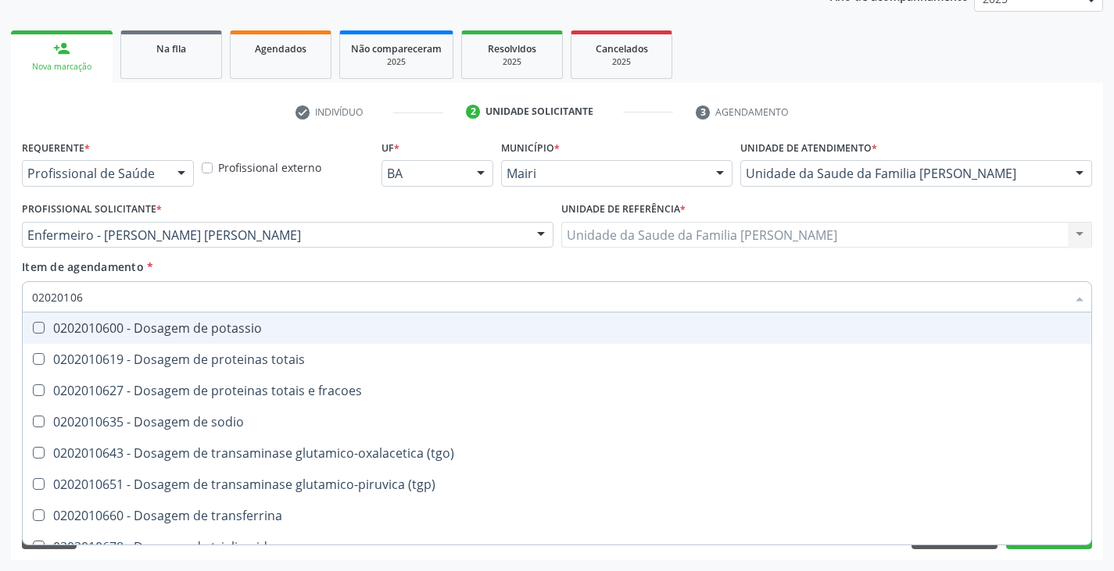
type input "020201067"
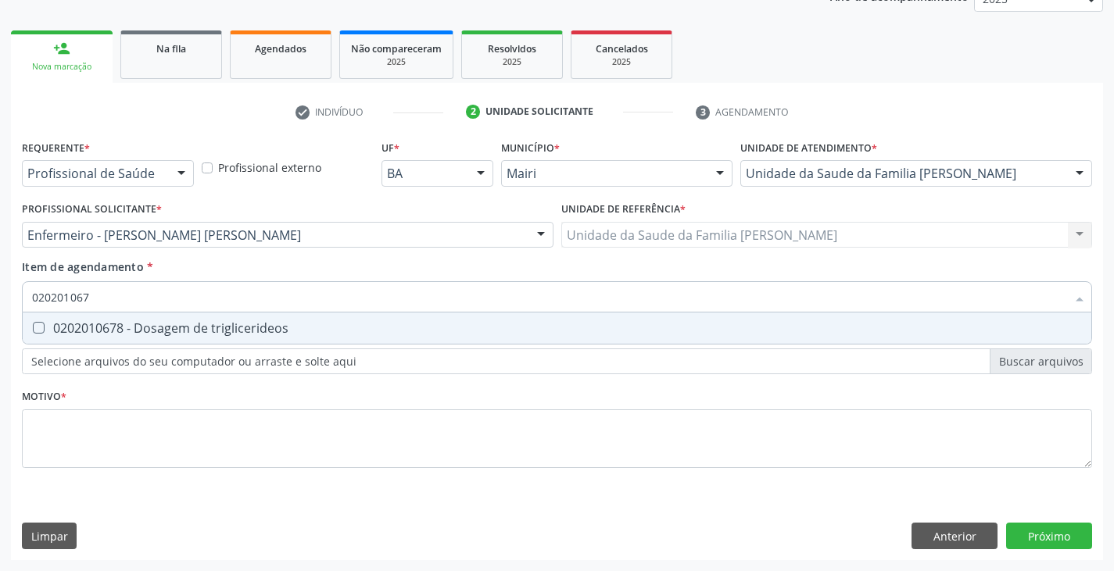
click at [128, 335] on div "0202010678 - Dosagem de triglicerideos" at bounding box center [557, 328] width 1050 height 13
checkbox triglicerideos "true"
type input "02020106"
checkbox triglicerideos "false"
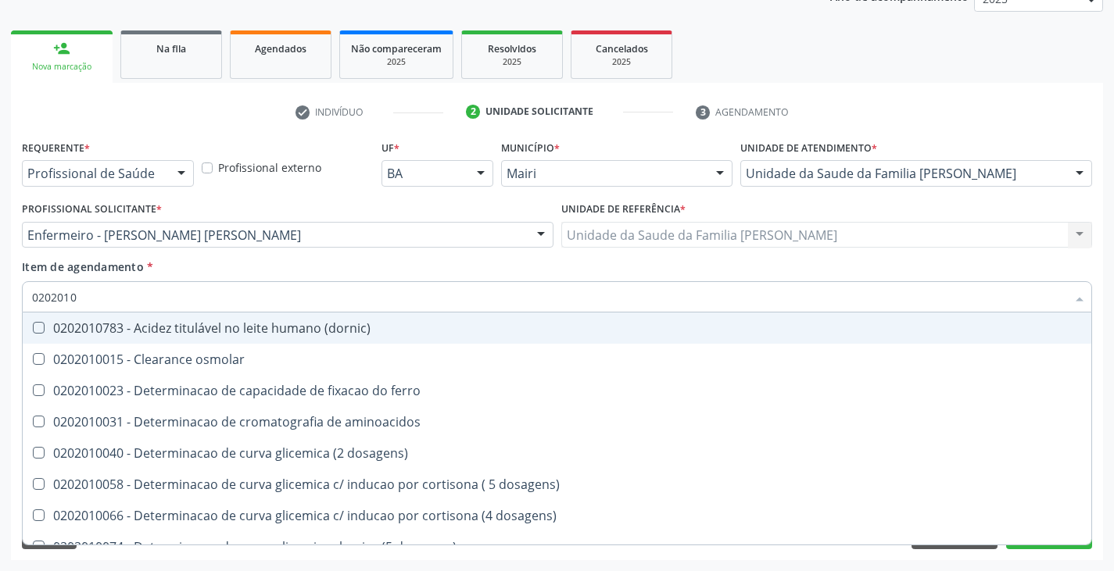
type input "02020106"
checkbox dosagens\) "true"
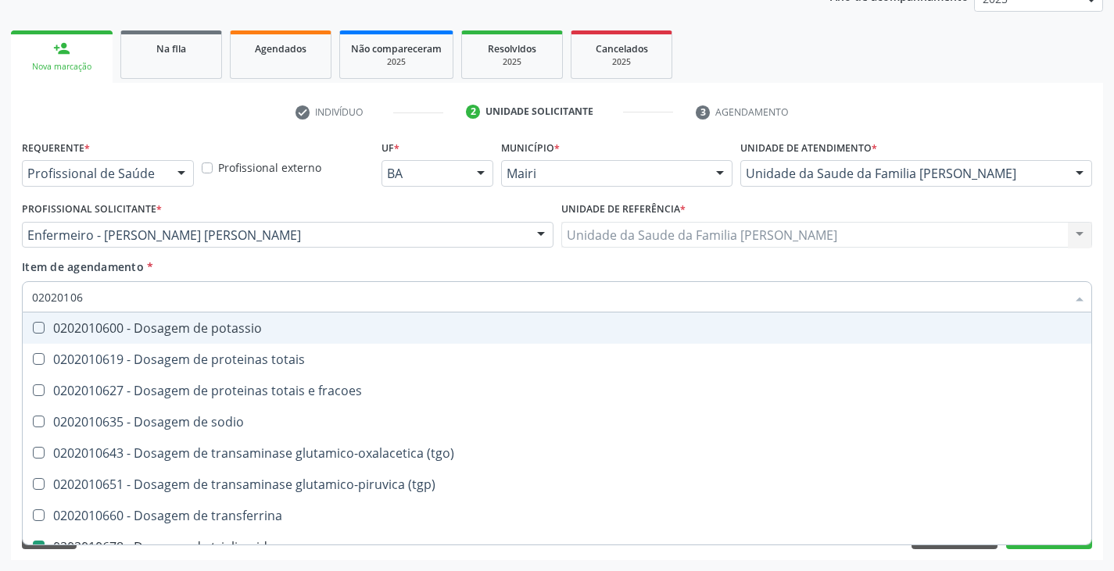
type input "020201069"
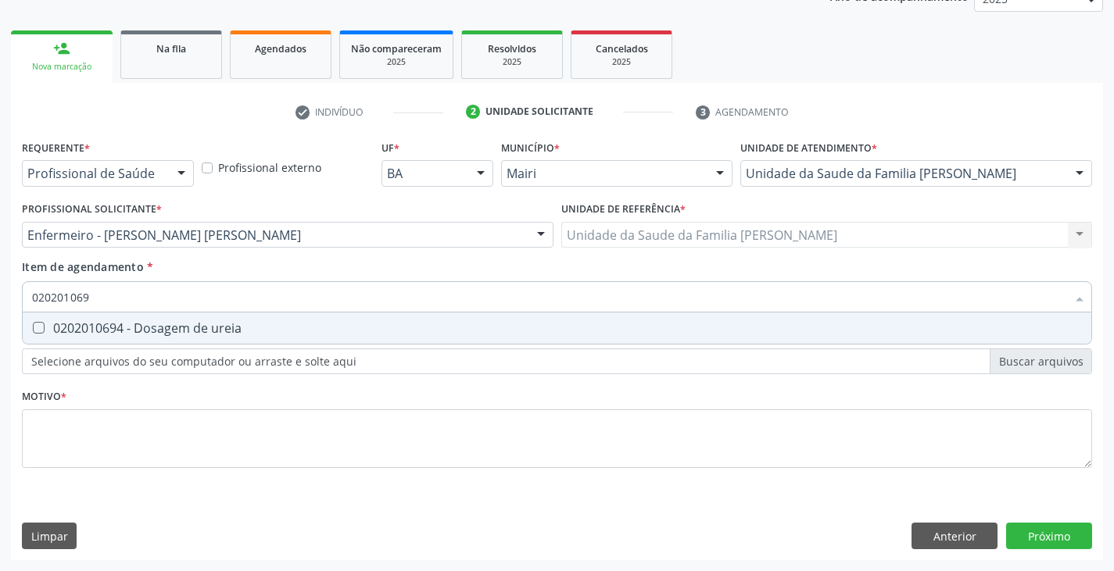
click at [128, 335] on div "0202010694 - Dosagem de ureia" at bounding box center [557, 328] width 1050 height 13
checkbox ureia "true"
type input "02020106"
checkbox ureia "false"
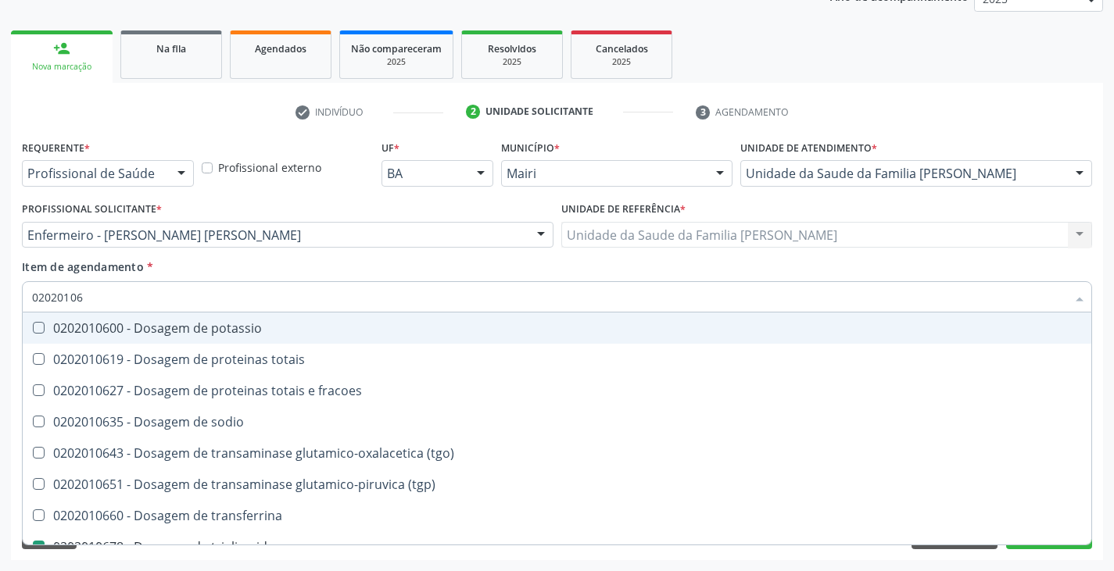
type input "0202010"
checkbox triglicerideos "false"
checkbox ureia "false"
type input "020201031"
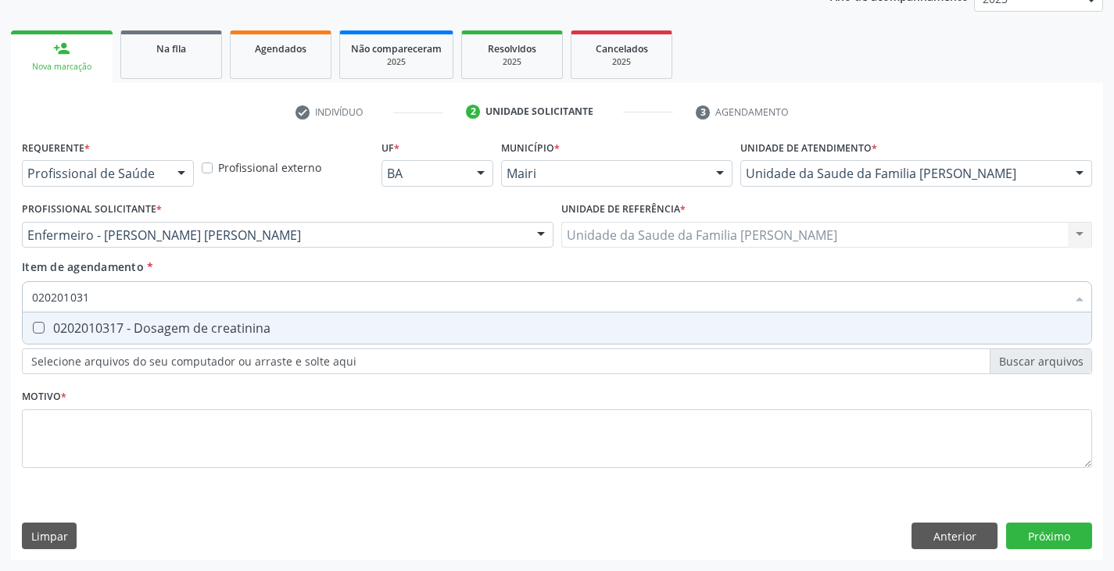
click at [128, 335] on div "0202010317 - Dosagem de creatinina" at bounding box center [557, 328] width 1050 height 13
checkbox creatinina "true"
type input "02020103"
checkbox creatinina "false"
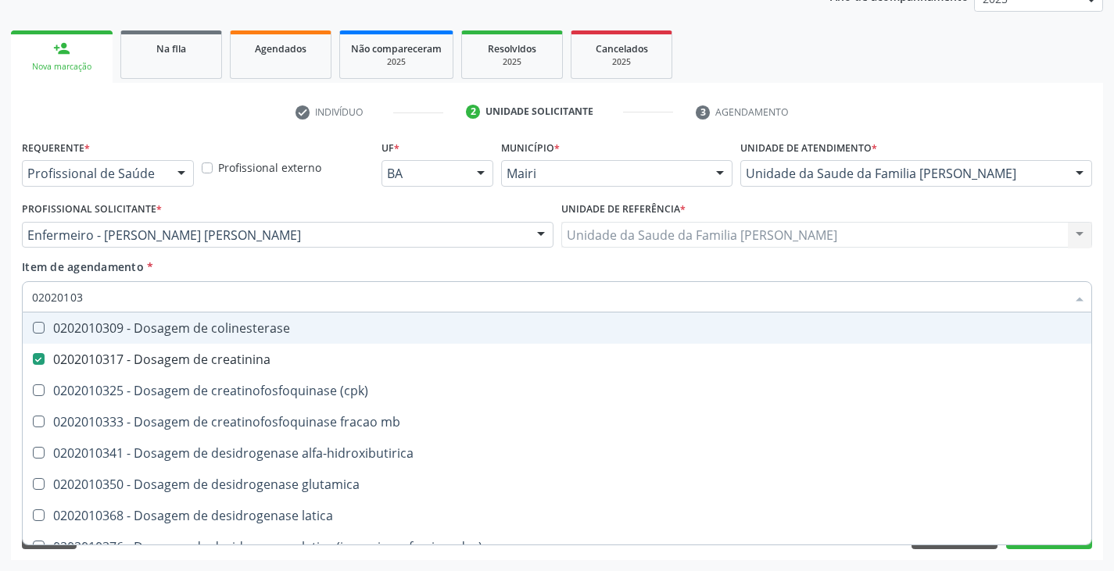
type input "0202010"
checkbox creatinina "false"
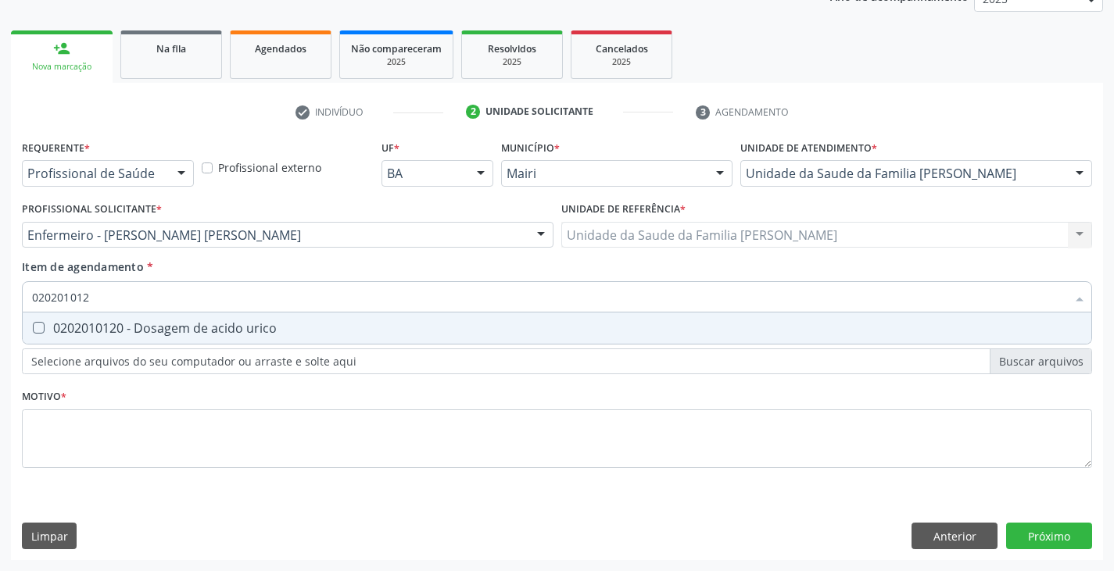
type input "020201012"
click at [104, 347] on div "Requerente * Profissional de Saúde Profissional de Saúde Paciente Nenhum result…" at bounding box center [557, 313] width 1070 height 354
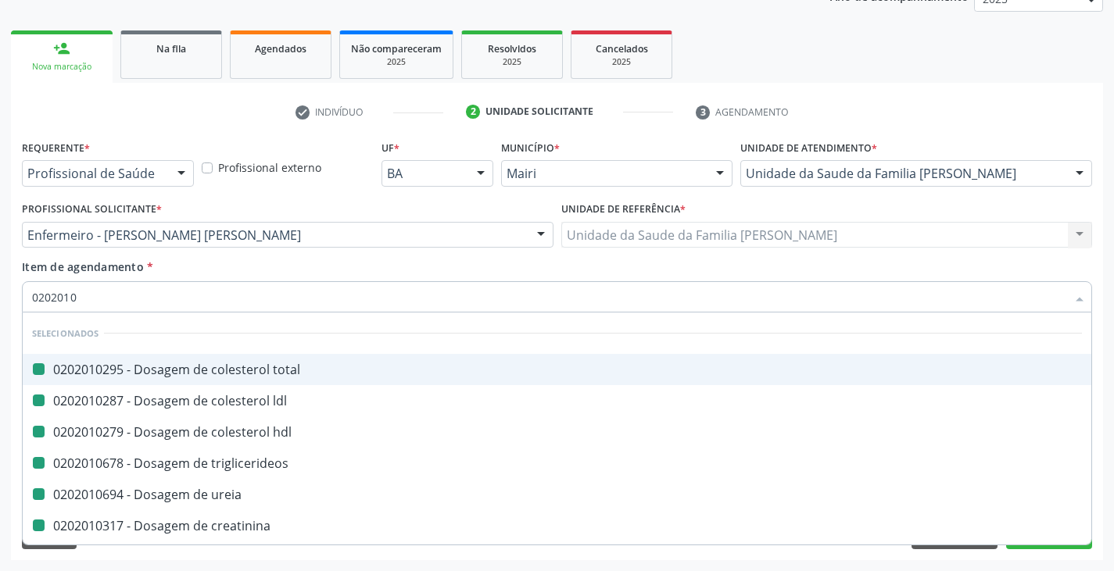
type input "02020101"
checkbox total "false"
checkbox ldl "false"
checkbox hdl "false"
checkbox triglicerideos "false"
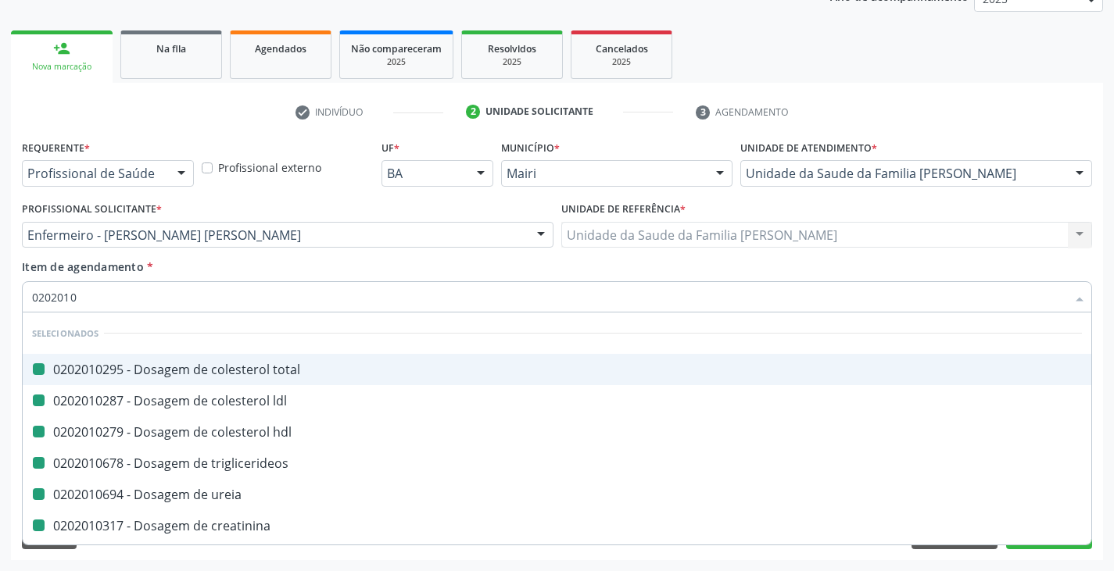
checkbox ureia "false"
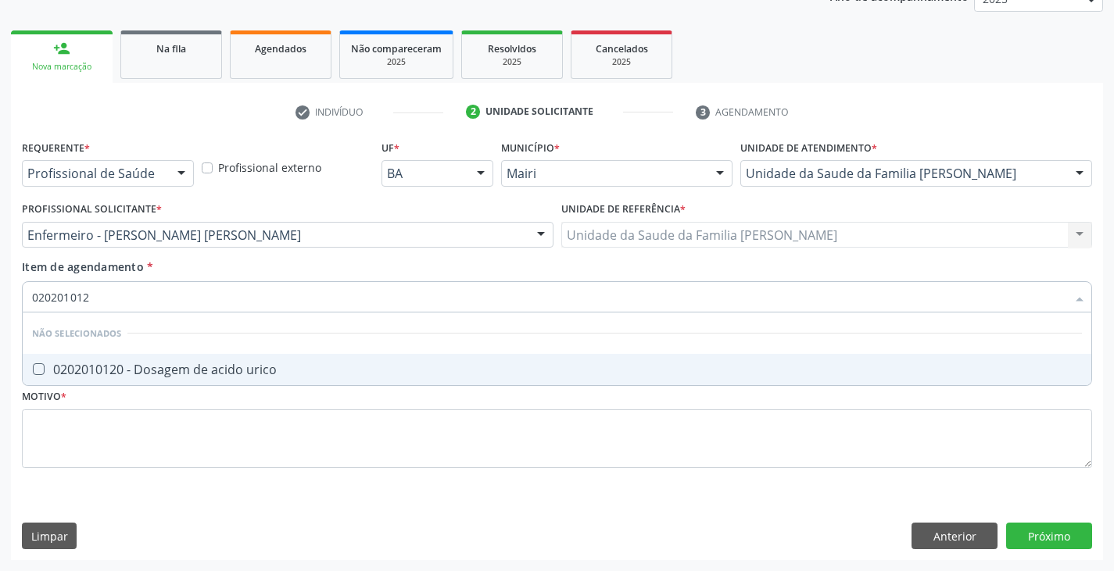
click at [138, 371] on div "0202010120 - Dosagem de acido urico" at bounding box center [557, 370] width 1050 height 13
click at [137, 364] on div "0202010210 - Dosagem de calcio" at bounding box center [557, 370] width 1050 height 13
click at [137, 364] on div "0202010473 - Dosagem de glicose" at bounding box center [557, 370] width 1050 height 13
click at [137, 364] on div "0202010503 - Dosagem de hemoglobina glicosilada" at bounding box center [557, 370] width 1050 height 13
click at [137, 364] on div "0202010643 - Dosagem de transaminase glutamico-oxalacetica (tgo)" at bounding box center [557, 370] width 1050 height 13
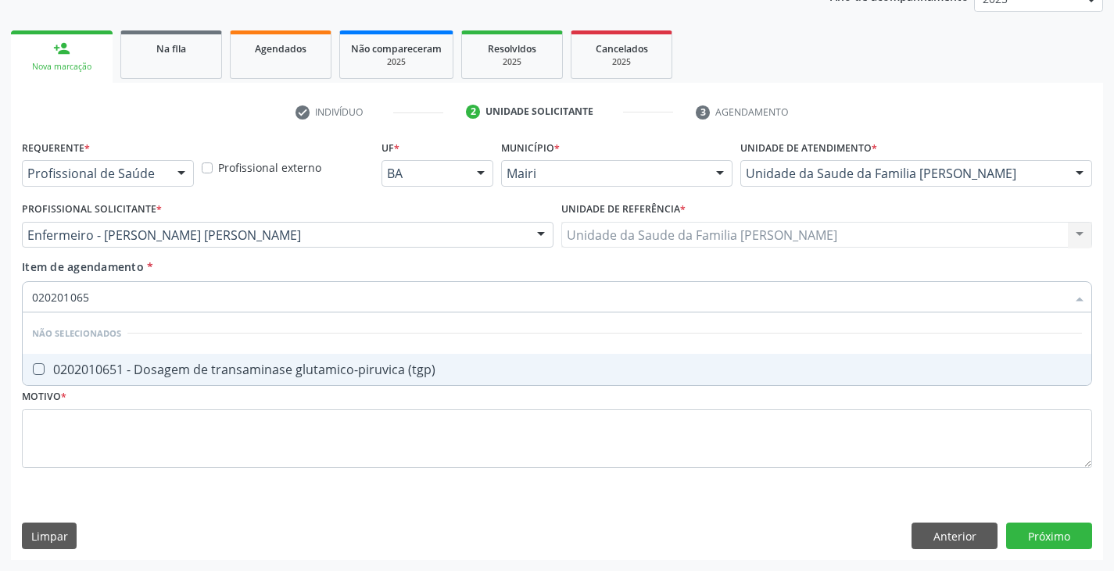
click at [137, 364] on div "0202010651 - Dosagem de transaminase glutamico-piruvica (tgp)" at bounding box center [557, 370] width 1050 height 13
click at [137, 364] on div "0202010635 - Dosagem de sodio" at bounding box center [557, 370] width 1050 height 13
click at [137, 364] on div "0202050017 - Analise de caracteres fisicos, elementos e sedimento da urina" at bounding box center [557, 370] width 1050 height 13
click at [136, 364] on div "0202040100 - Pesquisa de leveduras nas fezes" at bounding box center [557, 370] width 1050 height 13
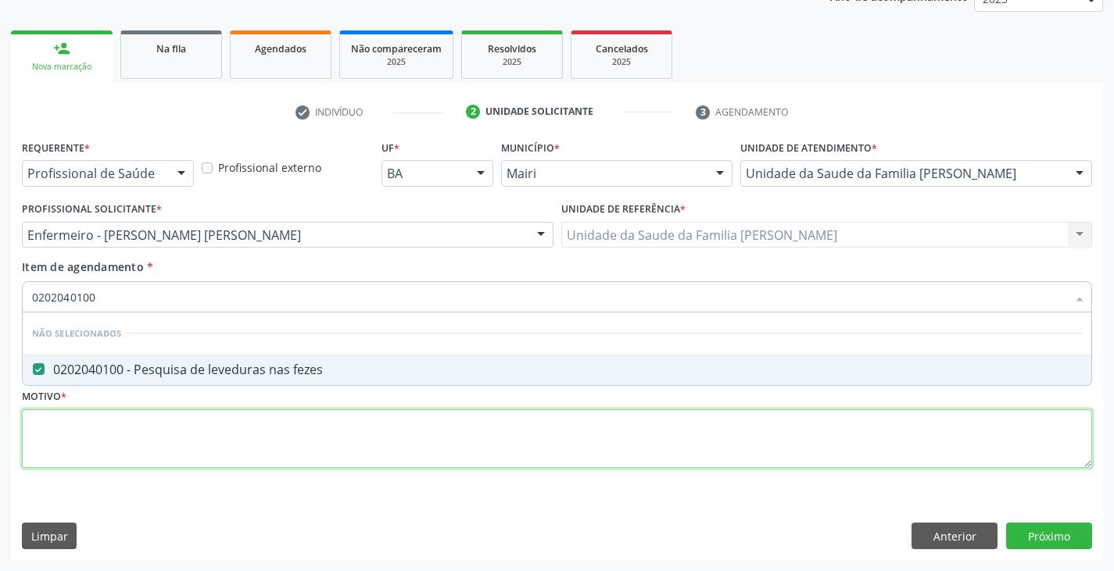
click at [173, 434] on div "Requerente * Profissional de Saúde Profissional de Saúde Paciente Nenhum result…" at bounding box center [557, 313] width 1070 height 354
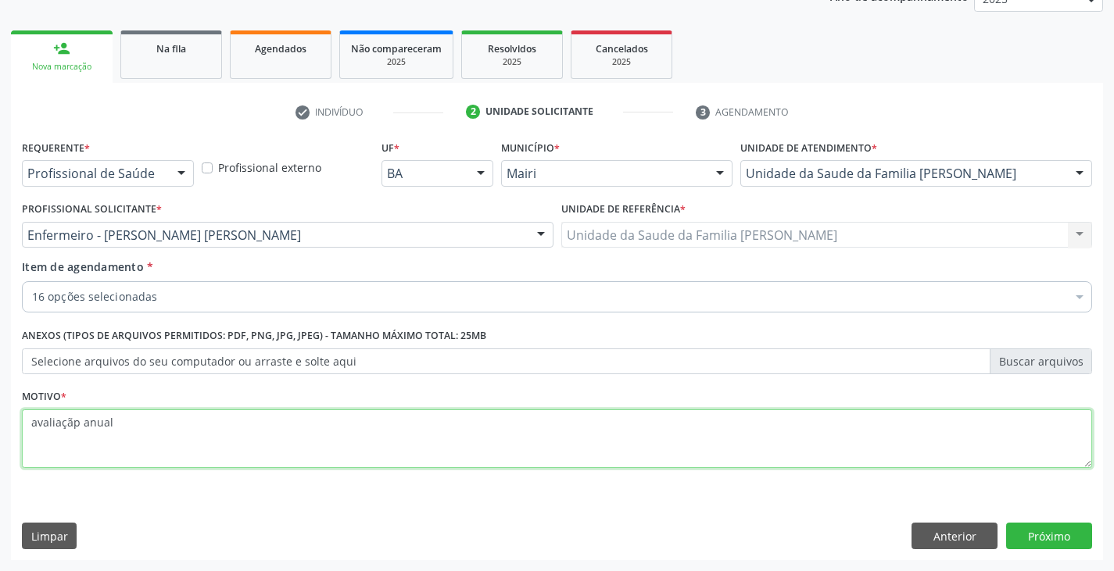
click at [77, 425] on textarea "avaliaçãp anual" at bounding box center [557, 439] width 1070 height 59
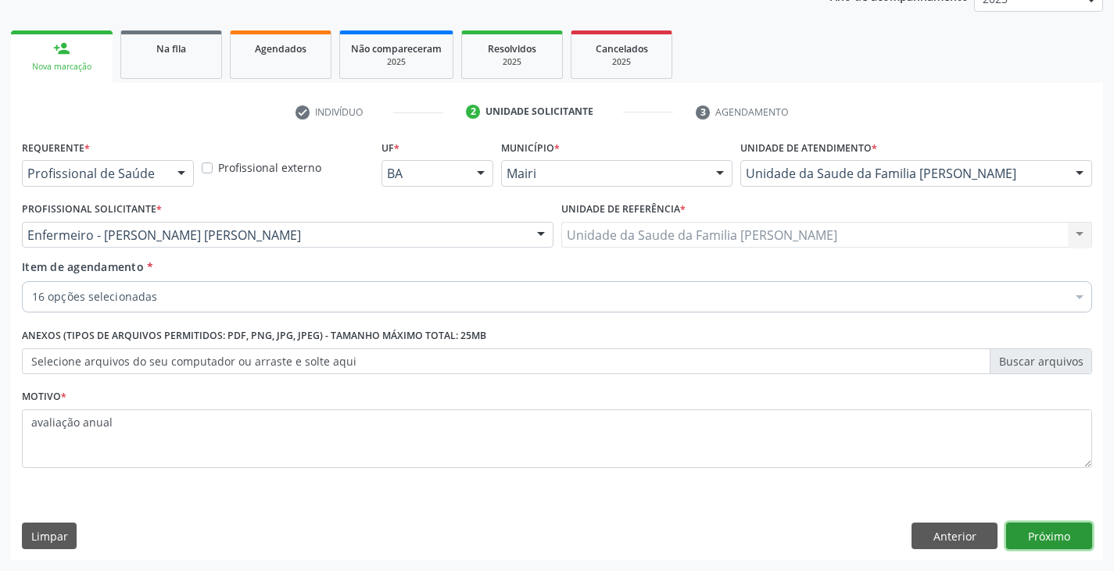
click at [1042, 534] on button "Próximo" at bounding box center [1049, 536] width 86 height 27
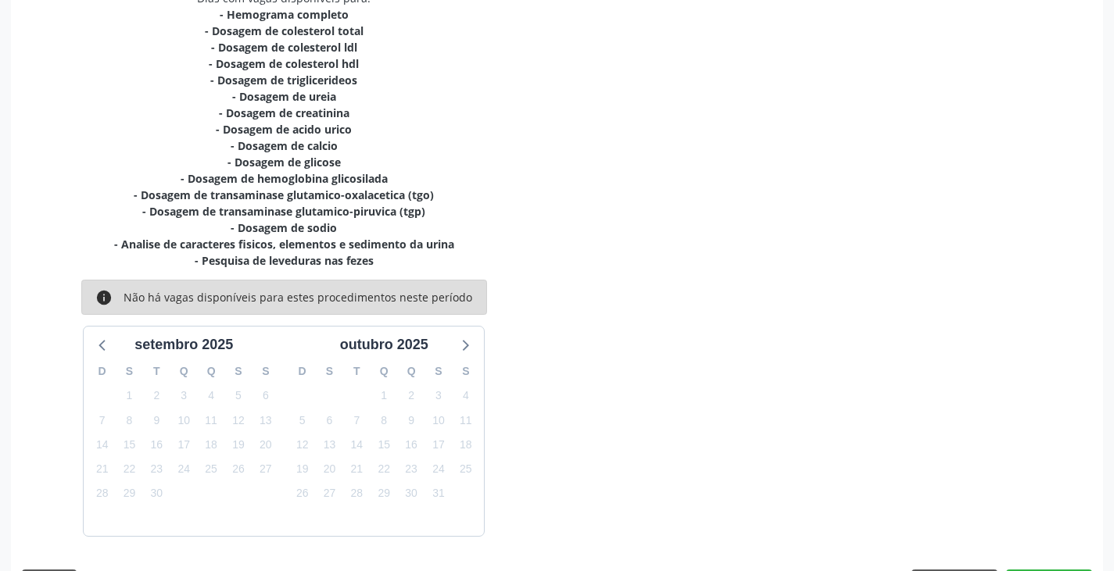
scroll to position [401, 0]
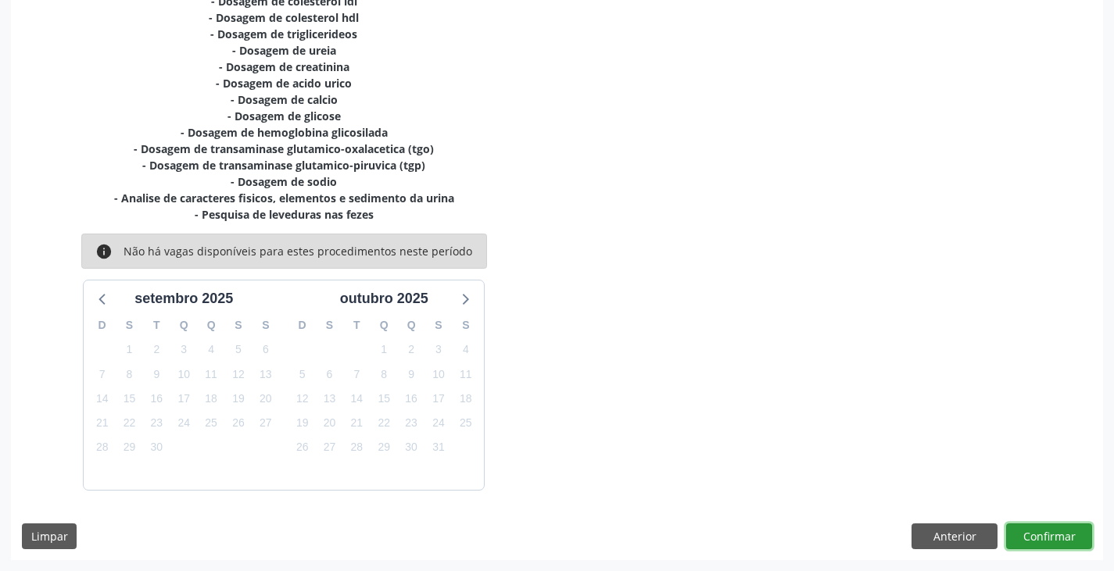
click at [1063, 532] on button "Confirmar" at bounding box center [1049, 537] width 86 height 27
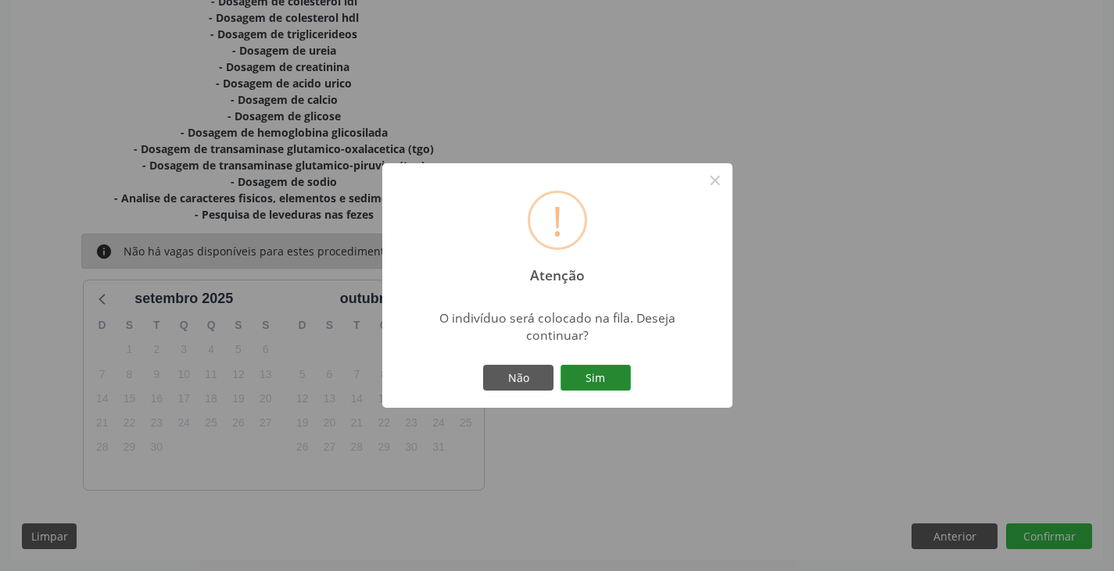
click at [600, 377] on button "Sim" at bounding box center [596, 378] width 70 height 27
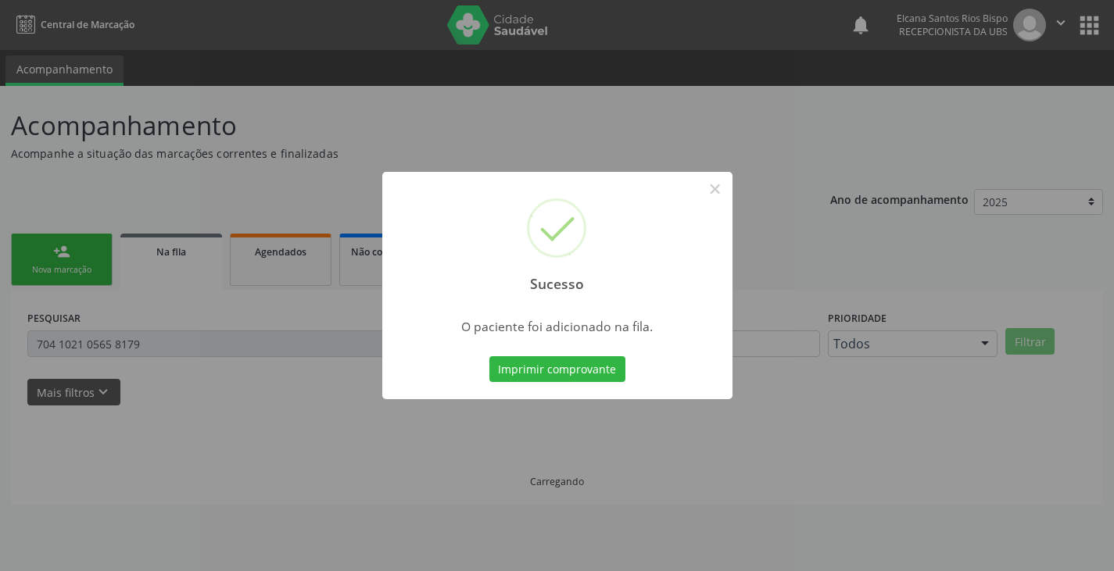
scroll to position [0, 0]
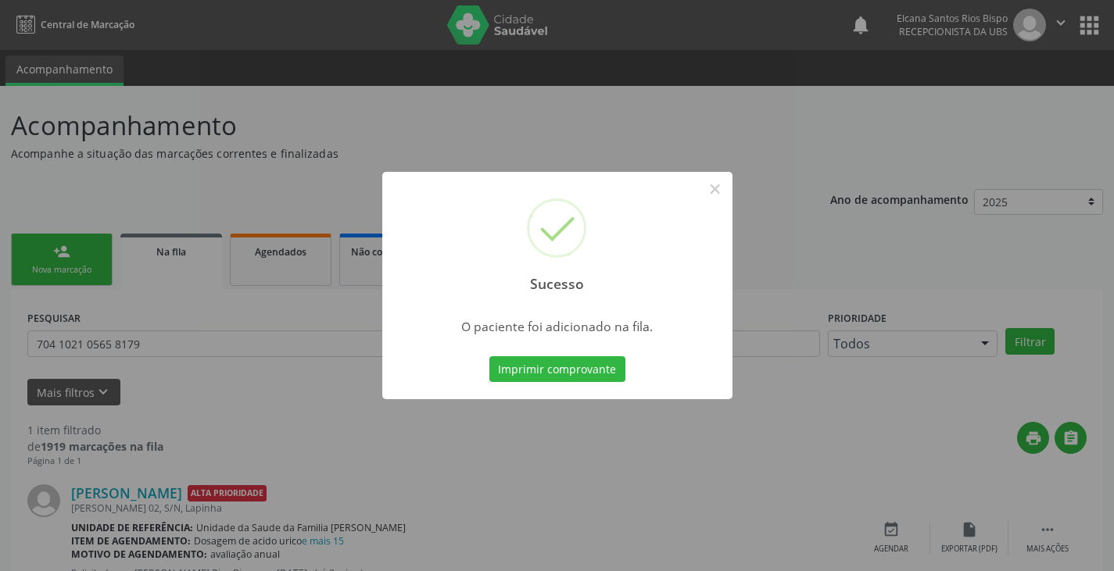
click at [600, 377] on button "Imprimir comprovante" at bounding box center [557, 370] width 136 height 27
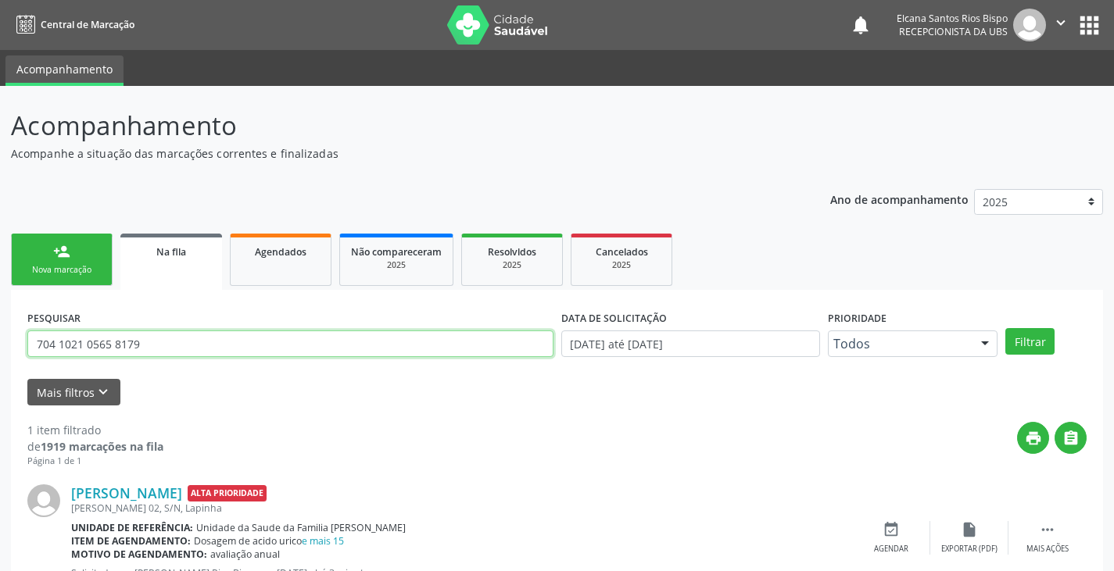
drag, startPoint x: 168, startPoint y: 342, endPoint x: 1, endPoint y: 343, distance: 167.3
click at [6, 343] on div "Acompanhamento Acompanhe a situação das marcações correntes e finalizadas Relat…" at bounding box center [557, 360] width 1114 height 549
paste input "707 6032 0883 1893"
click at [1005, 328] on button "Filtrar" at bounding box center [1029, 341] width 49 height 27
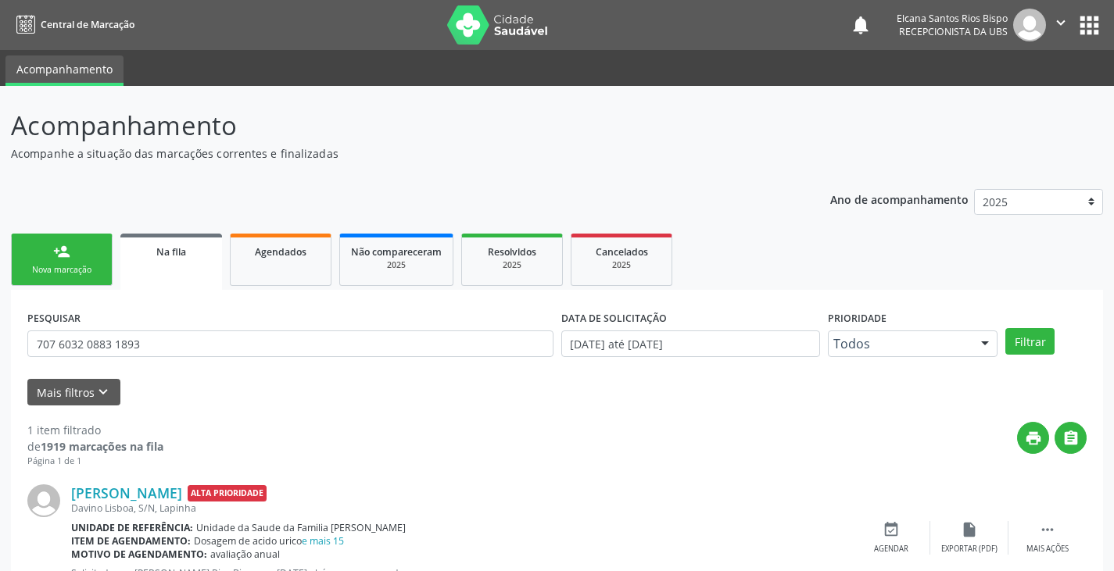
click at [91, 283] on link "person_add Nova marcação" at bounding box center [62, 260] width 102 height 52
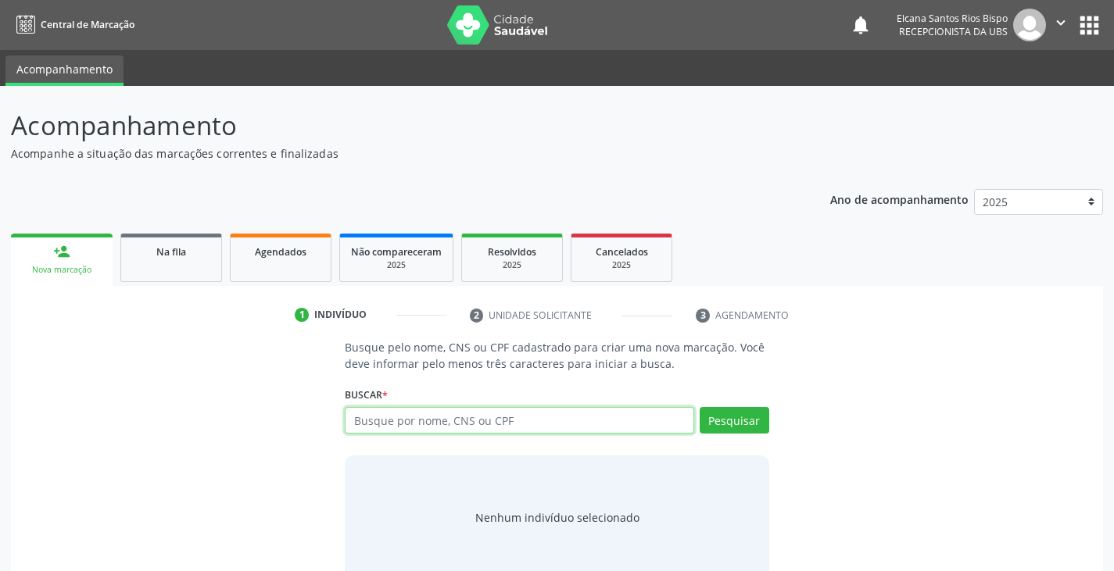
click at [413, 417] on input "text" at bounding box center [519, 420] width 349 height 27
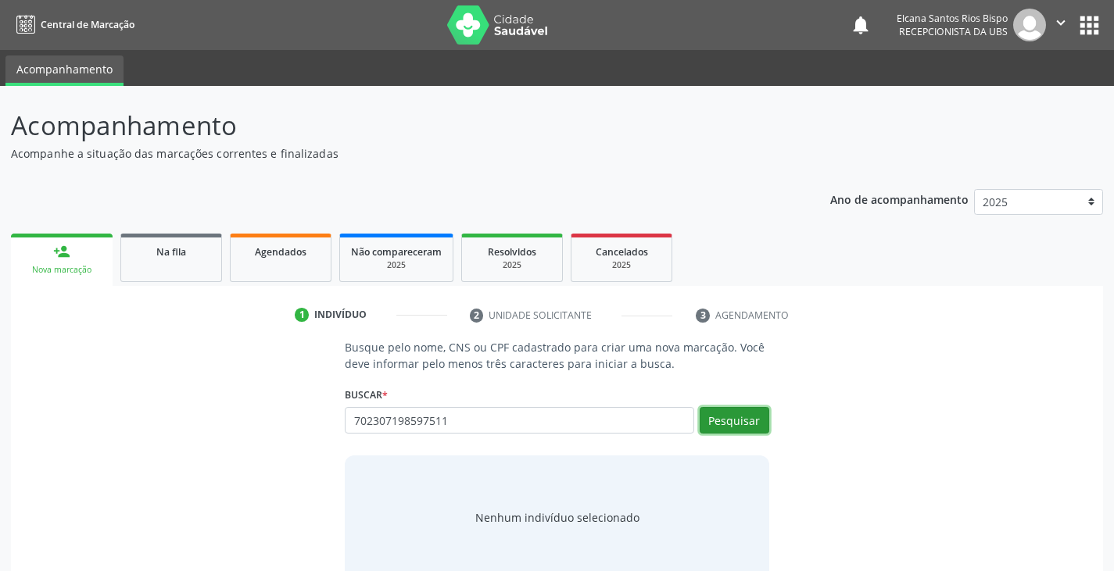
click at [747, 418] on button "Pesquisar" at bounding box center [735, 420] width 70 height 27
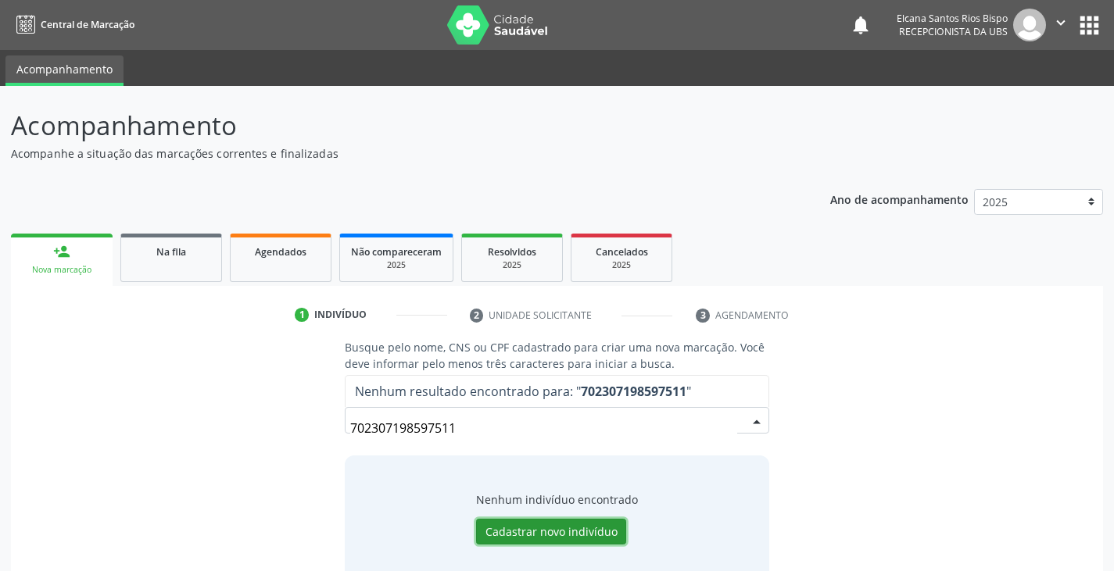
click at [571, 531] on button "Cadastrar novo indivíduo" at bounding box center [551, 532] width 150 height 27
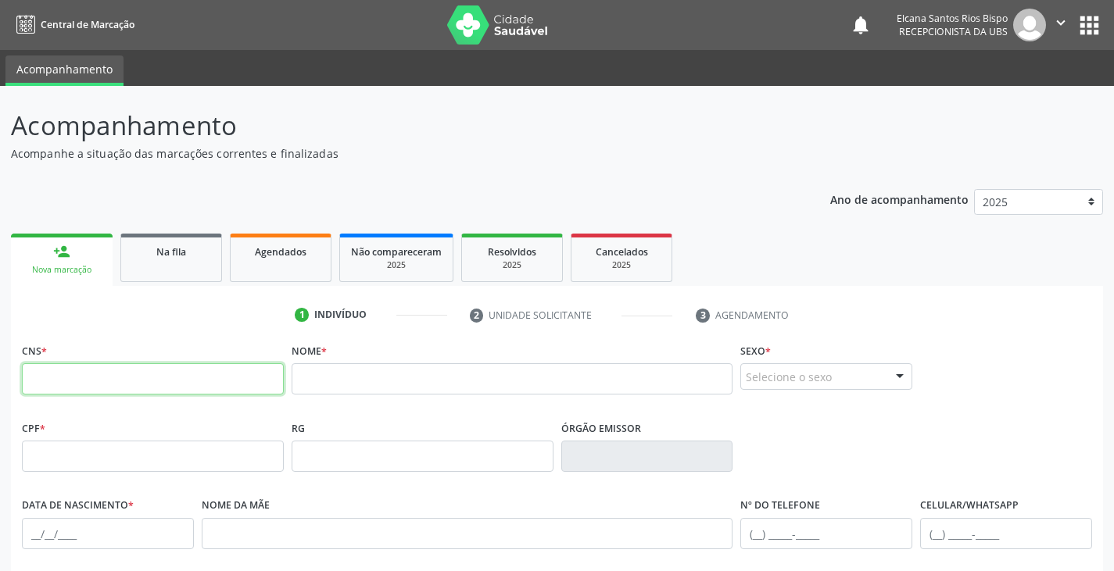
click at [182, 364] on input "text" at bounding box center [153, 379] width 262 height 31
click at [340, 382] on input "text" at bounding box center [513, 379] width 442 height 31
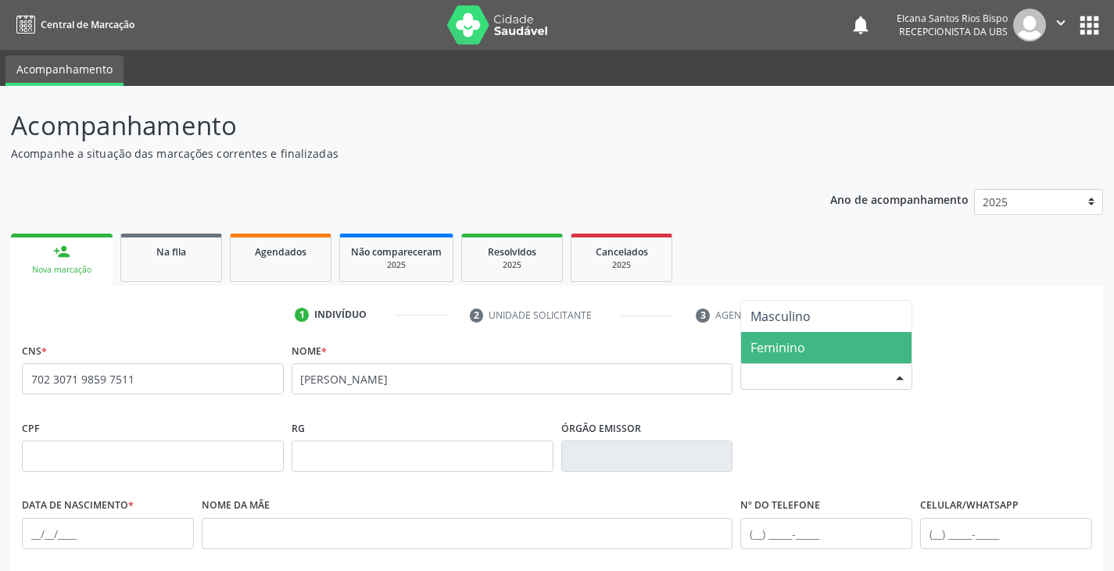
click at [799, 349] on span "Feminino" at bounding box center [778, 347] width 55 height 17
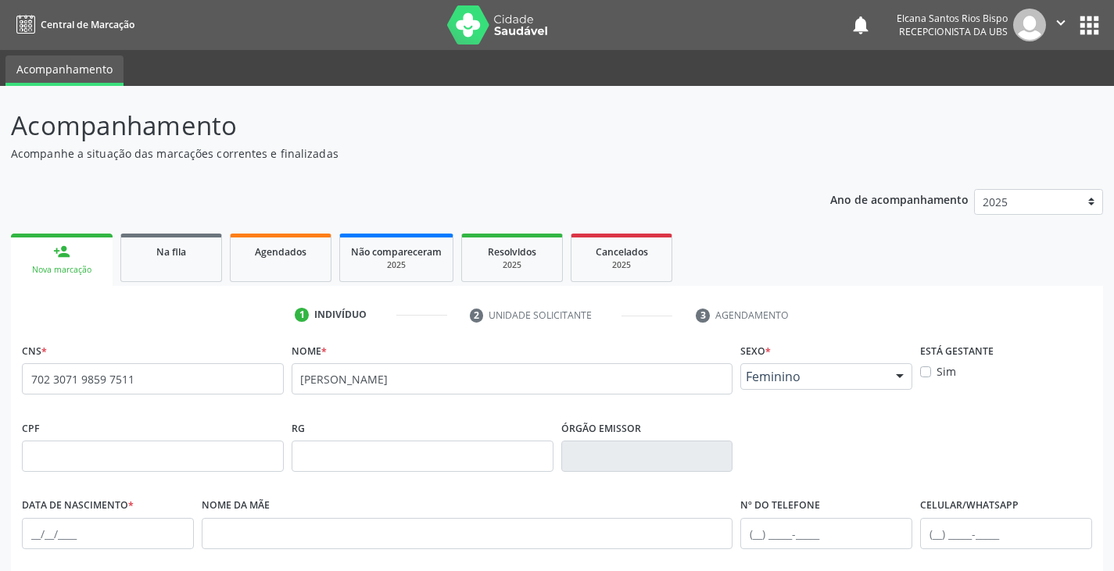
scroll to position [156, 0]
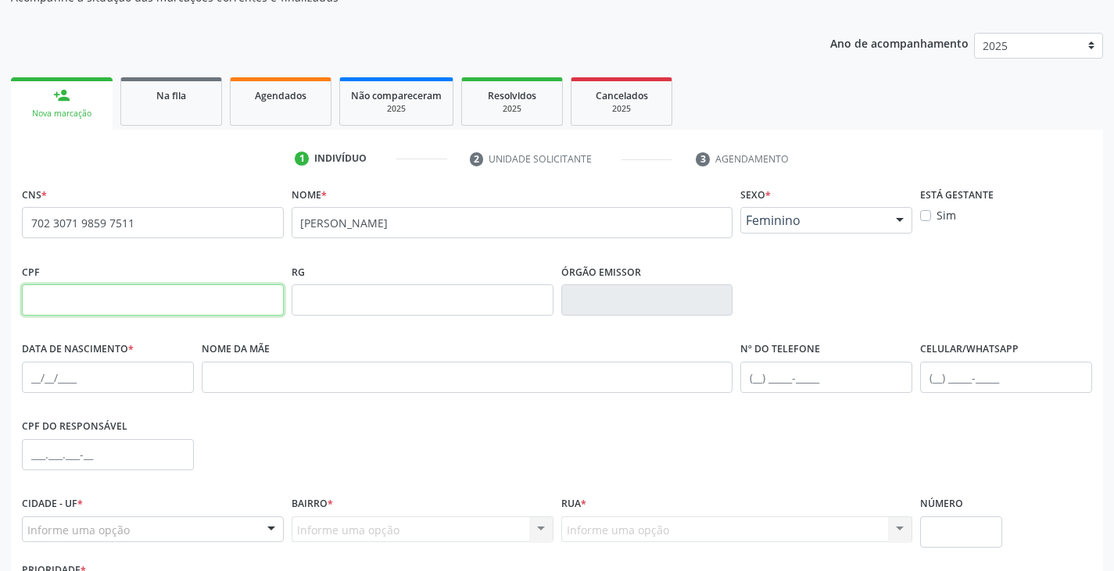
click at [181, 306] on input "text" at bounding box center [153, 300] width 262 height 31
click at [288, 284] on div "RG" at bounding box center [423, 298] width 270 height 77
click at [310, 299] on input "text" at bounding box center [423, 300] width 262 height 31
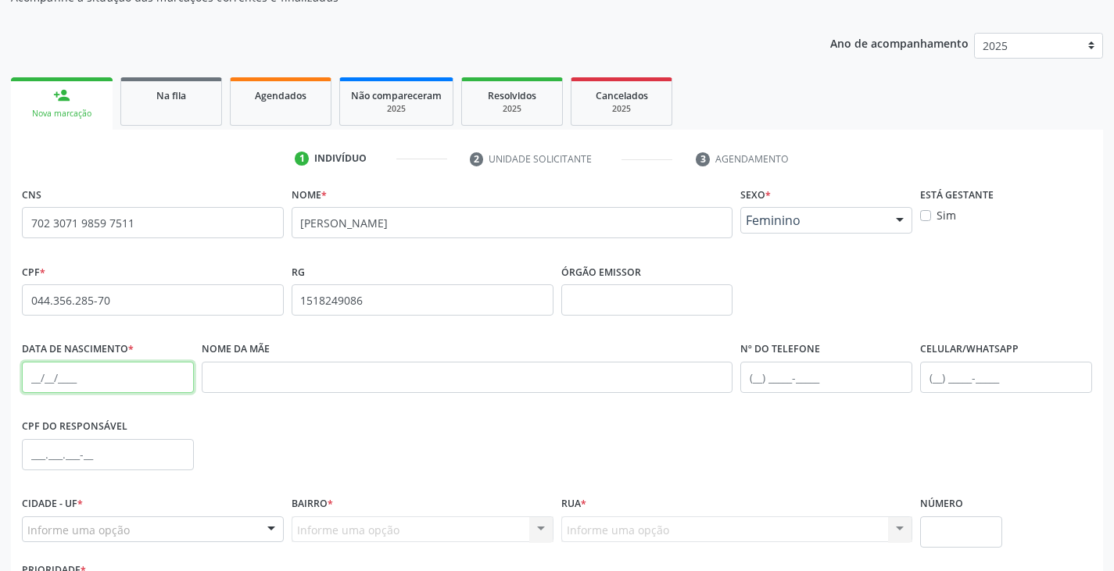
drag, startPoint x: 108, startPoint y: 373, endPoint x: 101, endPoint y: 377, distance: 8.0
click at [108, 373] on input "text" at bounding box center [108, 377] width 172 height 31
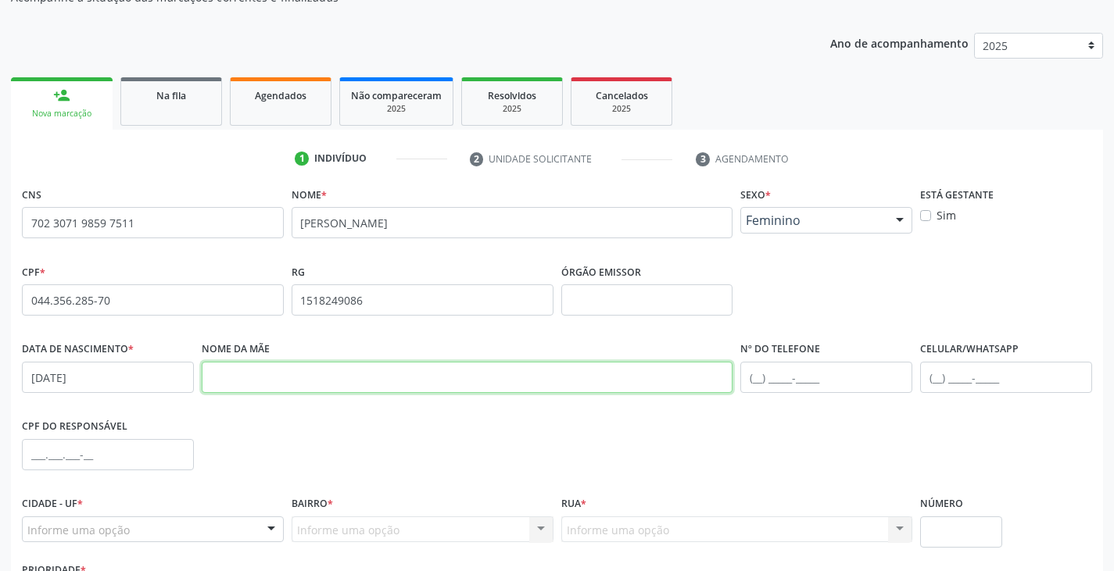
click at [247, 385] on input "text" at bounding box center [468, 377] width 532 height 31
click at [783, 389] on input "text" at bounding box center [826, 377] width 172 height 31
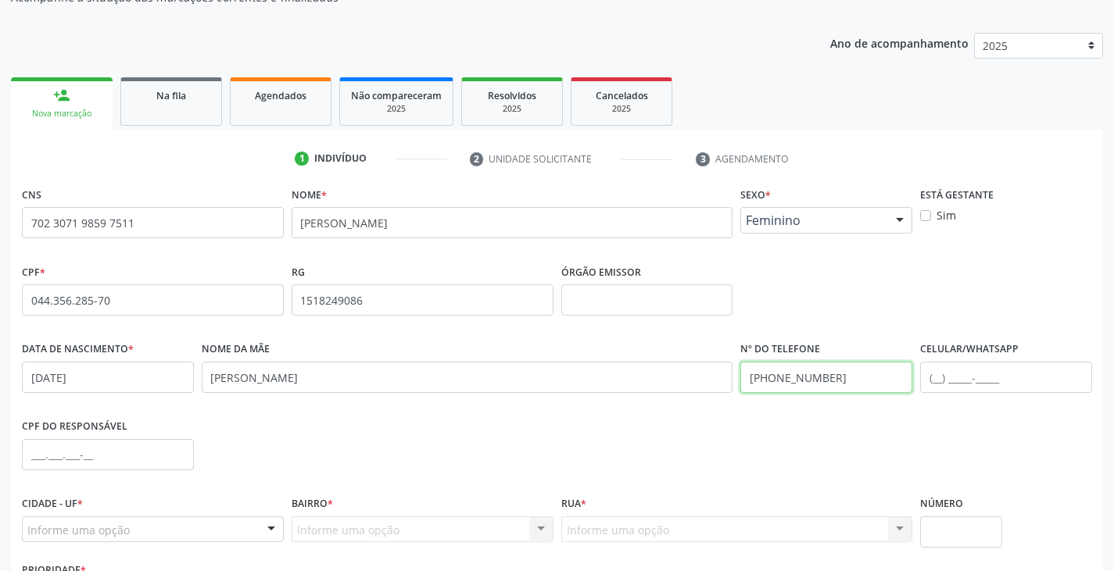
drag, startPoint x: 837, startPoint y: 377, endPoint x: 726, endPoint y: 382, distance: 111.9
click at [726, 382] on div "Data de nascimento * [DATE] Nome da mãe [PERSON_NAME] Nº do Telefone [PHONE_NUM…" at bounding box center [557, 376] width 1078 height 77
click at [989, 383] on input "text" at bounding box center [1006, 377] width 172 height 31
paste input "[PHONE_NUMBER]"
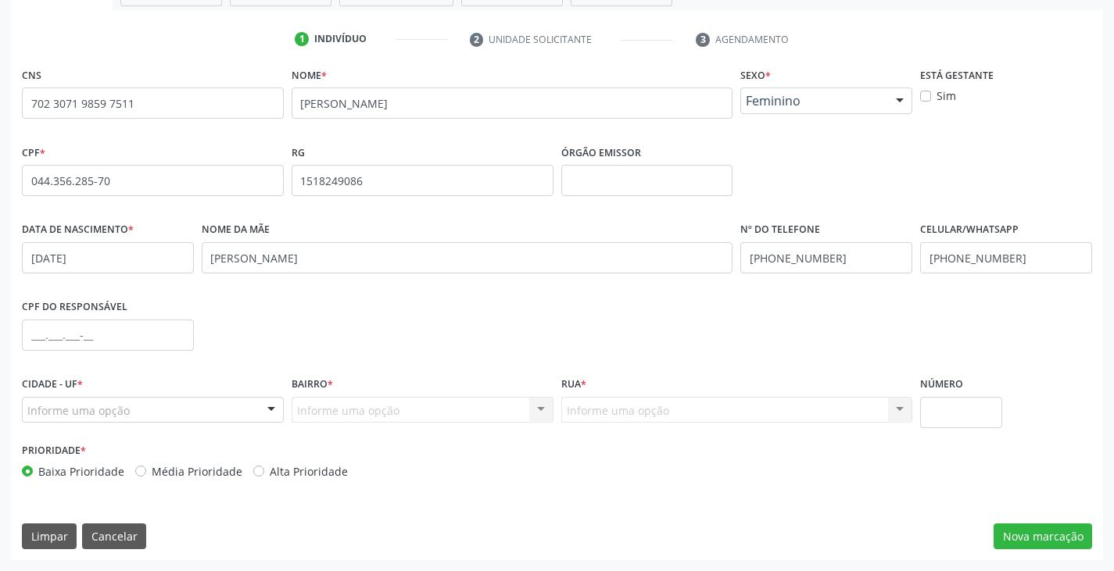
click at [155, 410] on div "Informe uma opção" at bounding box center [153, 410] width 262 height 27
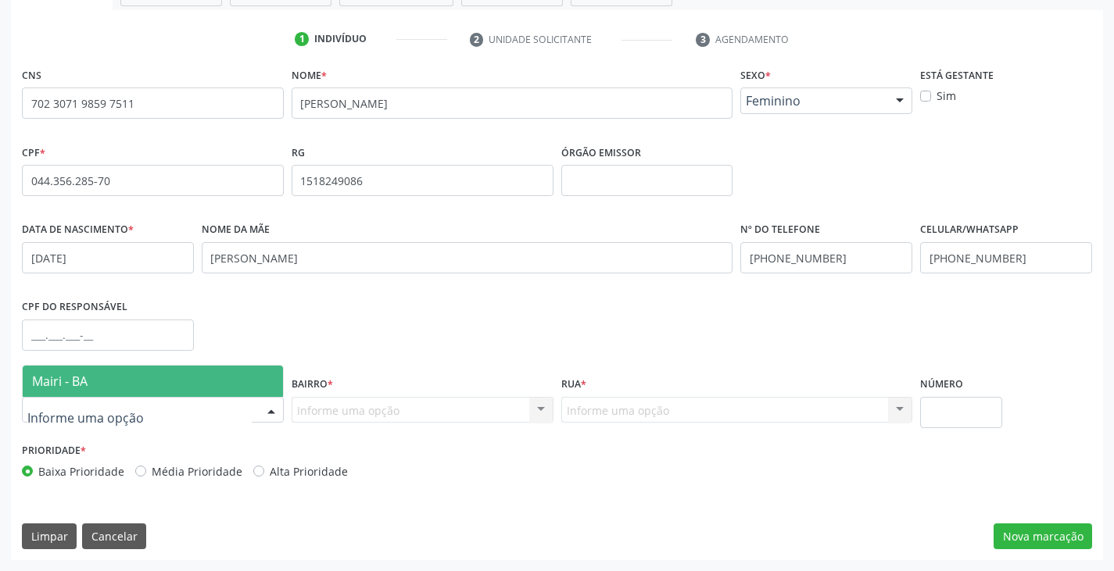
click at [165, 367] on span "Mairi - BA" at bounding box center [153, 381] width 260 height 31
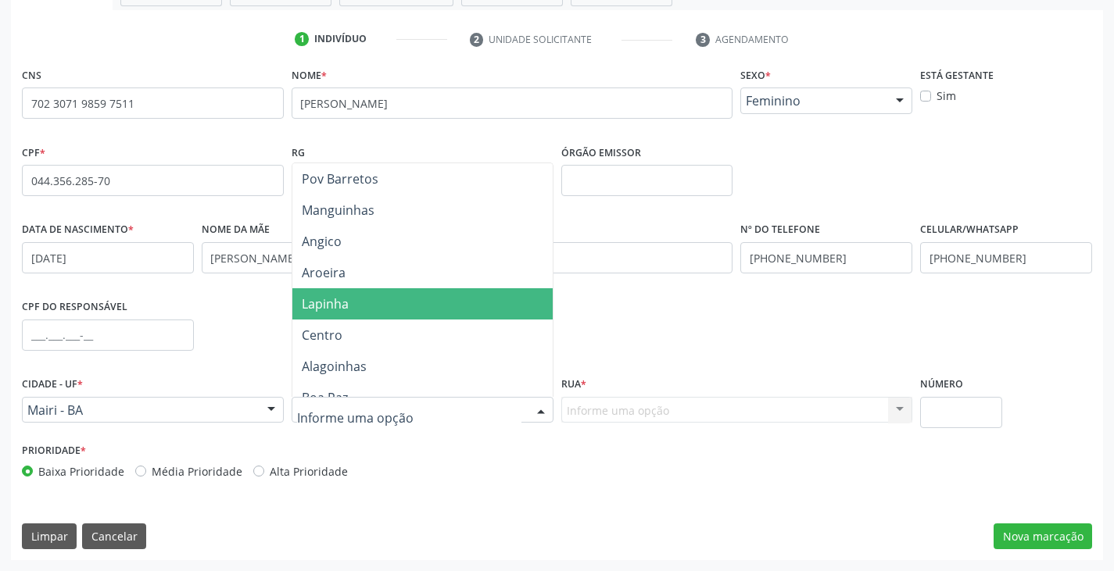
click at [369, 301] on span "Lapinha" at bounding box center [422, 303] width 260 height 31
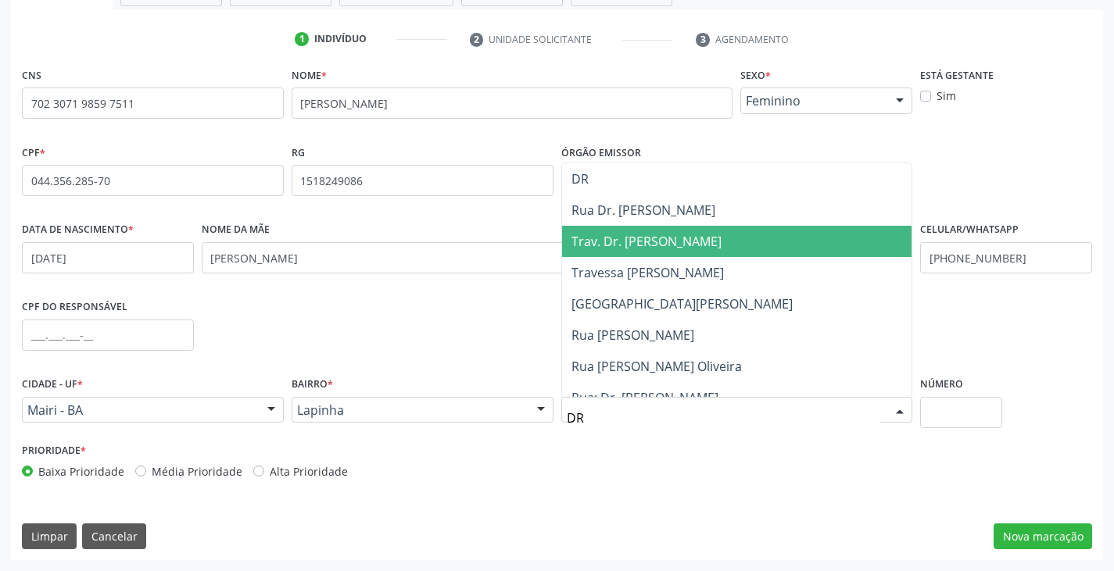
click at [636, 242] on span "Trav. Dr. [PERSON_NAME]" at bounding box center [646, 241] width 150 height 17
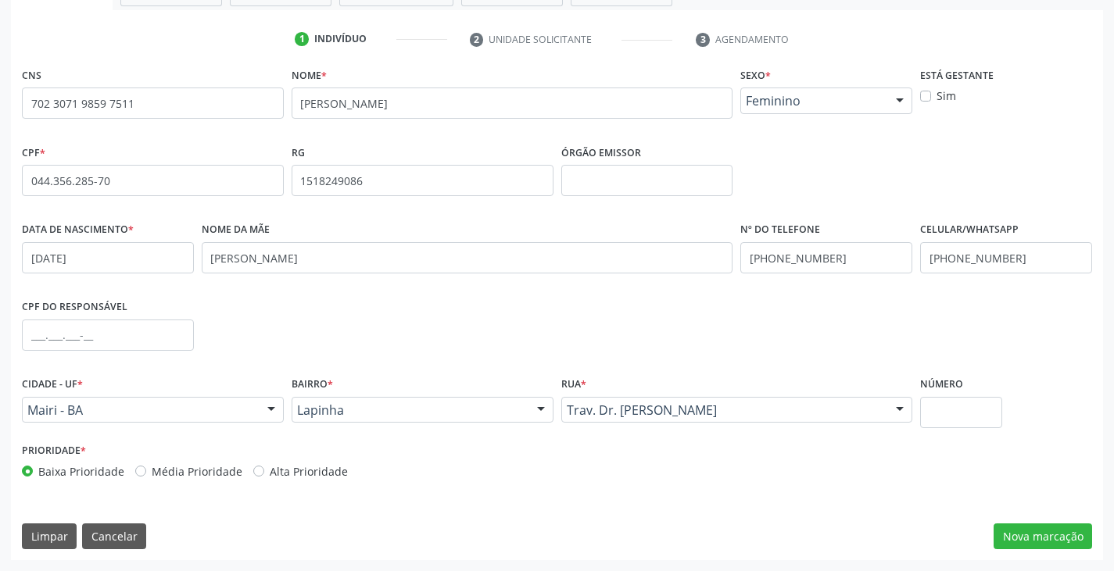
click at [311, 468] on label "Alta Prioridade" at bounding box center [309, 472] width 78 height 16
click at [264, 468] on input "Alta Prioridade" at bounding box center [258, 471] width 11 height 14
click at [1072, 536] on button "Nova marcação" at bounding box center [1043, 537] width 99 height 27
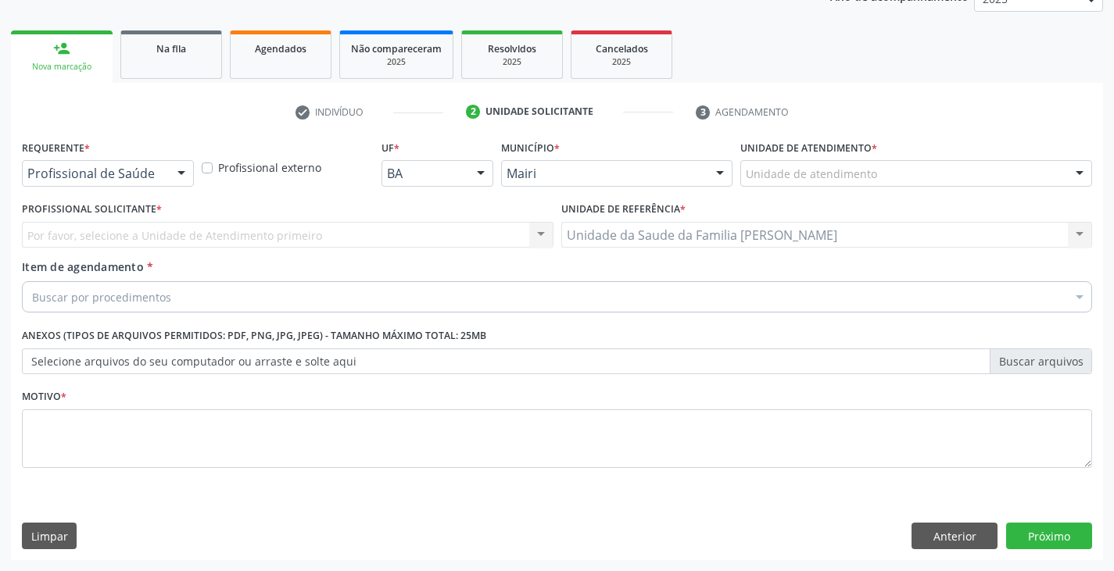
scroll to position [203, 0]
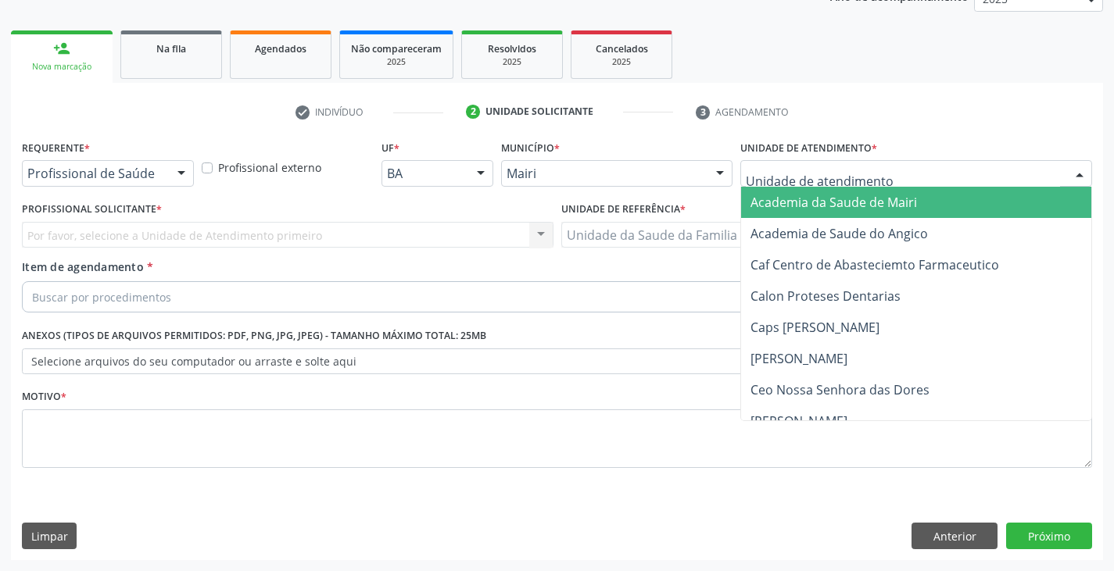
click at [878, 169] on div at bounding box center [916, 173] width 352 height 27
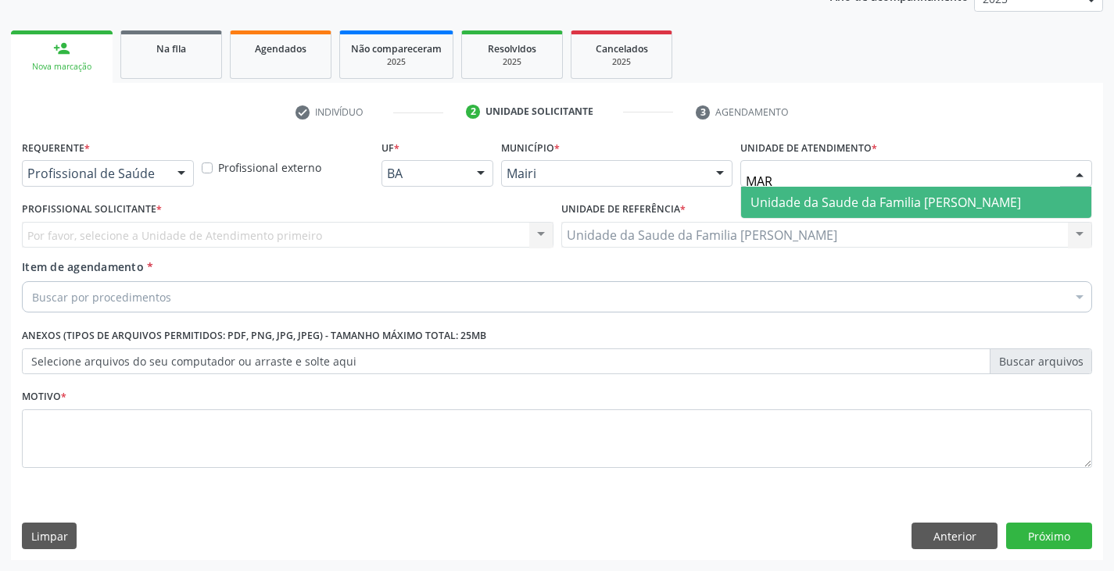
click at [867, 199] on span "Unidade da Saude da Familia [PERSON_NAME]" at bounding box center [886, 202] width 271 height 17
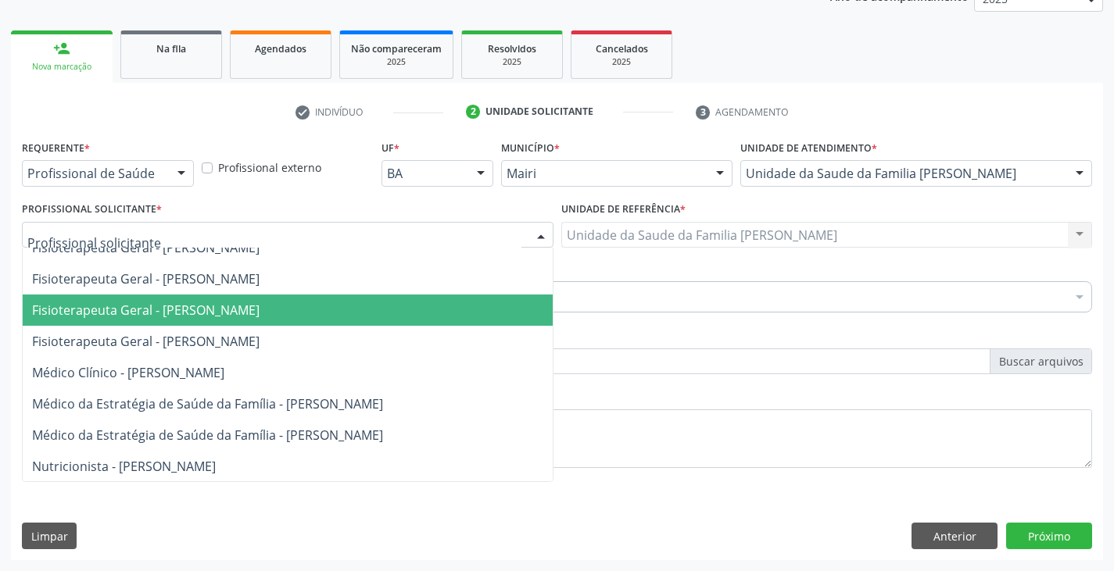
scroll to position [0, 0]
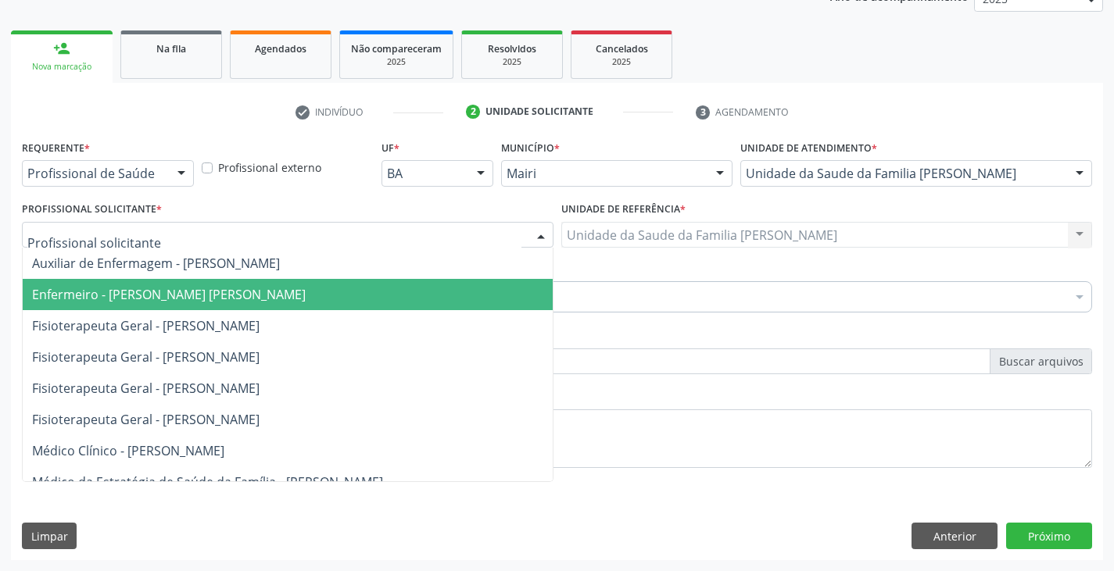
click at [170, 296] on span "Enfermeiro - [PERSON_NAME] [PERSON_NAME]" at bounding box center [169, 294] width 274 height 17
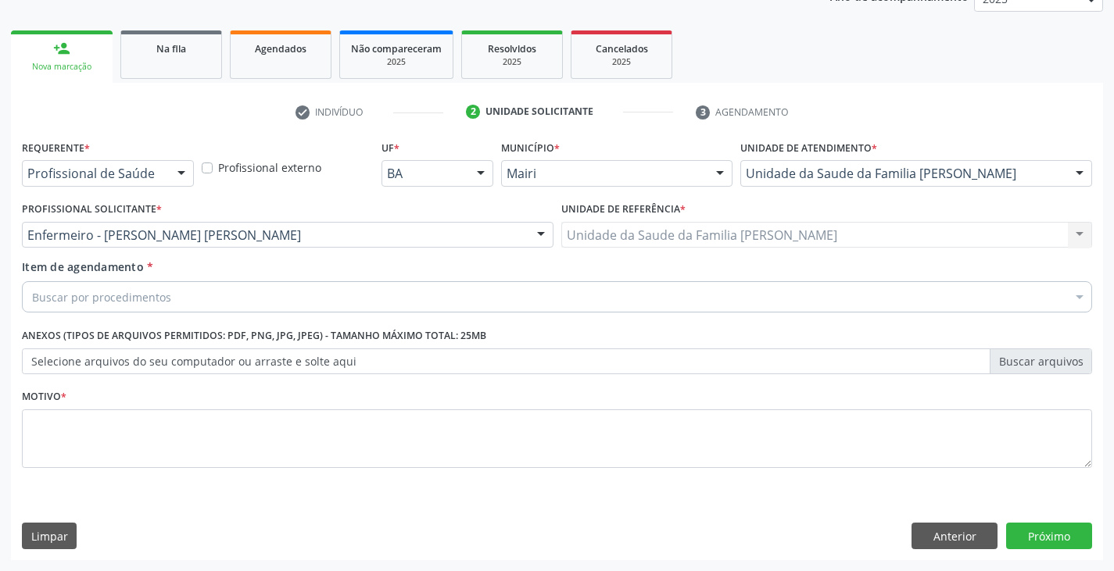
click at [175, 302] on div "Buscar por procedimentos" at bounding box center [557, 296] width 1070 height 31
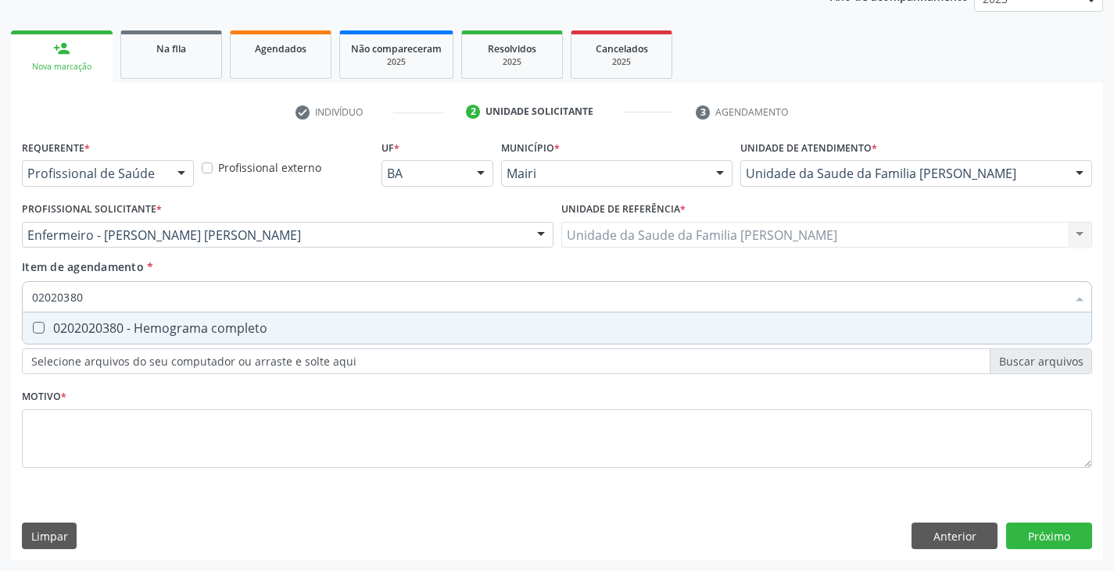
click at [177, 328] on div "0202020380 - Hemograma completo" at bounding box center [557, 328] width 1050 height 13
click at [177, 328] on div "0202010295 - Dosagem de colesterol total" at bounding box center [557, 328] width 1050 height 13
click at [177, 328] on div "0202010287 - Dosagem de colesterol ldl" at bounding box center [557, 328] width 1050 height 13
click at [177, 328] on div "0202010279 - Dosagem de colesterol hdl" at bounding box center [557, 328] width 1050 height 13
click at [177, 328] on div "0202010678 - Dosagem de triglicerideos" at bounding box center [557, 328] width 1050 height 13
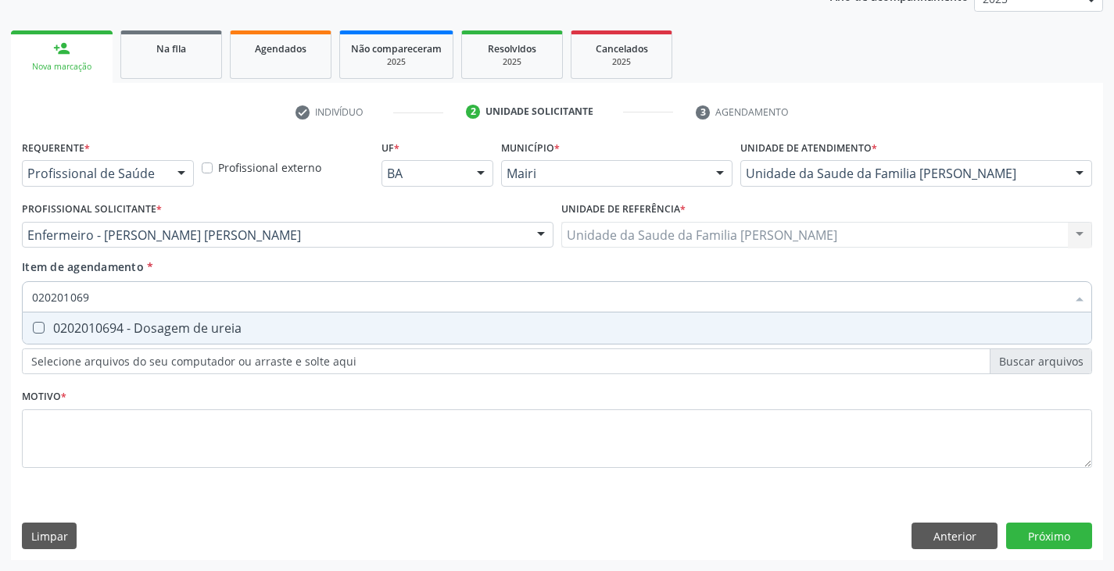
click at [177, 328] on div "0202010694 - Dosagem de ureia" at bounding box center [557, 328] width 1050 height 13
click at [177, 328] on div "0202010635 - Dosagem de sodio" at bounding box center [557, 328] width 1050 height 13
click at [177, 328] on div "0202010643 - Dosagem de transaminase glutamico-oxalacetica (tgo)" at bounding box center [557, 328] width 1050 height 13
click at [177, 328] on div "0202010651 - Dosagem de transaminase glutamico-piruvica (tgp)" at bounding box center [557, 328] width 1050 height 13
click at [177, 328] on div "0202010600 - Dosagem de potassio" at bounding box center [557, 328] width 1050 height 13
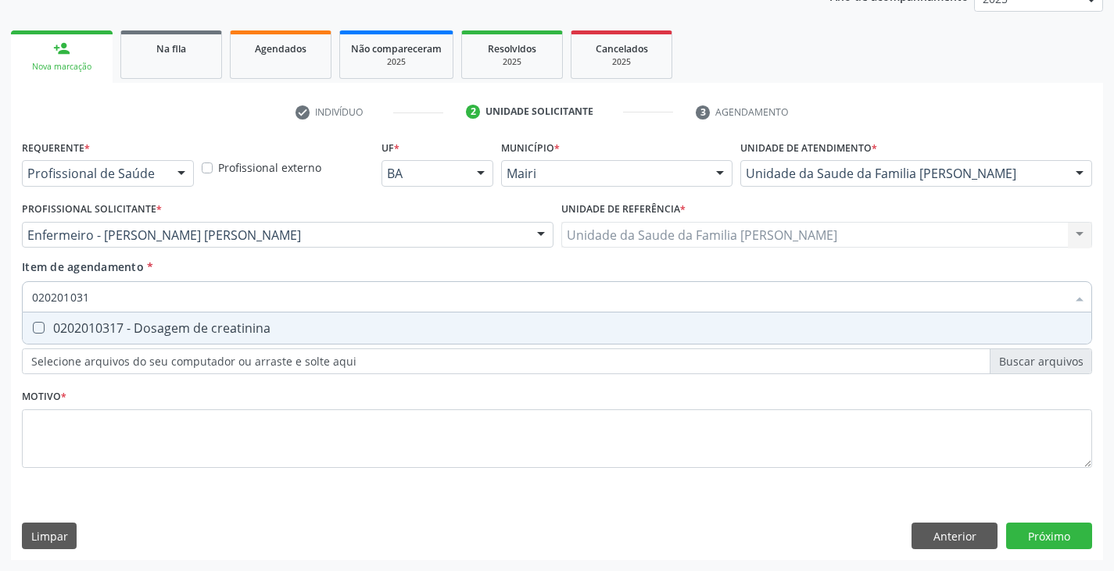
click at [177, 328] on div "0202010317 - Dosagem de creatinina" at bounding box center [557, 328] width 1050 height 13
click at [177, 328] on div "0202010473 - Dosagem de glicose" at bounding box center [557, 328] width 1050 height 13
click at [177, 328] on div "0202010503 - Dosagem de hemoglobina glicosilada" at bounding box center [557, 328] width 1050 height 13
click at [177, 328] on div "0202040100 - Pesquisa de leveduras nas fezes" at bounding box center [557, 328] width 1050 height 13
click at [177, 328] on div "0202050017 - Analise de caracteres fisicos, elementos e sedimento da urina" at bounding box center [557, 328] width 1050 height 13
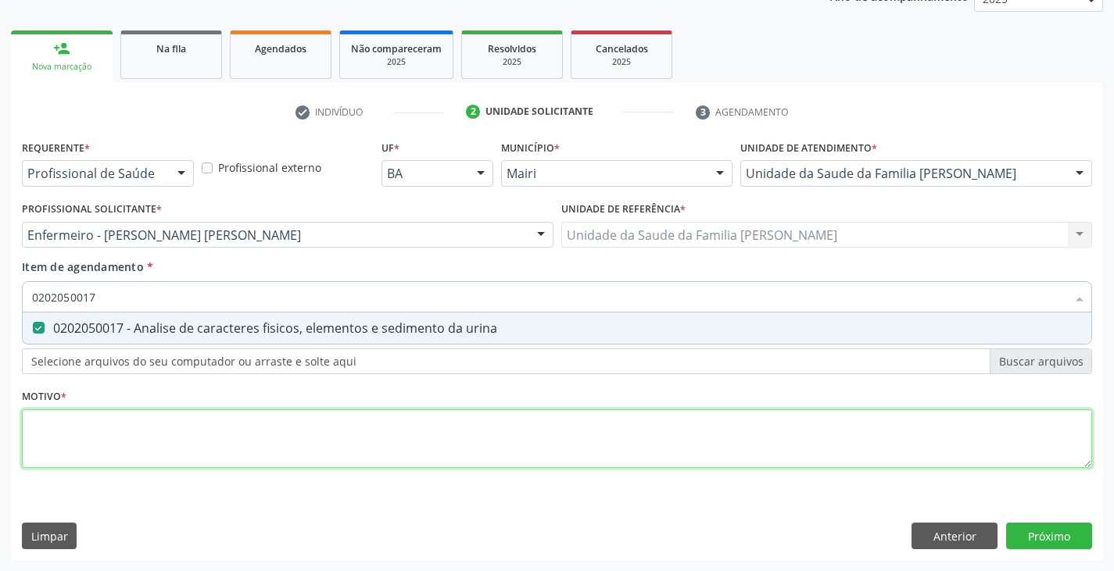
click at [185, 423] on div "Requerente * Profissional de Saúde Profissional de Saúde Paciente Nenhum result…" at bounding box center [557, 313] width 1070 height 354
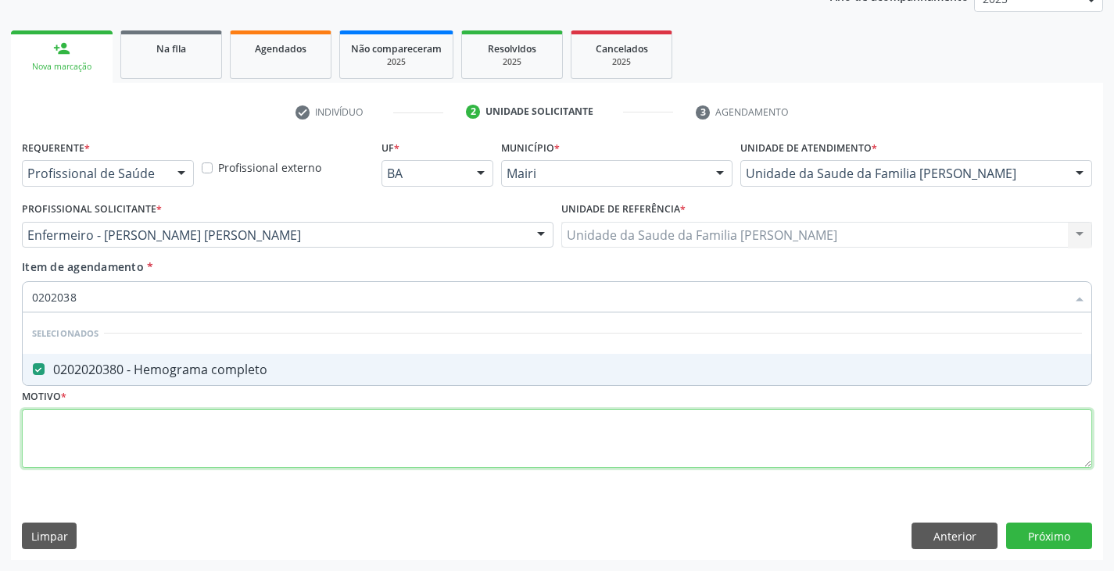
click at [161, 439] on div "Requerente * Profissional de Saúde Profissional de Saúde Paciente Nenhum result…" at bounding box center [557, 313] width 1070 height 354
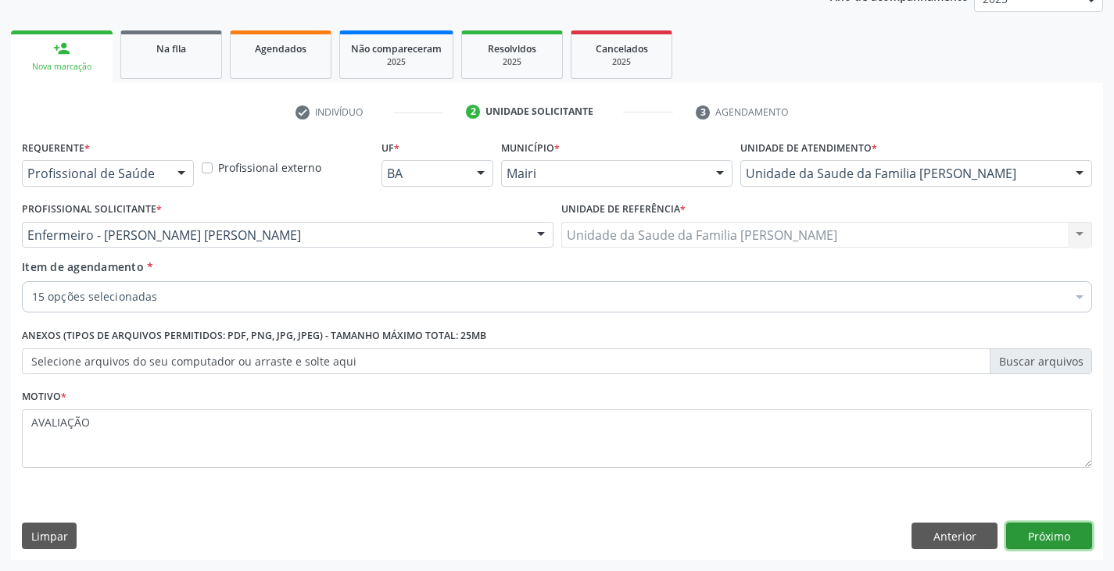
click at [1065, 527] on button "Próximo" at bounding box center [1049, 536] width 86 height 27
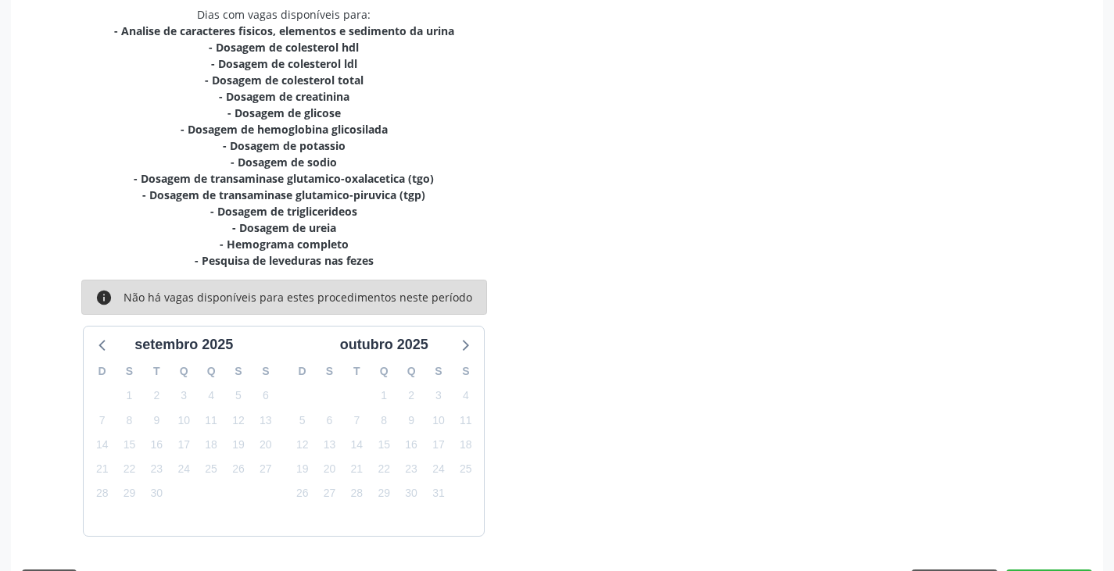
scroll to position [385, 0]
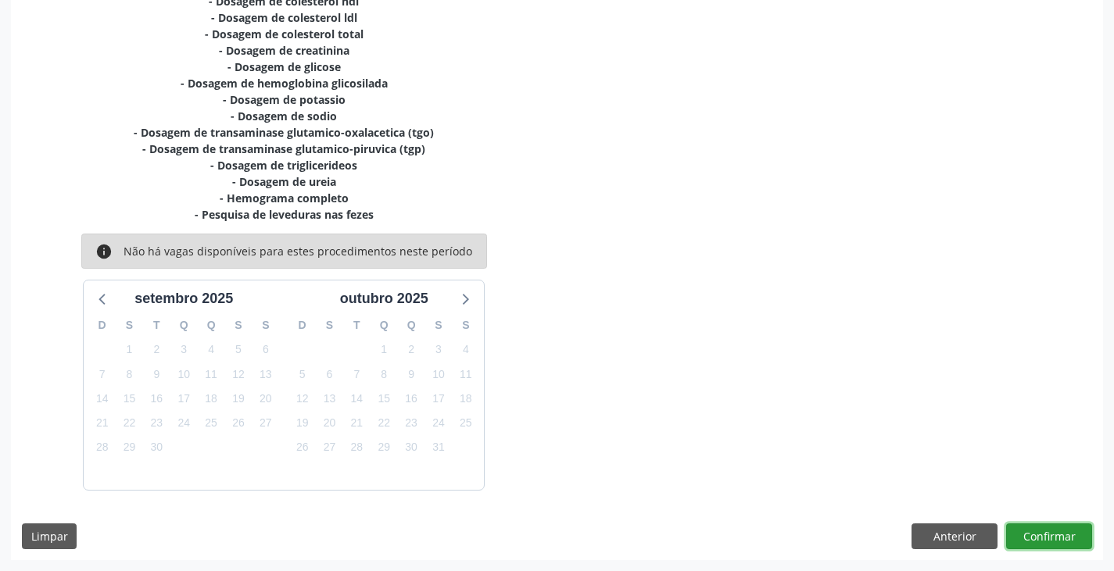
click at [1058, 538] on button "Confirmar" at bounding box center [1049, 537] width 86 height 27
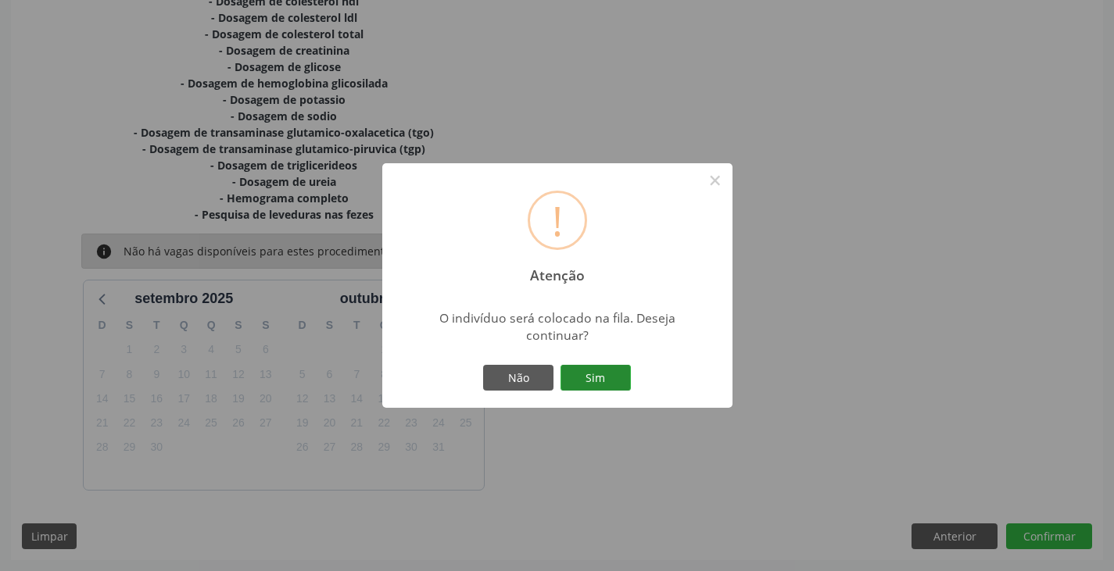
click at [629, 371] on button "Sim" at bounding box center [596, 378] width 70 height 27
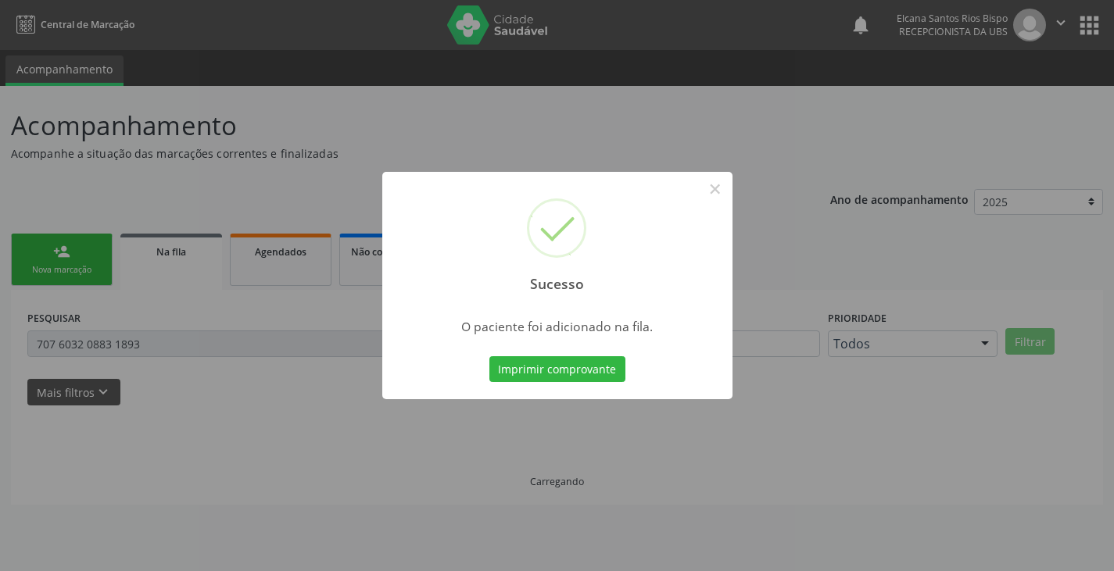
scroll to position [0, 0]
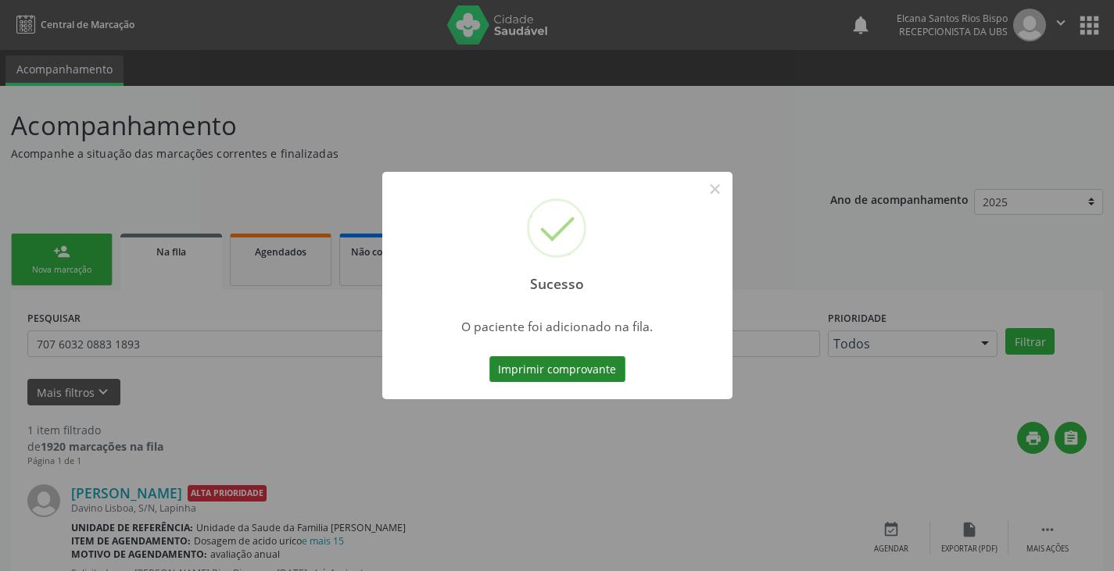
click at [607, 368] on button "Imprimir comprovante" at bounding box center [557, 370] width 136 height 27
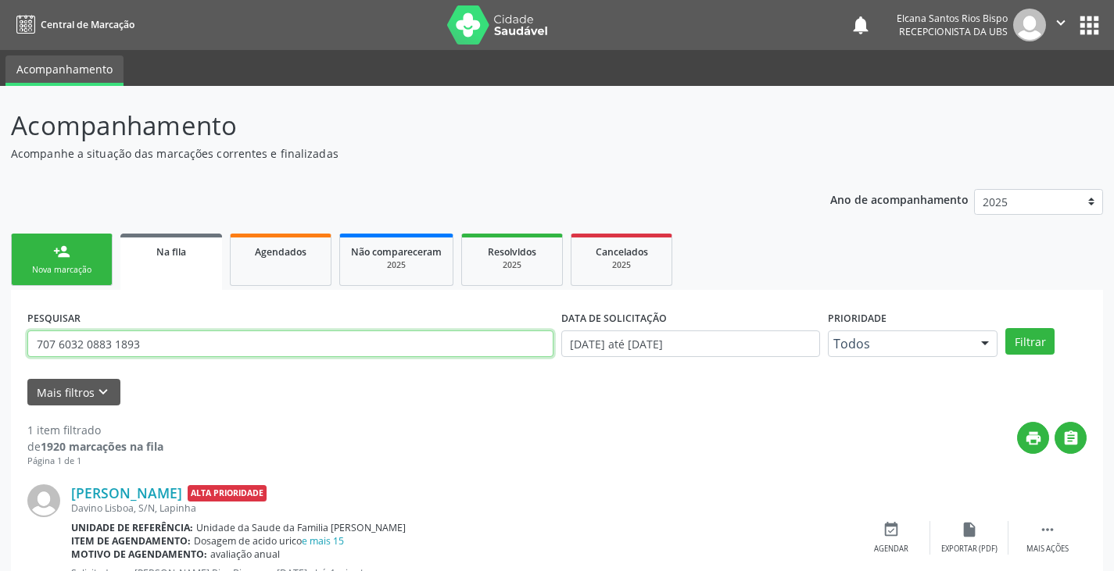
drag, startPoint x: 145, startPoint y: 336, endPoint x: 0, endPoint y: 342, distance: 144.7
click at [0, 342] on div "Acompanhamento Acompanhe a situação das marcações correntes e finalizadas Relat…" at bounding box center [557, 360] width 1114 height 549
paste input "2 3071 9859 7511"
type input "702 3071 9859 7511"
click at [1005, 328] on button "Filtrar" at bounding box center [1029, 341] width 49 height 27
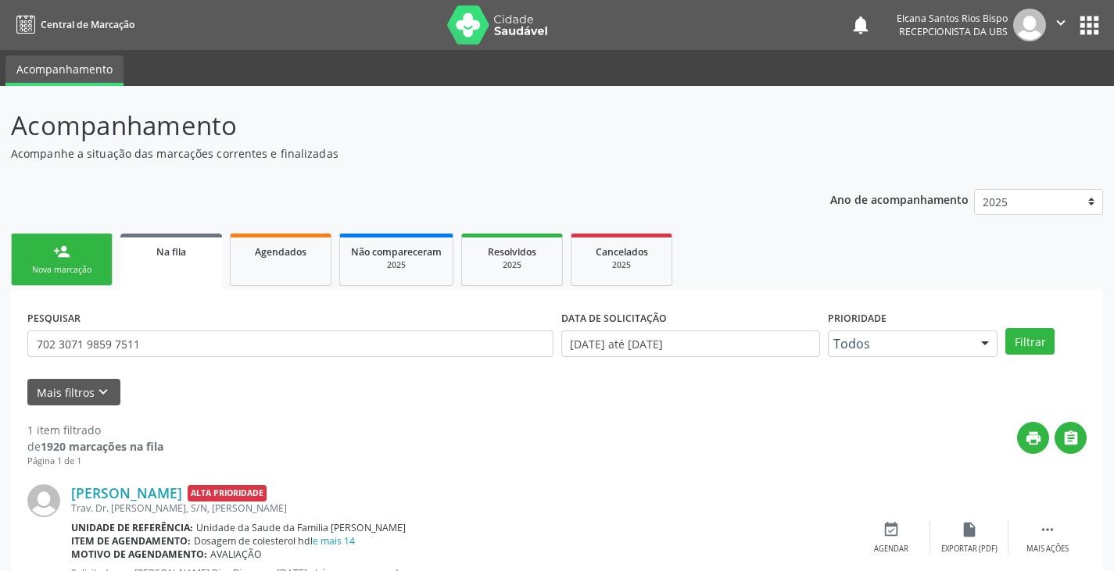
scroll to position [63, 0]
